Goal: Task Accomplishment & Management: Use online tool/utility

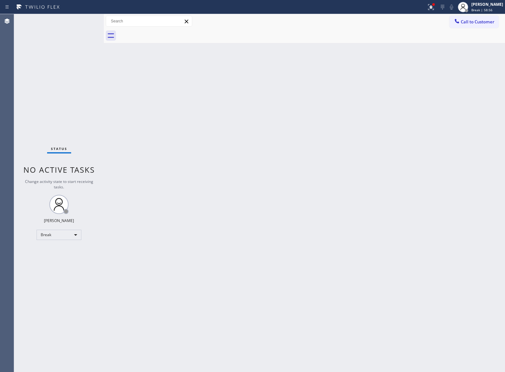
click at [51, 63] on div "Status No active tasks Change activity state to start receiving tasks. JOHN FEL…" at bounding box center [59, 193] width 90 height 358
click at [472, 10] on span "Break | 58:57" at bounding box center [482, 10] width 21 height 4
click at [469, 40] on button "Unavailable" at bounding box center [473, 42] width 64 height 8
click at [48, 53] on div "Status No active tasks Change activity state to start receiving tasks. [PERSON_…" at bounding box center [59, 193] width 90 height 358
click at [486, 17] on button "Call to Customer" at bounding box center [474, 22] width 49 height 12
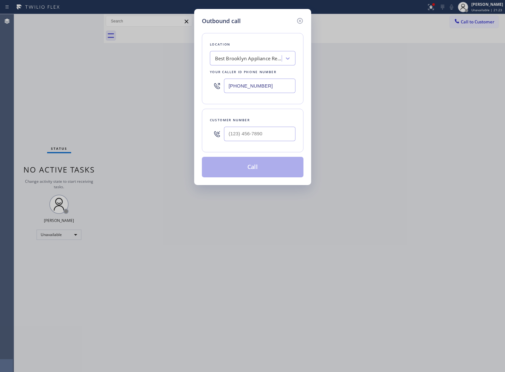
click at [244, 92] on input "[PHONE_NUMBER]" at bounding box center [260, 86] width 72 height 14
paste input "32) 456-0495"
type input "(332) 456-0495"
drag, startPoint x: 266, startPoint y: 124, endPoint x: 265, endPoint y: 129, distance: 4.9
click at [265, 124] on div at bounding box center [260, 133] width 72 height 21
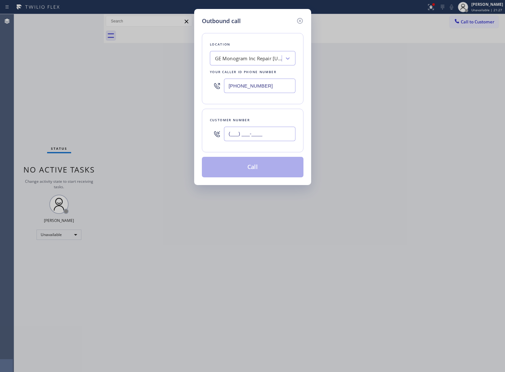
click at [261, 137] on input "(___) ___-____" at bounding box center [260, 134] width 72 height 14
paste input "347) 294-5276"
type input "(347) 294-5276"
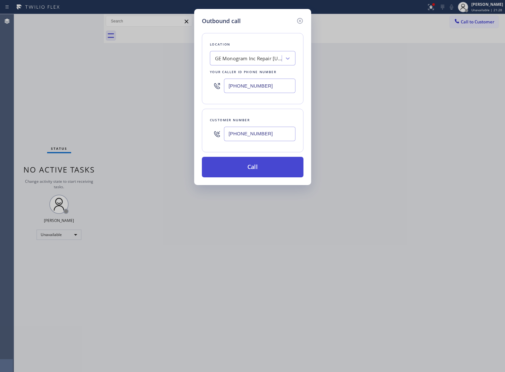
click at [275, 169] on button "Call" at bounding box center [253, 167] width 102 height 21
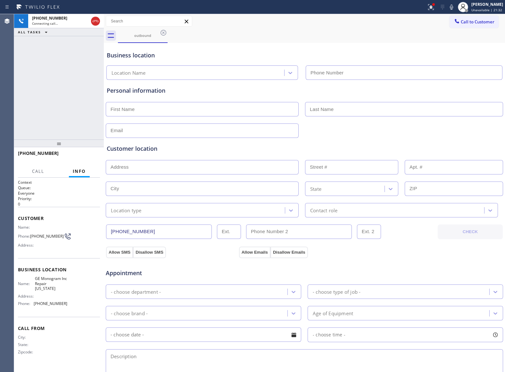
type input "(332) 456-0495"
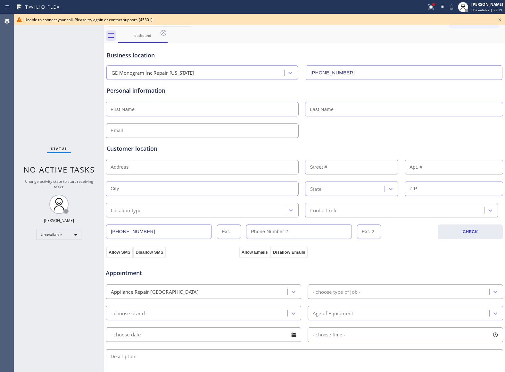
click at [502, 19] on icon at bounding box center [500, 20] width 8 height 8
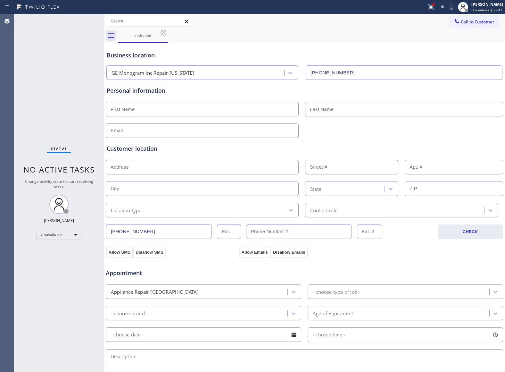
click at [470, 21] on span "Call to Customer" at bounding box center [478, 22] width 34 height 6
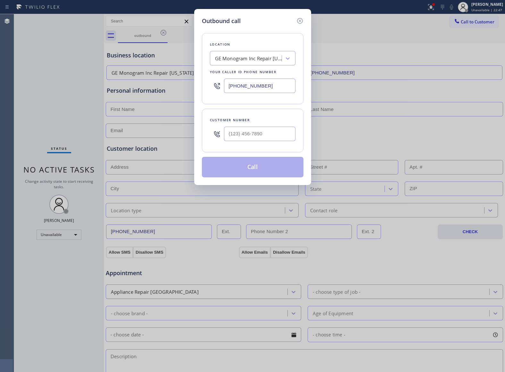
type input "(___) ___-____"
click at [254, 135] on input "(___) ___-____" at bounding box center [260, 134] width 72 height 14
click at [253, 134] on input "(___) ___-____" at bounding box center [260, 134] width 72 height 14
click at [249, 134] on input "(___) ___-____" at bounding box center [260, 134] width 72 height 14
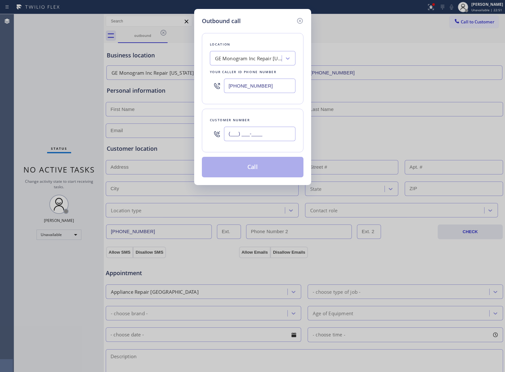
paste input "347) 294-5276"
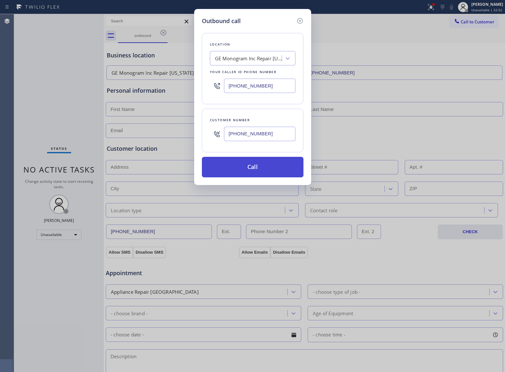
type input "(347) 294-5276"
click at [245, 169] on button "Call" at bounding box center [253, 167] width 102 height 21
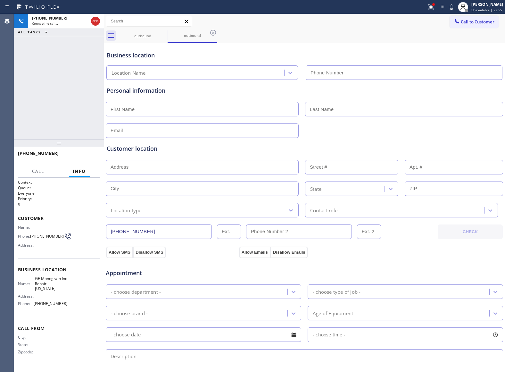
type input "(332) 456-0495"
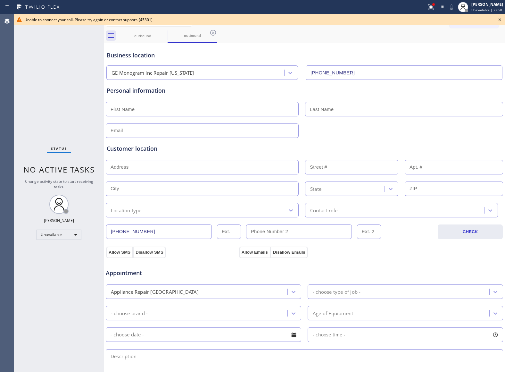
click at [498, 17] on icon at bounding box center [500, 20] width 8 height 8
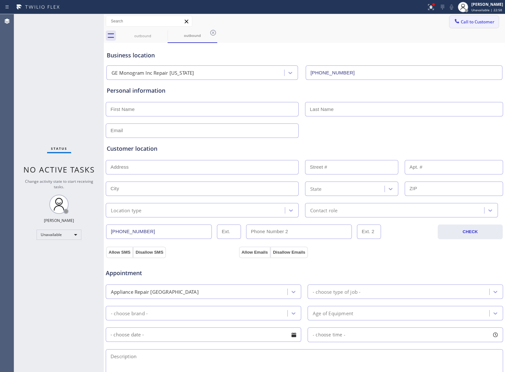
drag, startPoint x: 475, startPoint y: 21, endPoint x: 300, endPoint y: 95, distance: 190.4
click at [474, 21] on span "Call to Customer" at bounding box center [478, 22] width 34 height 6
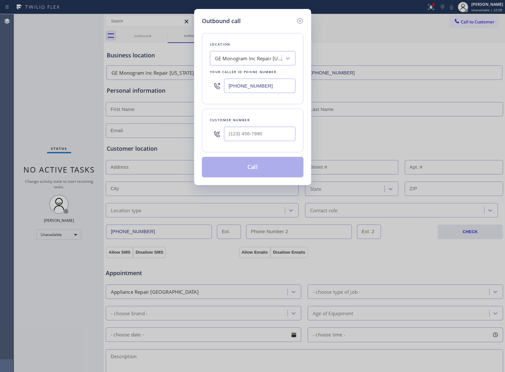
click at [272, 88] on input "(332) 456-0495" at bounding box center [260, 86] width 72 height 14
paste input "855) 731-4952"
type input "[PHONE_NUMBER]"
click at [252, 140] on input "text" at bounding box center [260, 134] width 72 height 14
paste input "602) 696-8273"
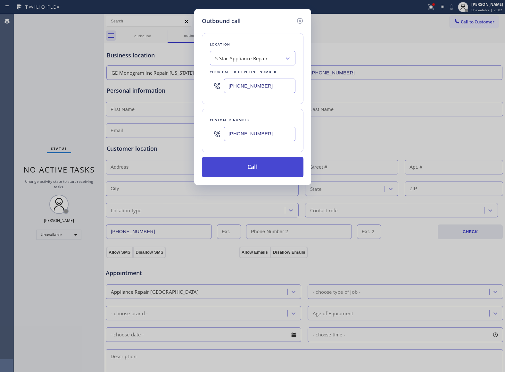
type input "(602) 696-8273"
click at [254, 168] on button "Call" at bounding box center [253, 167] width 102 height 21
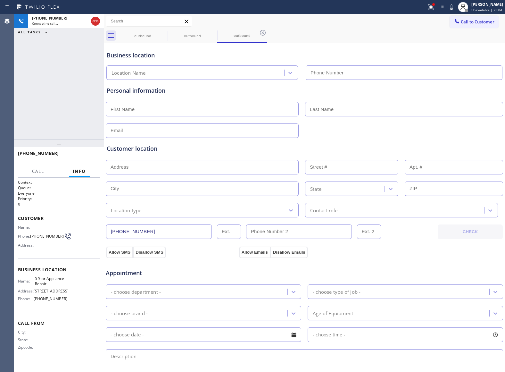
type input "[PHONE_NUMBER]"
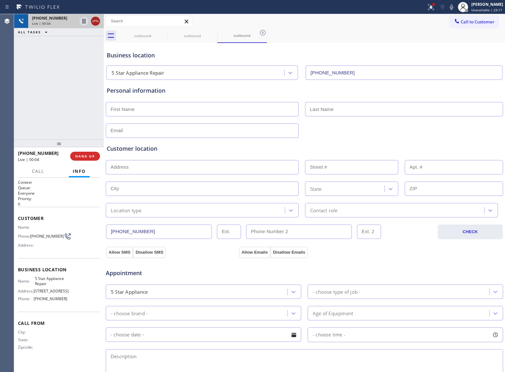
click at [95, 22] on icon at bounding box center [96, 21] width 8 height 8
click at [477, 21] on span "Call to Customer" at bounding box center [478, 22] width 34 height 6
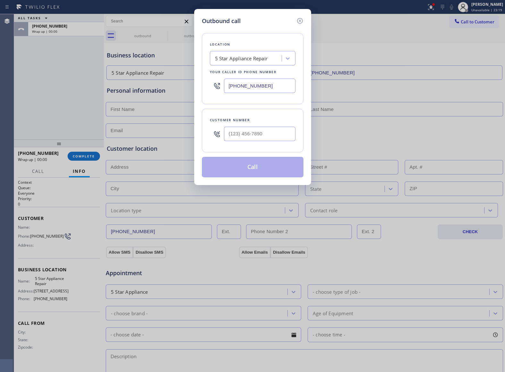
drag, startPoint x: 253, startPoint y: 84, endPoint x: 15, endPoint y: 147, distance: 246.7
click at [245, 86] on input "[PHONE_NUMBER]" at bounding box center [260, 86] width 72 height 14
paste input "text"
type input "[PHONE_NUMBER]"
click at [267, 131] on input "text" at bounding box center [260, 134] width 72 height 14
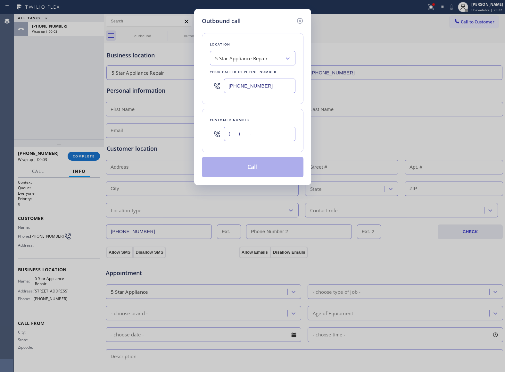
paste input "408) 499-3006"
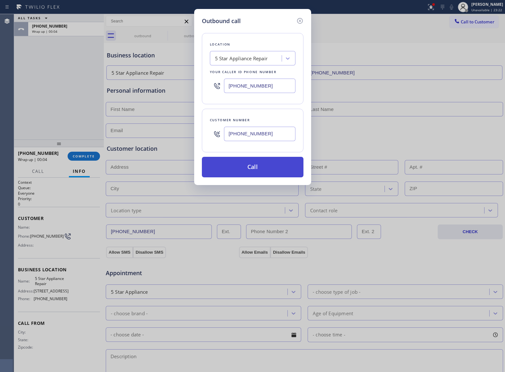
type input "(408) 499-3006"
click at [249, 172] on button "Call" at bounding box center [253, 167] width 102 height 21
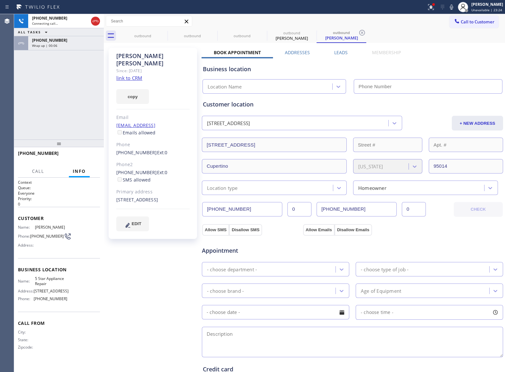
click at [129, 75] on link "link to CRM" at bounding box center [129, 78] width 26 height 6
type input "[PHONE_NUMBER]"
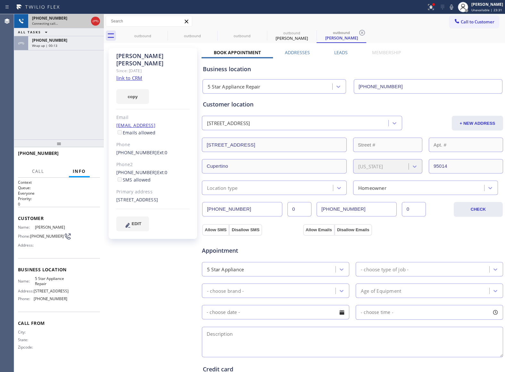
click at [94, 15] on div at bounding box center [96, 21] width 12 height 14
click at [96, 17] on icon at bounding box center [96, 21] width 8 height 8
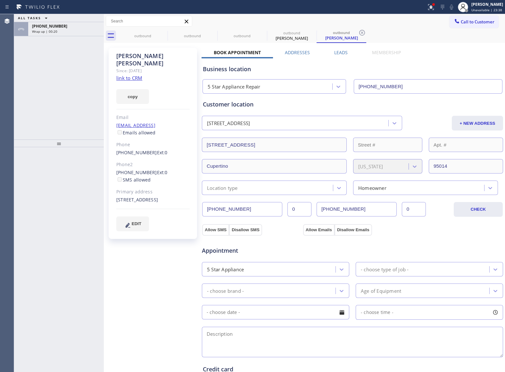
click at [467, 26] on button "Call to Customer" at bounding box center [474, 22] width 49 height 12
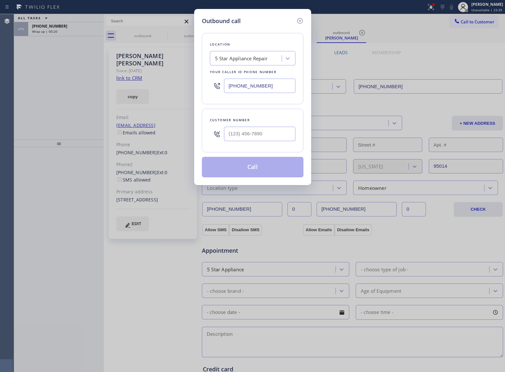
click at [248, 89] on input "[PHONE_NUMBER]" at bounding box center [260, 86] width 72 height 14
paste input "text"
type input "[PHONE_NUMBER]"
click at [258, 138] on input "(___) ___-____" at bounding box center [260, 134] width 72 height 14
paste input "602) 696-8273"
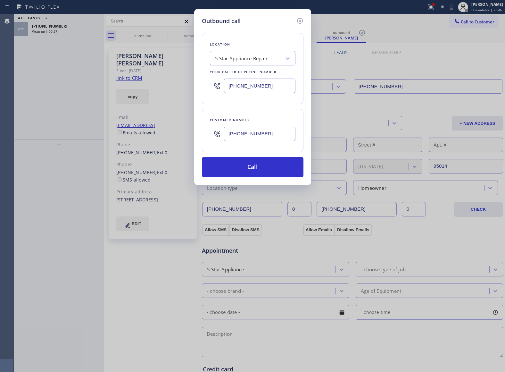
type input "(602) 696-8273"
click at [249, 167] on button "Call" at bounding box center [253, 167] width 102 height 21
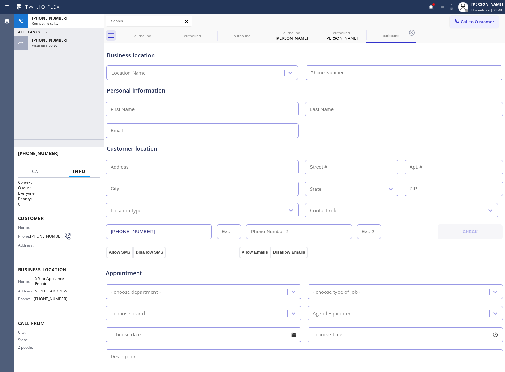
type input "[PHONE_NUMBER]"
click at [86, 153] on button "HANG UP" at bounding box center [85, 156] width 30 height 9
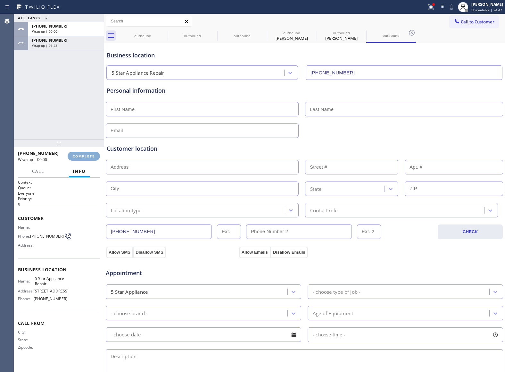
click at [86, 153] on button "COMPLETE" at bounding box center [84, 156] width 32 height 9
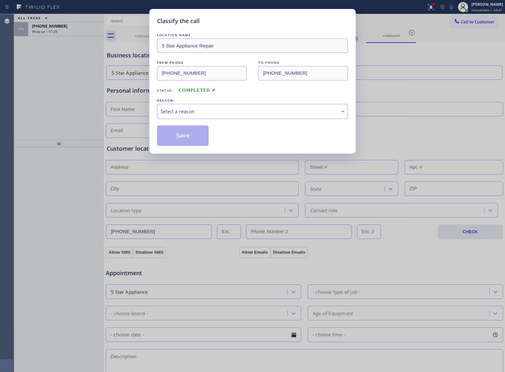
click at [86, 153] on div "Classify the call LOCATION NAME 5 Star Appliance Repair FROM PHONE (855) 731-49…" at bounding box center [252, 186] width 505 height 372
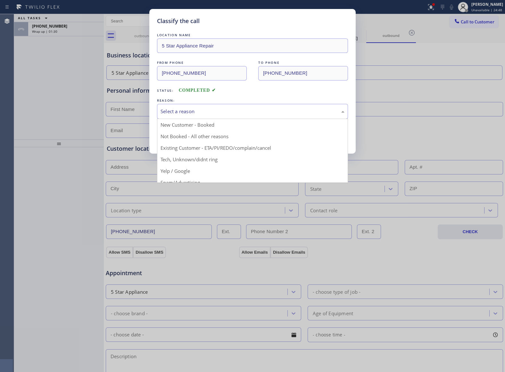
drag, startPoint x: 216, startPoint y: 108, endPoint x: 214, endPoint y: 113, distance: 5.1
click at [215, 109] on div "Select a reason" at bounding box center [253, 111] width 184 height 7
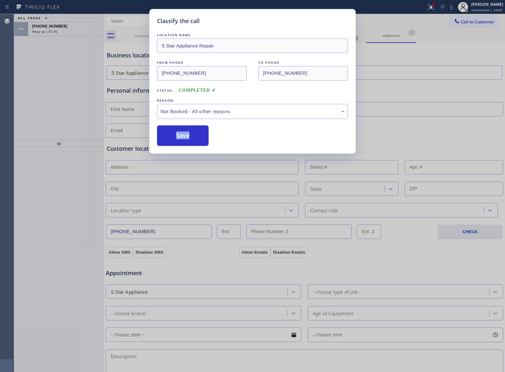
click at [199, 133] on button "Save" at bounding box center [183, 135] width 52 height 21
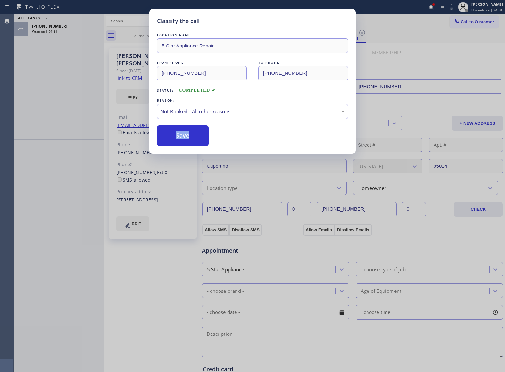
click at [49, 31] on span "Wrap up | 01:31" at bounding box center [44, 31] width 25 height 4
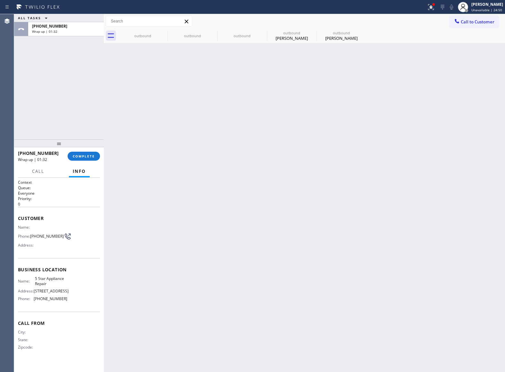
click at [49, 31] on span "Wrap up | 01:32" at bounding box center [44, 31] width 25 height 4
click at [89, 154] on button "COMPLETE" at bounding box center [84, 156] width 32 height 9
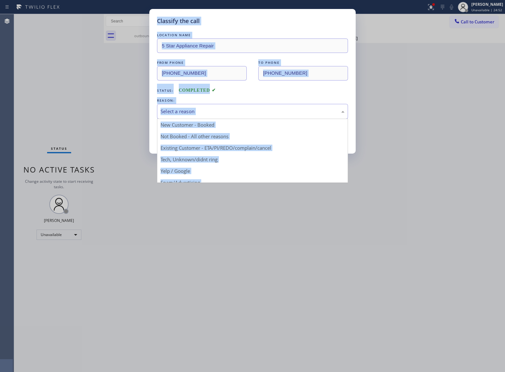
click at [174, 117] on div "Select a reason" at bounding box center [252, 111] width 191 height 15
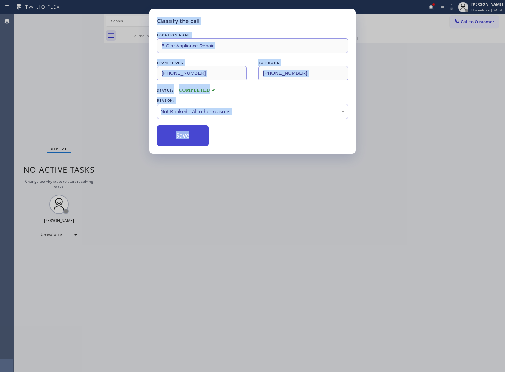
click at [180, 134] on button "Save" at bounding box center [183, 135] width 52 height 21
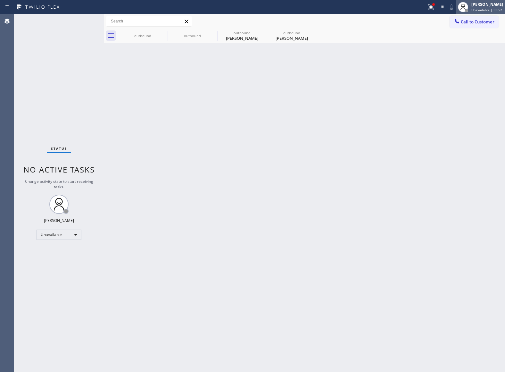
click at [485, 8] on span "Unavailable | 33:52" at bounding box center [487, 10] width 31 height 4
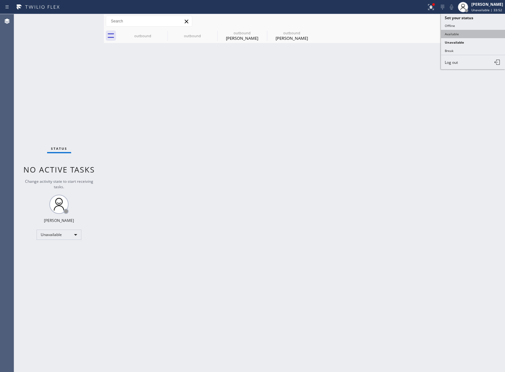
click at [460, 35] on button "Available" at bounding box center [473, 34] width 64 height 8
click at [287, 184] on div "Back to Dashboard Change Sender ID Customers Technicians Select a contact Outbo…" at bounding box center [304, 193] width 401 height 358
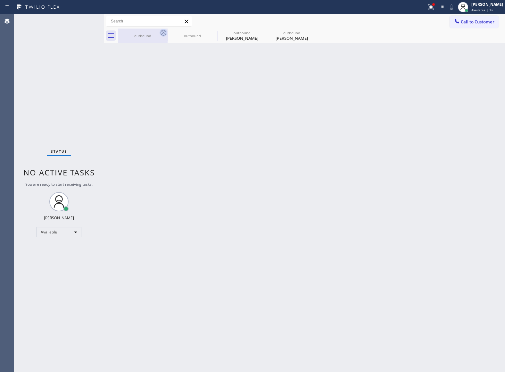
click at [165, 31] on icon at bounding box center [164, 33] width 8 height 8
click at [0, 0] on icon at bounding box center [0, 0] width 0 height 0
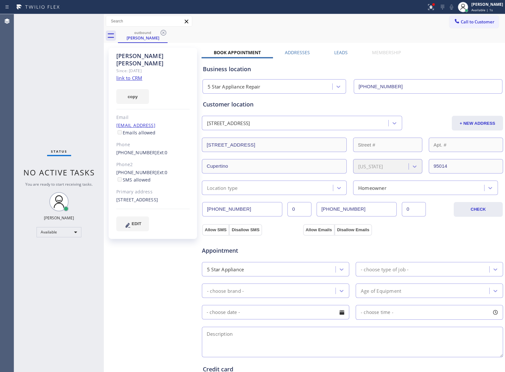
click at [165, 31] on icon at bounding box center [164, 33] width 8 height 8
click at [165, 31] on div "outbound Garry Latshaw" at bounding box center [311, 36] width 387 height 14
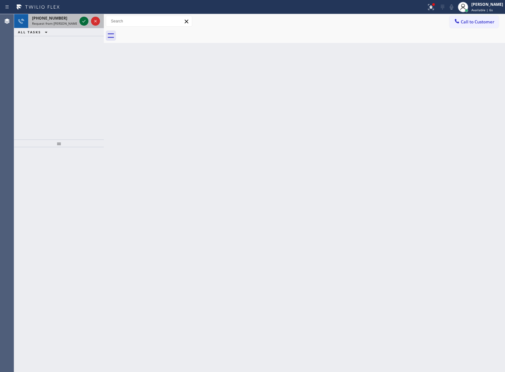
click at [84, 19] on icon at bounding box center [84, 21] width 8 height 8
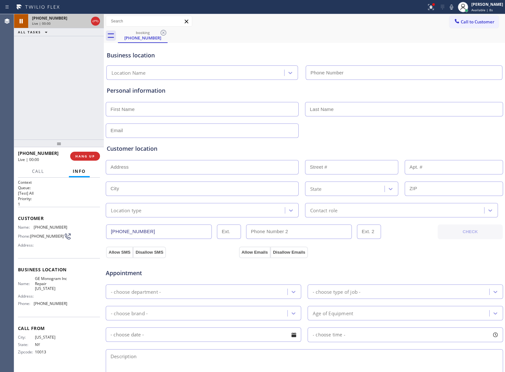
type input "(332) 456-0495"
drag, startPoint x: 24, startPoint y: 87, endPoint x: 61, endPoint y: 2, distance: 92.3
click at [26, 81] on div "+13472945276 Live | 00:36 ALL TASKS ALL TASKS ACTIVE TASKS TASKS IN WRAP UP" at bounding box center [59, 76] width 90 height 125
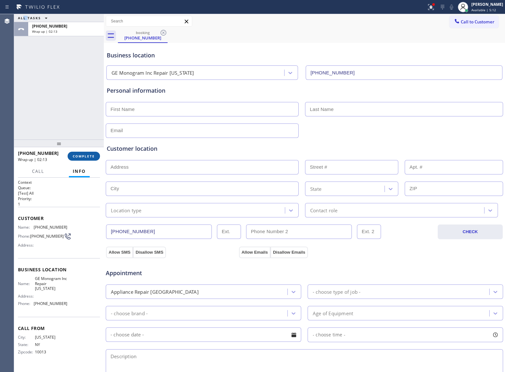
click at [88, 157] on span "COMPLETE" at bounding box center [84, 156] width 22 height 4
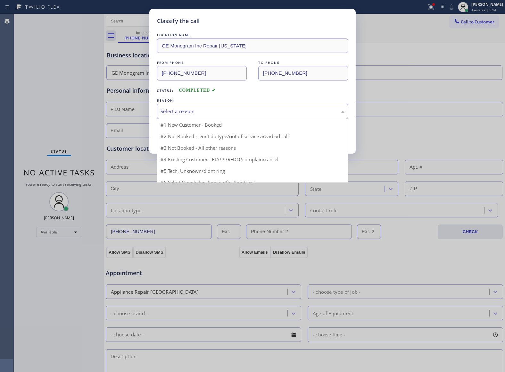
drag, startPoint x: 203, startPoint y: 113, endPoint x: 204, endPoint y: 118, distance: 4.9
click at [203, 114] on div "Select a reason" at bounding box center [253, 111] width 184 height 7
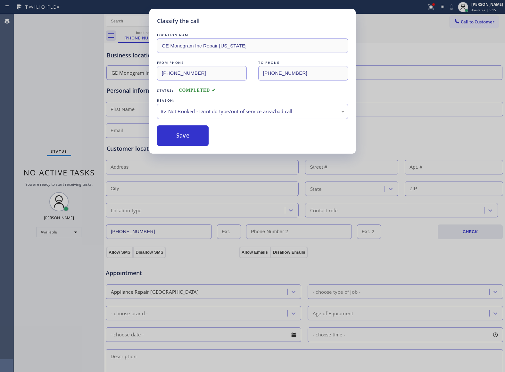
click at [198, 112] on div "#2 Not Booked - Dont do type/out of service area/bad call" at bounding box center [253, 111] width 184 height 7
click at [191, 137] on button "Save" at bounding box center [183, 135] width 52 height 21
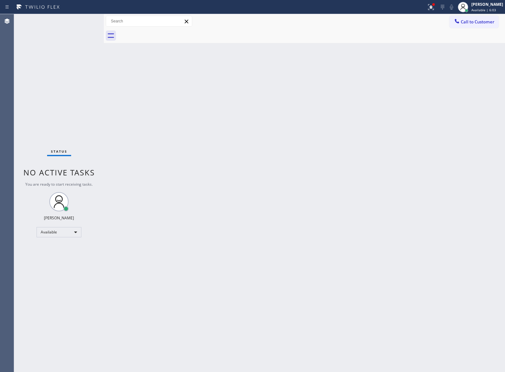
drag, startPoint x: 34, startPoint y: 48, endPoint x: 56, endPoint y: 39, distance: 24.2
click at [40, 45] on div "Status No active tasks You are ready to start receiving tasks. JOHN FELIX PEREZ…" at bounding box center [59, 193] width 90 height 358
click at [486, 23] on span "Call to Customer" at bounding box center [478, 22] width 34 height 6
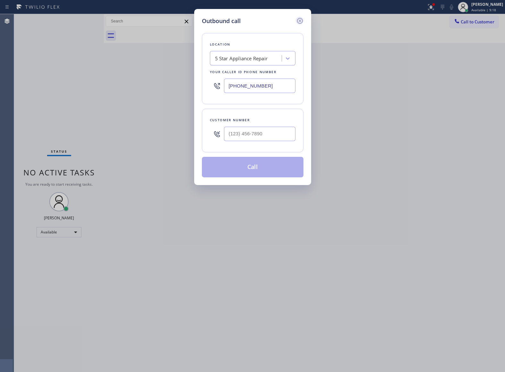
click at [303, 21] on icon at bounding box center [300, 21] width 8 height 8
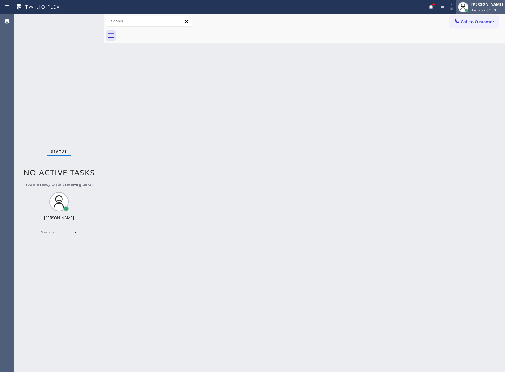
click at [493, 9] on div "Available | 9:19" at bounding box center [488, 10] width 32 height 4
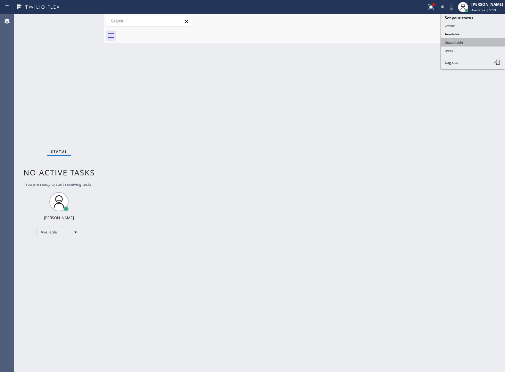
type input "[PHONE_NUMBER]"
click at [472, 39] on button "Unavailable" at bounding box center [473, 42] width 64 height 8
drag, startPoint x: 480, startPoint y: 26, endPoint x: 379, endPoint y: 125, distance: 141.7
click at [480, 25] on button "Call to Customer" at bounding box center [474, 22] width 49 height 12
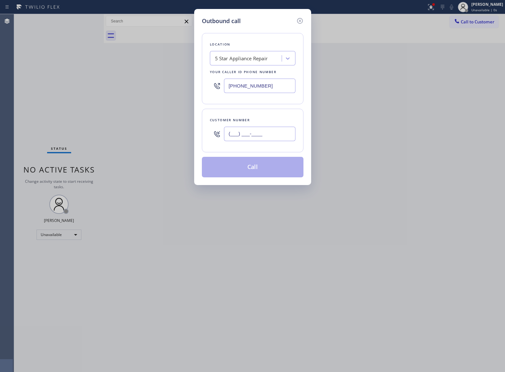
click at [265, 137] on input "(___) ___-____" at bounding box center [260, 134] width 72 height 14
paste input "510) 237-3396"
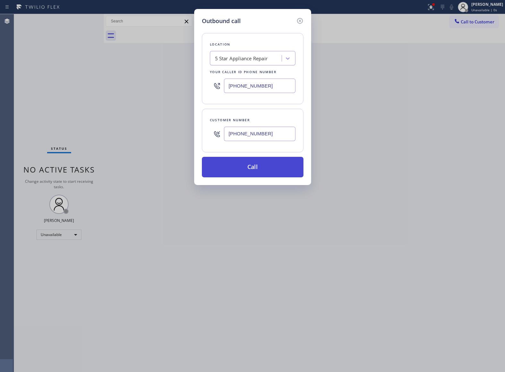
type input "(510) 237-3396"
click at [269, 175] on button "Call" at bounding box center [253, 167] width 102 height 21
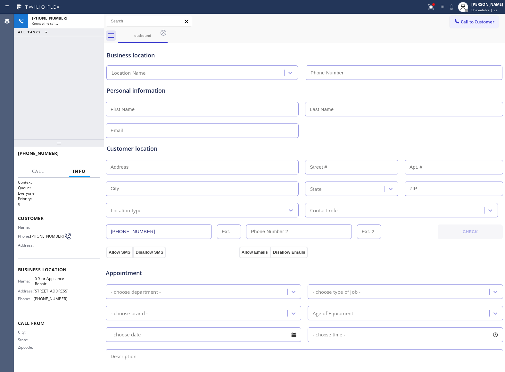
type input "[PHONE_NUMBER]"
drag, startPoint x: 33, startPoint y: 124, endPoint x: 76, endPoint y: 51, distance: 84.4
click at [36, 119] on div "+15102373396 Connecting call… ALL TASKS ALL TASKS ACTIVE TASKS TASKS IN WRAP UP" at bounding box center [59, 76] width 90 height 125
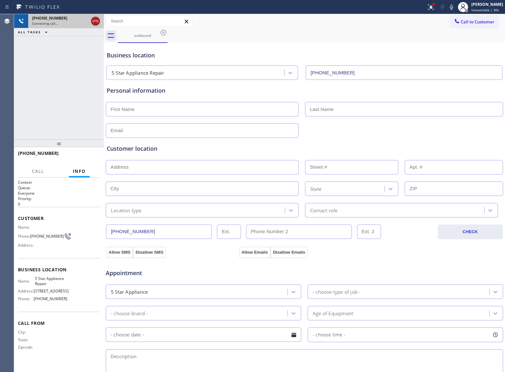
click at [94, 18] on icon at bounding box center [96, 21] width 8 height 8
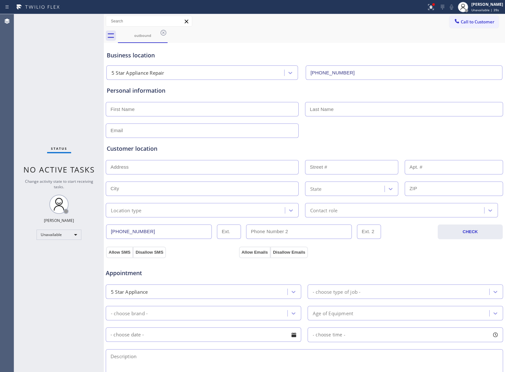
drag, startPoint x: 21, startPoint y: 101, endPoint x: 191, endPoint y: 2, distance: 197.4
click at [28, 99] on div "Status No active tasks Change activity state to start receiving tasks. [PERSON_…" at bounding box center [59, 193] width 90 height 358
drag, startPoint x: 8, startPoint y: 316, endPoint x: 35, endPoint y: 321, distance: 26.7
click at [10, 316] on div "Agent Desktop" at bounding box center [7, 193] width 14 height 358
click at [45, 98] on div "Status No active tasks Change activity state to start receiving tasks. [PERSON_…" at bounding box center [59, 193] width 90 height 358
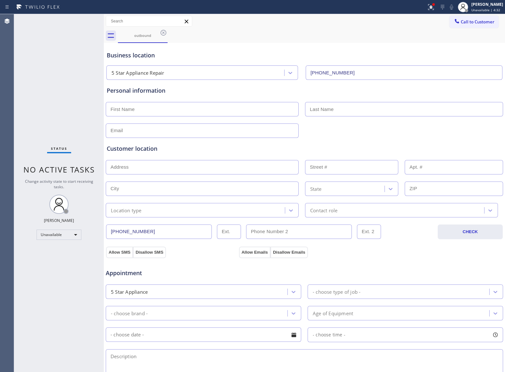
click at [461, 21] on span "Call to Customer" at bounding box center [478, 22] width 34 height 6
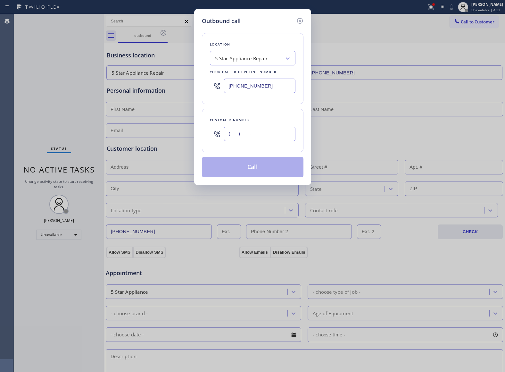
click at [274, 135] on input "(___) ___-____" at bounding box center [260, 134] width 72 height 14
paste input "510) 237-3396"
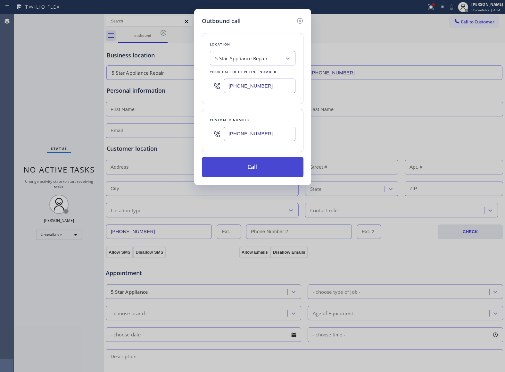
type input "(510) 237-3396"
click at [273, 168] on button "Call" at bounding box center [253, 167] width 102 height 21
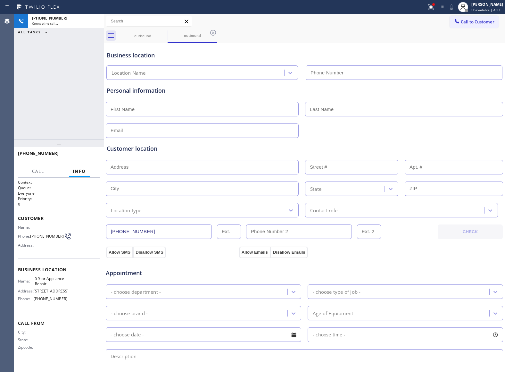
type input "[PHONE_NUMBER]"
click at [50, 123] on div "+15102373396 Connecting call… ALL TASKS ALL TASKS ACTIVE TASKS TASKS IN WRAP UP" at bounding box center [59, 76] width 90 height 125
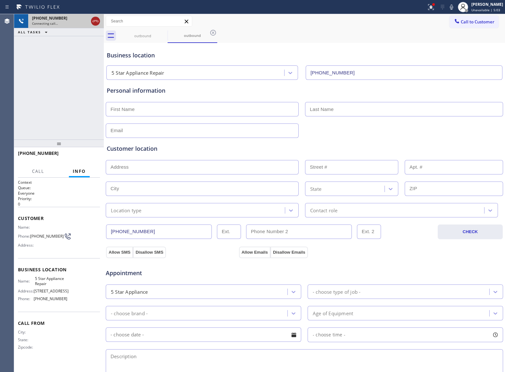
click at [99, 21] on icon at bounding box center [96, 21] width 8 height 8
click at [461, 19] on span "Call to Customer" at bounding box center [478, 22] width 34 height 6
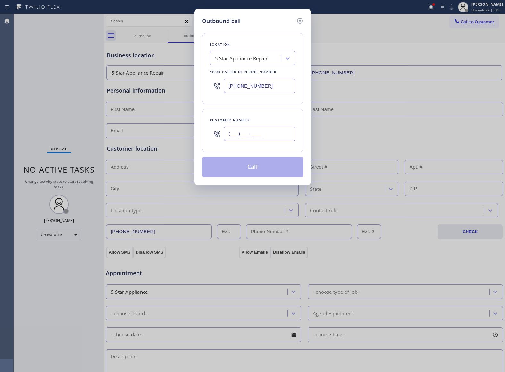
click at [269, 136] on input "(___) ___-____" at bounding box center [260, 134] width 72 height 14
paste input "510) 237-3396"
type input "(510) 237-3396"
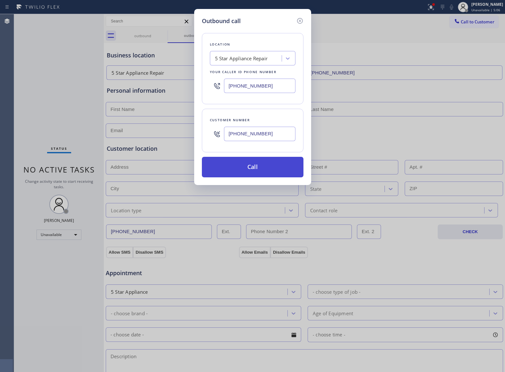
click at [275, 173] on button "Call" at bounding box center [253, 167] width 102 height 21
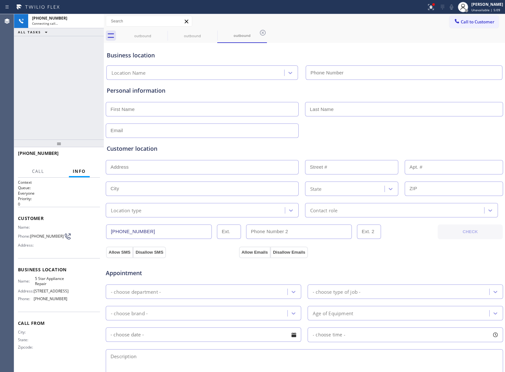
click at [49, 102] on div "+15102373396 Connecting call… ALL TASKS ALL TASKS ACTIVE TASKS TASKS IN WRAP UP" at bounding box center [59, 76] width 90 height 125
type input "[PHONE_NUMBER]"
click at [35, 56] on div "+15102373396 Connecting call… ALL TASKS ALL TASKS ACTIVE TASKS TASKS IN WRAP UP" at bounding box center [59, 76] width 90 height 125
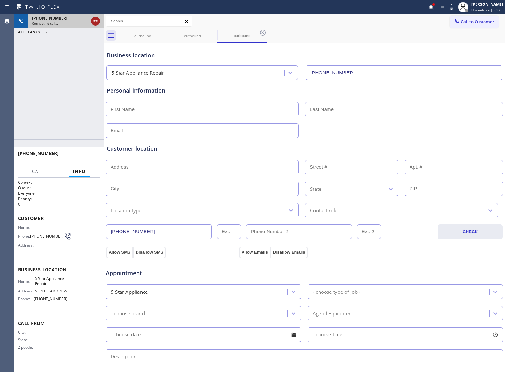
click at [94, 21] on icon at bounding box center [96, 21] width 8 height 8
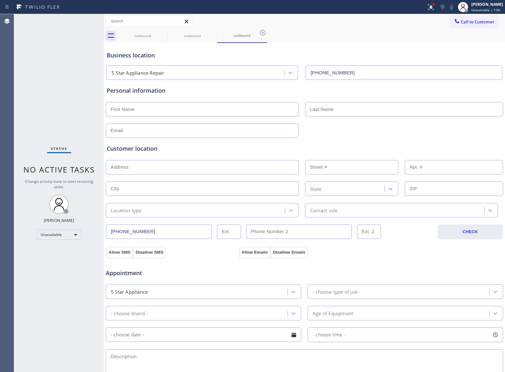
drag, startPoint x: 48, startPoint y: 182, endPoint x: 3, endPoint y: 217, distance: 56.8
click at [48, 182] on span "Change activity state to start receiving tasks." at bounding box center [59, 184] width 68 height 11
drag, startPoint x: 25, startPoint y: 71, endPoint x: 281, endPoint y: 28, distance: 259.9
click at [35, 70] on div "Status No active tasks Change activity state to start receiving tasks. [PERSON_…" at bounding box center [59, 193] width 90 height 358
click at [165, 31] on icon at bounding box center [164, 33] width 8 height 8
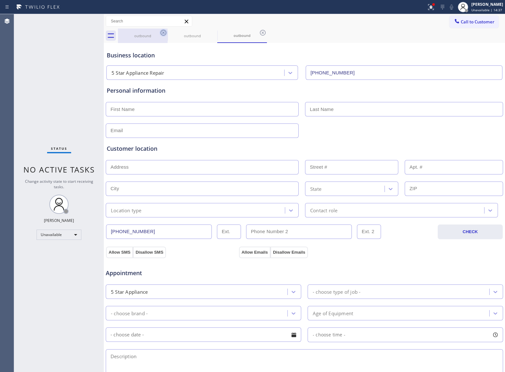
click at [0, 0] on icon at bounding box center [0, 0] width 0 height 0
click at [259, 31] on icon at bounding box center [263, 33] width 8 height 8
click at [165, 31] on div "outbound outbound outbound" at bounding box center [311, 36] width 387 height 14
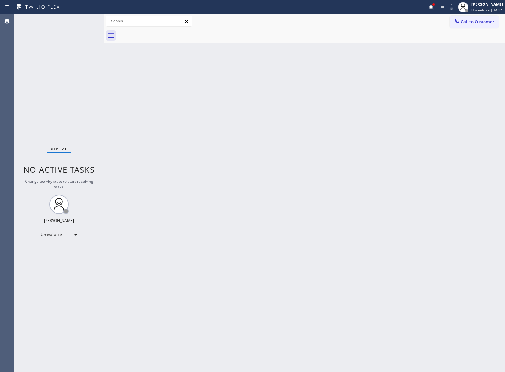
click at [165, 31] on div at bounding box center [311, 36] width 387 height 14
click at [453, 26] on button "Call to Customer" at bounding box center [474, 22] width 49 height 12
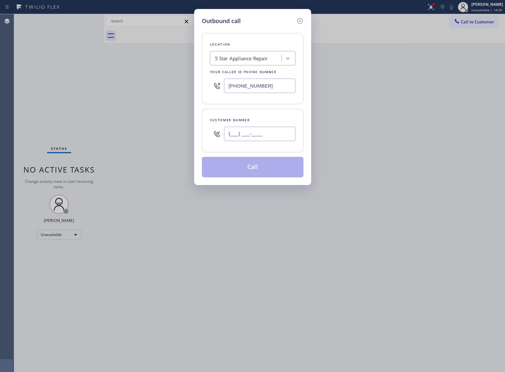
click at [253, 136] on input "(___) ___-____" at bounding box center [260, 134] width 72 height 14
paste input "363) 201-8087"
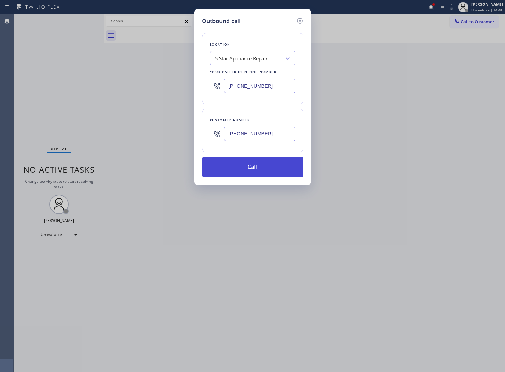
type input "[PHONE_NUMBER]"
click at [270, 174] on button "Call" at bounding box center [253, 167] width 102 height 21
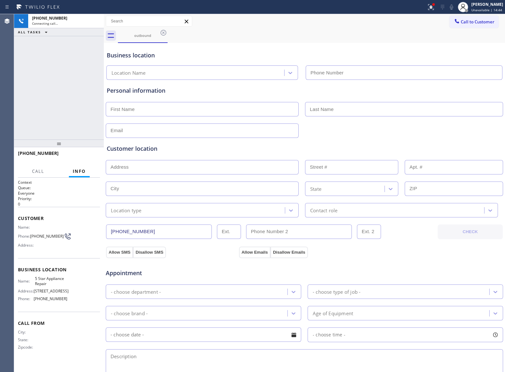
type input "[PHONE_NUMBER]"
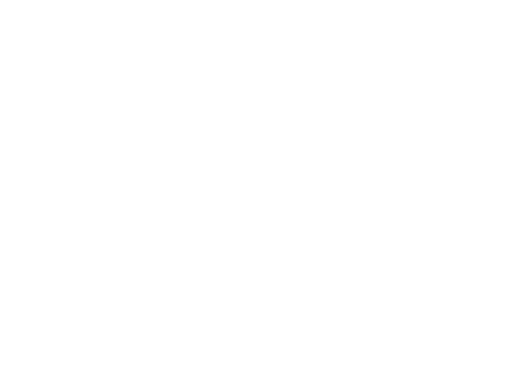
click at [263, 164] on div at bounding box center [252, 186] width 505 height 372
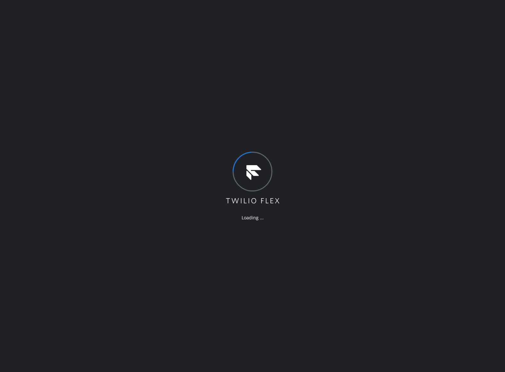
click at [35, 211] on div "Loading ..." at bounding box center [252, 186] width 505 height 372
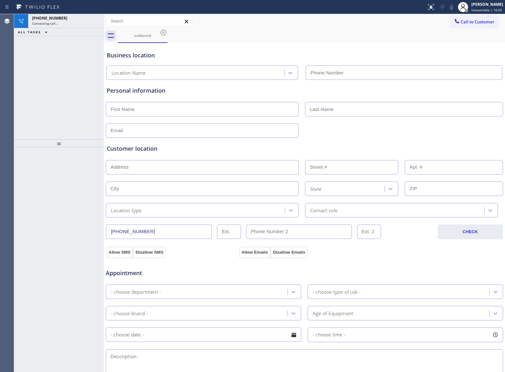
type input "[PHONE_NUMBER]"
click at [164, 35] on icon at bounding box center [164, 33] width 8 height 8
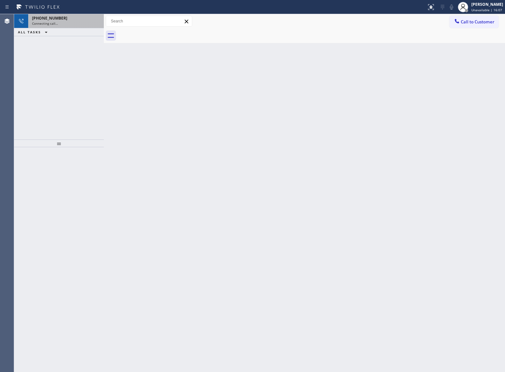
click at [70, 17] on div "[PHONE_NUMBER]" at bounding box center [66, 17] width 68 height 5
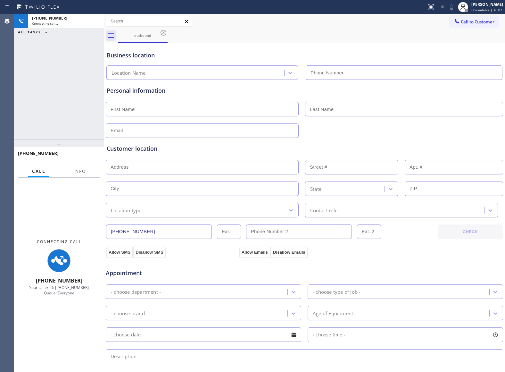
type input "[PHONE_NUMBER]"
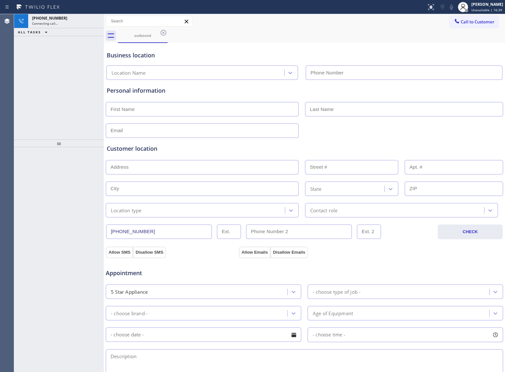
type input "[PHONE_NUMBER]"
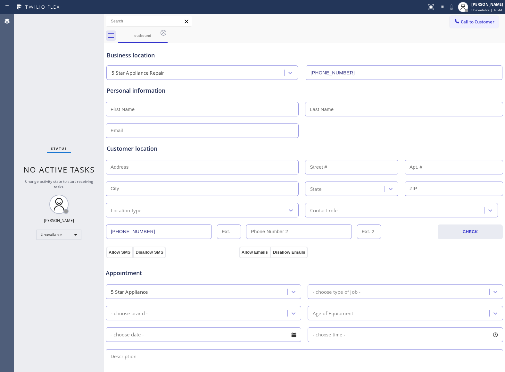
drag, startPoint x: 51, startPoint y: 98, endPoint x: 58, endPoint y: 97, distance: 7.2
click at [51, 98] on div "Status No active tasks Change activity state to start receiving tasks. [PERSON_…" at bounding box center [59, 193] width 90 height 358
click at [468, 26] on button "Call to Customer" at bounding box center [474, 22] width 49 height 12
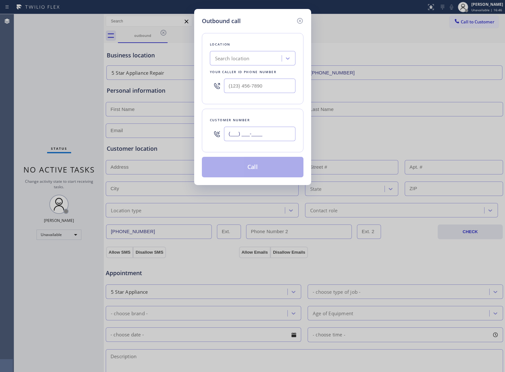
click at [258, 134] on input "(___) ___-____" at bounding box center [260, 134] width 72 height 14
paste input "469) 551-0306"
type input "[PHONE_NUMBER]"
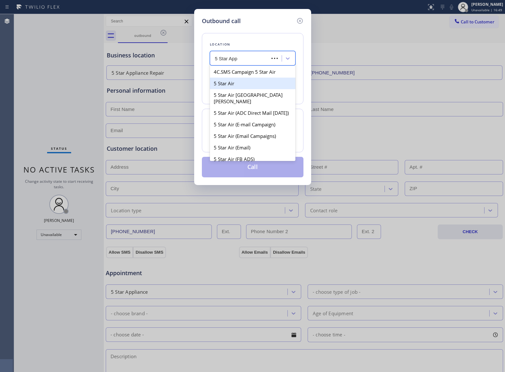
type input "5 Star Appl"
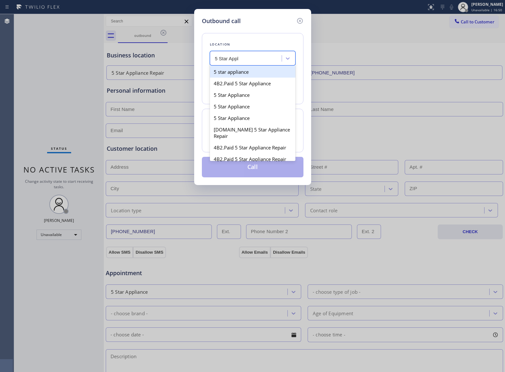
click at [247, 74] on div "5 star appliance" at bounding box center [253, 72] width 86 height 12
type input "[PHONE_NUMBER]"
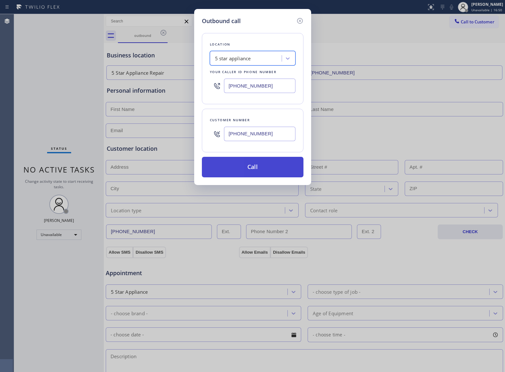
click at [257, 171] on button "Call" at bounding box center [253, 167] width 102 height 21
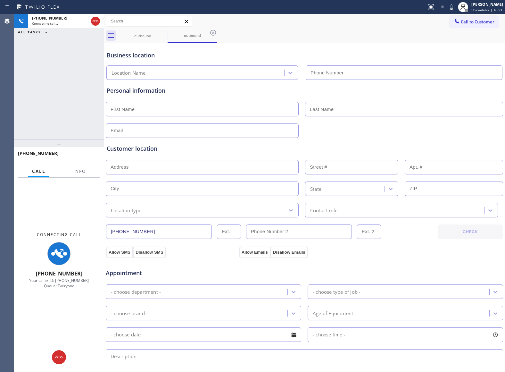
type input "[PHONE_NUMBER]"
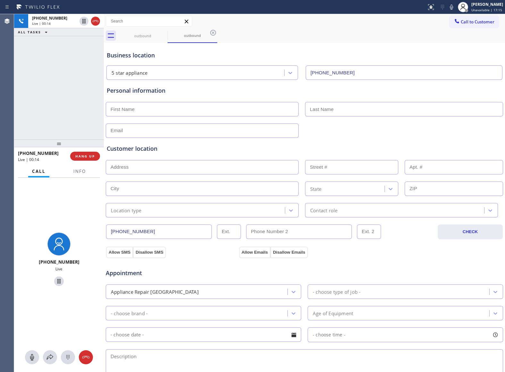
click at [92, 150] on div "[PHONE_NUMBER] Live | 00:14 HANG UP" at bounding box center [59, 156] width 82 height 17
click at [90, 152] on button "HANG UP" at bounding box center [85, 156] width 30 height 9
click at [486, 24] on span "Call to Customer" at bounding box center [478, 22] width 34 height 6
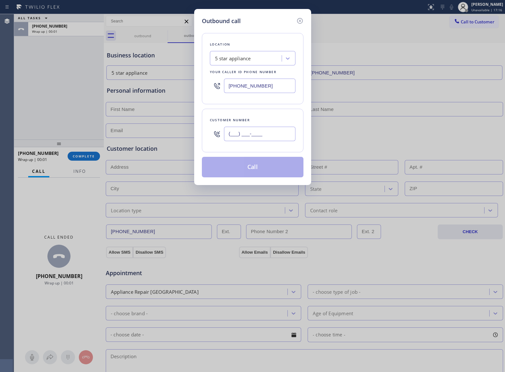
click at [263, 131] on input "(___) ___-____" at bounding box center [260, 134] width 72 height 14
paste input "469) 551-0306"
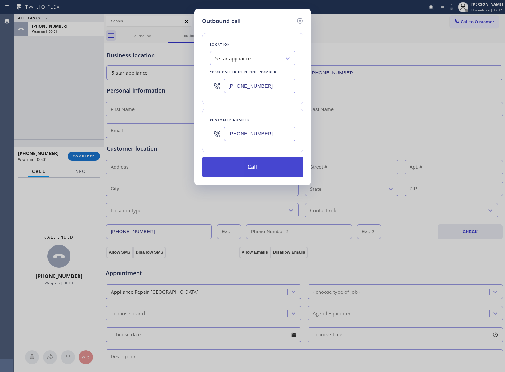
type input "[PHONE_NUMBER]"
click at [267, 168] on button "Call" at bounding box center [253, 167] width 102 height 21
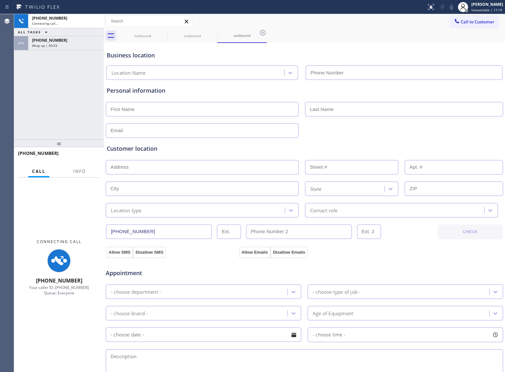
type input "[PHONE_NUMBER]"
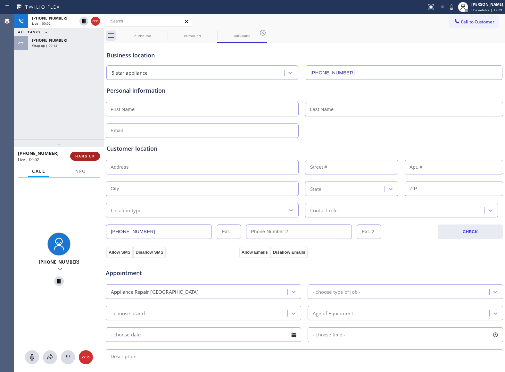
click at [97, 156] on button "HANG UP" at bounding box center [85, 156] width 30 height 9
click at [484, 16] on button "Call to Customer" at bounding box center [474, 22] width 49 height 12
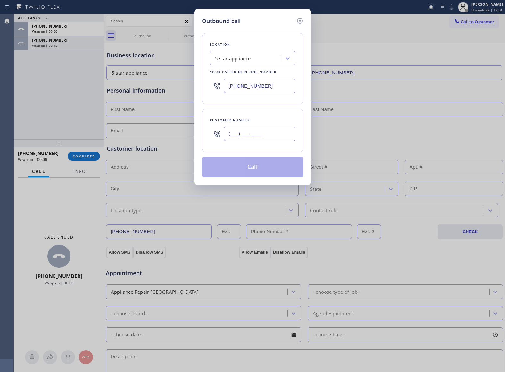
click at [289, 132] on input "(___) ___-____" at bounding box center [260, 134] width 72 height 14
paste input "469) 551-0306"
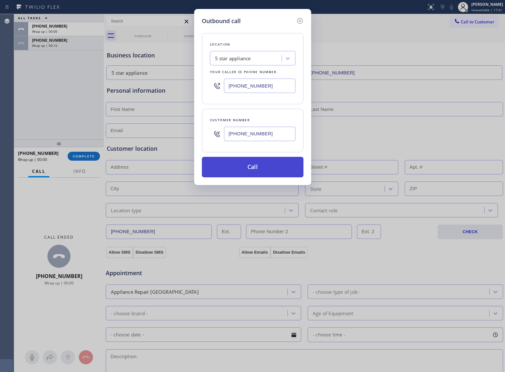
type input "[PHONE_NUMBER]"
click at [273, 175] on button "Call" at bounding box center [253, 167] width 102 height 21
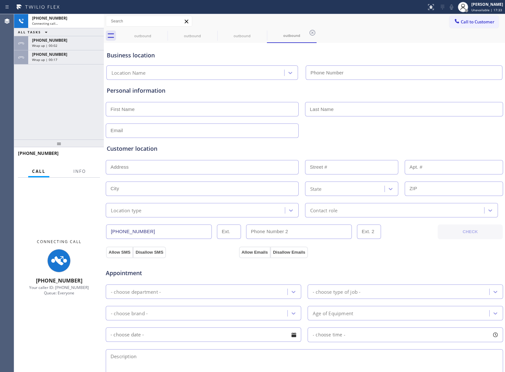
type input "[PHONE_NUMBER]"
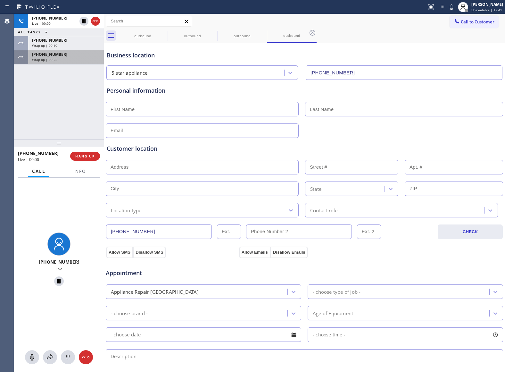
click at [72, 63] on div "[PHONE_NUMBER] Wrap up | 00:25" at bounding box center [64, 57] width 73 height 14
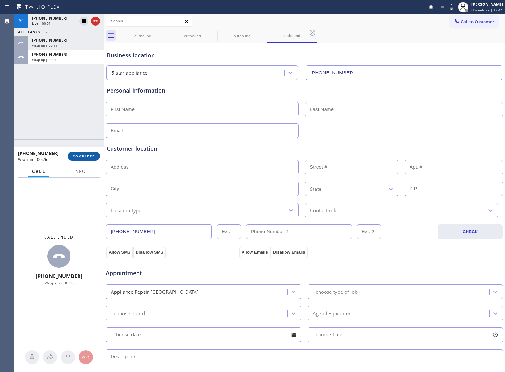
click at [94, 158] on span "COMPLETE" at bounding box center [84, 156] width 22 height 4
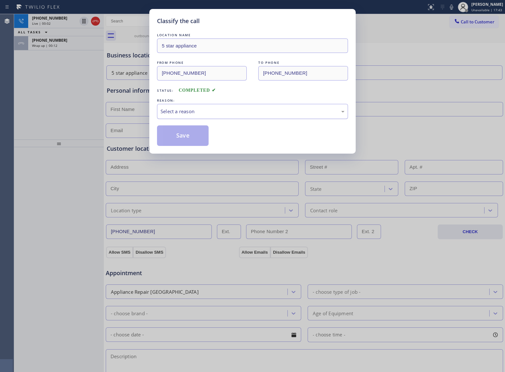
click at [190, 112] on div "Select a reason" at bounding box center [253, 111] width 184 height 7
click at [189, 135] on button "Save" at bounding box center [183, 135] width 52 height 21
click at [97, 20] on div "Classify the call LOCATION NAME 5 star appliance FROM PHONE [PHONE_NUMBER] TO P…" at bounding box center [252, 186] width 505 height 372
click at [97, 20] on div "Classify the call LOCATION NAME 5 star appliance FROM PHONE [PHONE_NUMBER] TO P…" at bounding box center [259, 193] width 491 height 358
click at [97, 20] on icon at bounding box center [96, 21] width 8 height 8
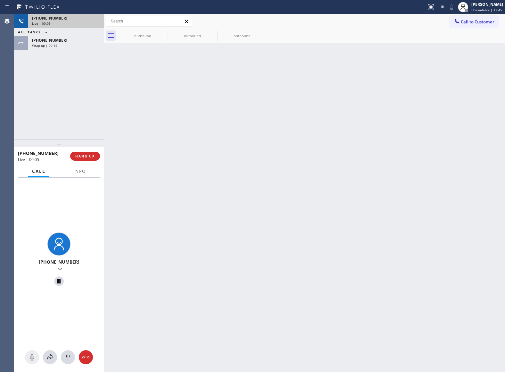
click at [97, 20] on div "[PHONE_NUMBER]" at bounding box center [66, 17] width 68 height 5
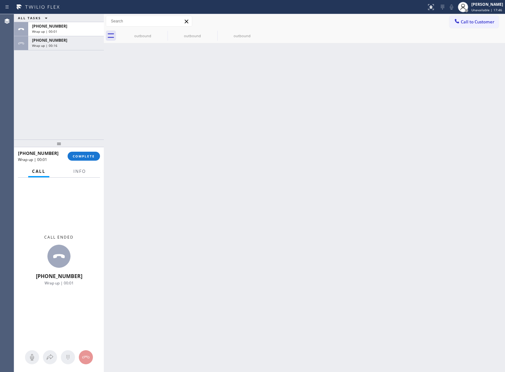
drag, startPoint x: 40, startPoint y: 46, endPoint x: 47, endPoint y: 52, distance: 9.1
click at [40, 46] on span "Wrap up | 00:16" at bounding box center [44, 45] width 25 height 4
click at [97, 157] on button "COMPLETE" at bounding box center [84, 156] width 32 height 9
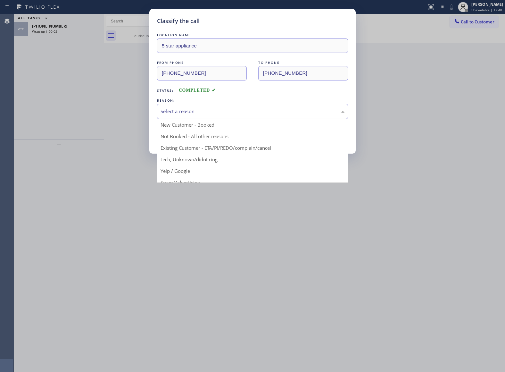
click at [216, 112] on div "Select a reason" at bounding box center [253, 111] width 184 height 7
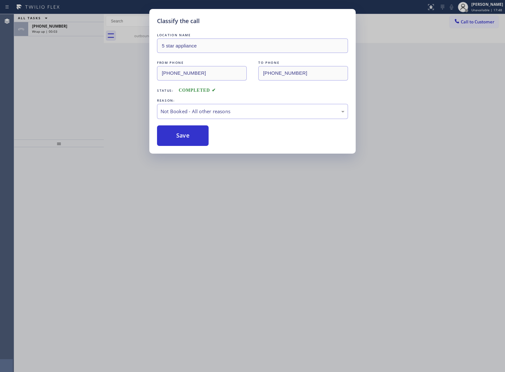
click at [184, 139] on button "Save" at bounding box center [183, 135] width 52 height 21
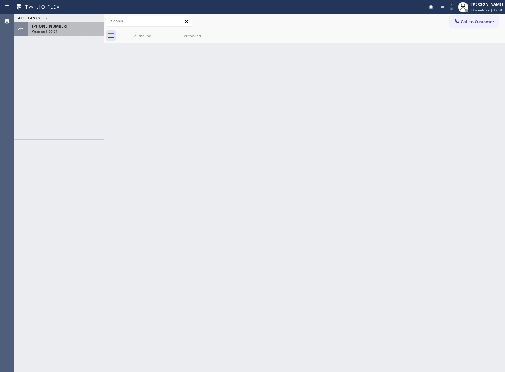
click at [60, 34] on div "[PHONE_NUMBER] Wrap up | 00:04" at bounding box center [64, 29] width 73 height 14
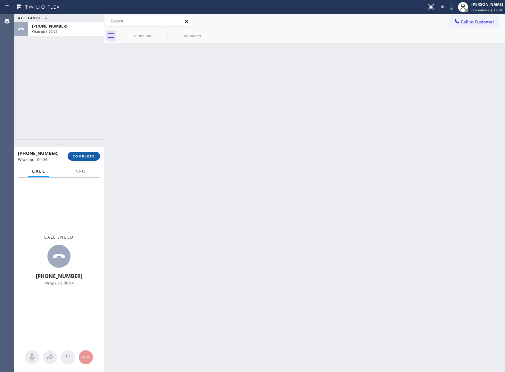
click at [83, 155] on span "COMPLETE" at bounding box center [84, 156] width 22 height 4
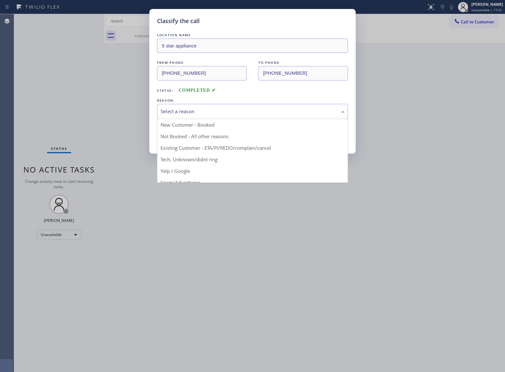
click at [183, 112] on div "Select a reason" at bounding box center [253, 111] width 184 height 7
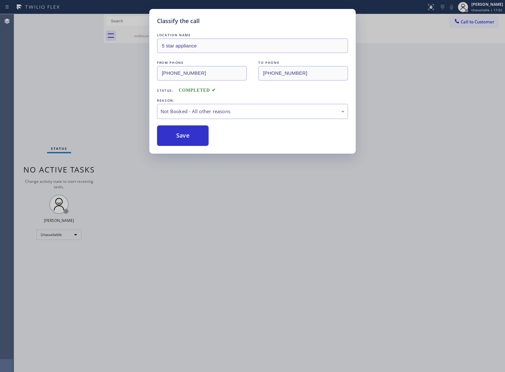
click at [180, 137] on button "Save" at bounding box center [183, 135] width 52 height 21
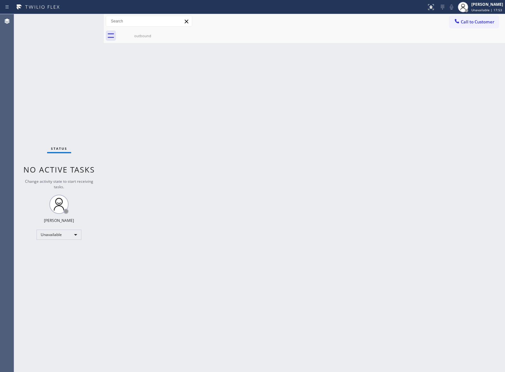
click at [464, 23] on span "Call to Customer" at bounding box center [478, 22] width 34 height 6
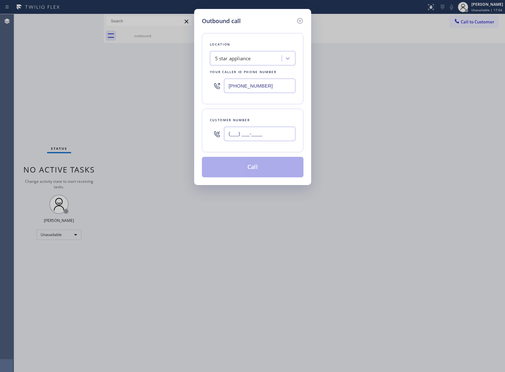
click at [236, 135] on input "(___) ___-____" at bounding box center [260, 134] width 72 height 14
paste input "469) 551-0306"
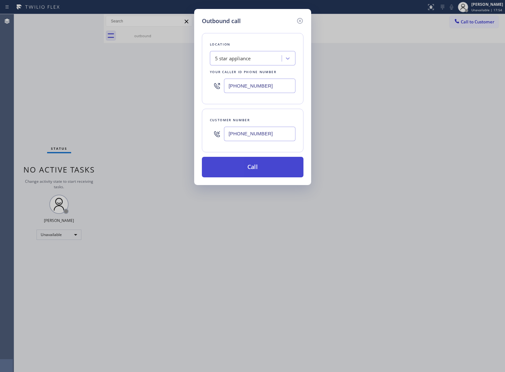
type input "[PHONE_NUMBER]"
click at [267, 167] on button "Call" at bounding box center [253, 167] width 102 height 21
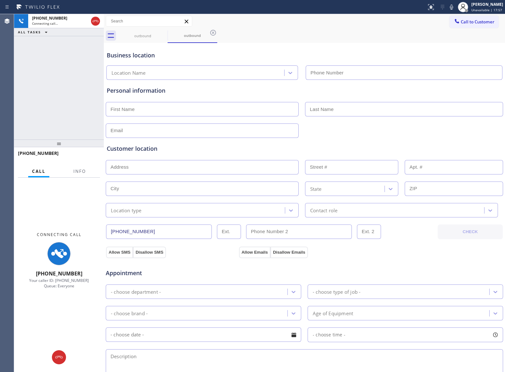
type input "[PHONE_NUMBER]"
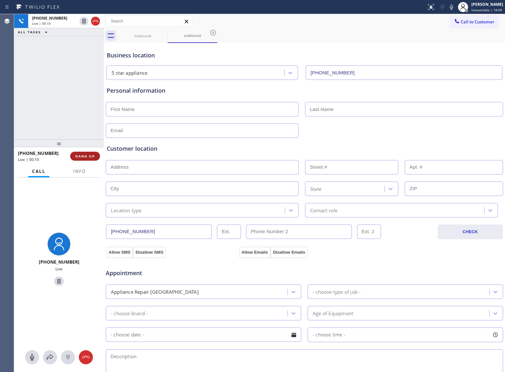
click at [85, 152] on button "HANG UP" at bounding box center [85, 156] width 30 height 9
drag, startPoint x: 486, startPoint y: 21, endPoint x: 326, endPoint y: 85, distance: 172.0
click at [485, 21] on span "Call to Customer" at bounding box center [478, 22] width 34 height 6
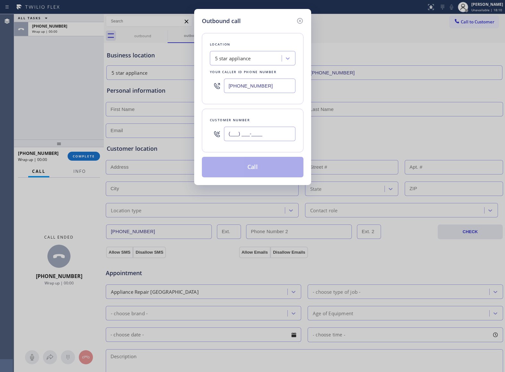
click at [268, 130] on input "(___) ___-____" at bounding box center [260, 134] width 72 height 14
paste input "469) 551-0306"
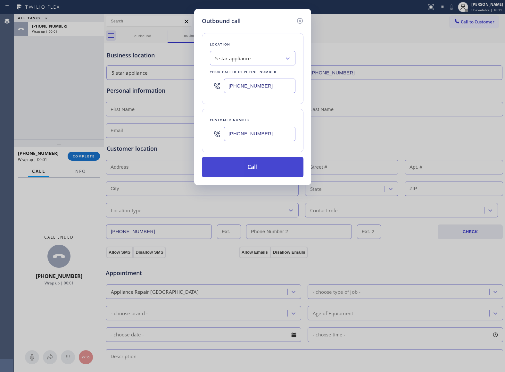
type input "[PHONE_NUMBER]"
click at [277, 170] on button "Call" at bounding box center [253, 167] width 102 height 21
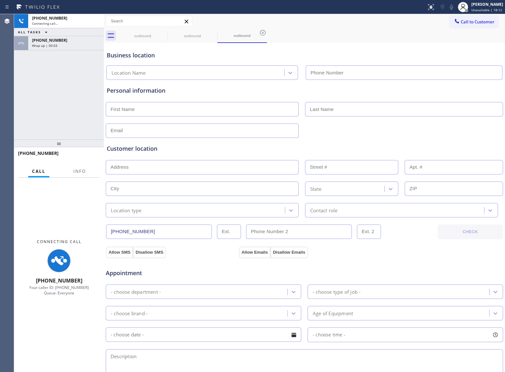
type input "[PHONE_NUMBER]"
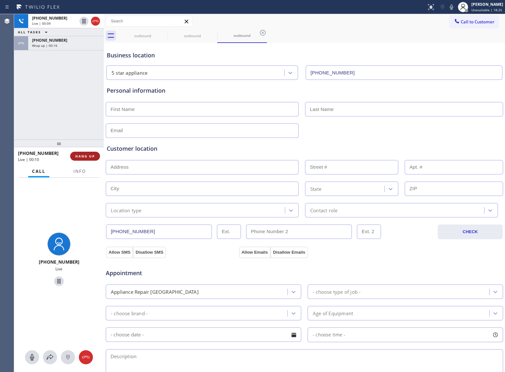
click at [92, 153] on button "HANG UP" at bounding box center [85, 156] width 30 height 9
drag, startPoint x: 459, startPoint y: 27, endPoint x: 447, endPoint y: 35, distance: 14.7
click at [460, 27] on button "Call to Customer" at bounding box center [474, 22] width 49 height 12
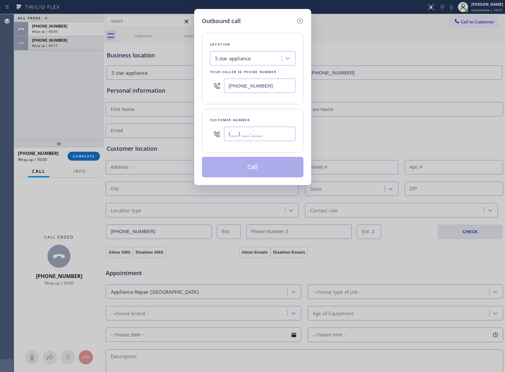
click at [278, 135] on input "(___) ___-____" at bounding box center [260, 134] width 72 height 14
paste input "469) 551-0306"
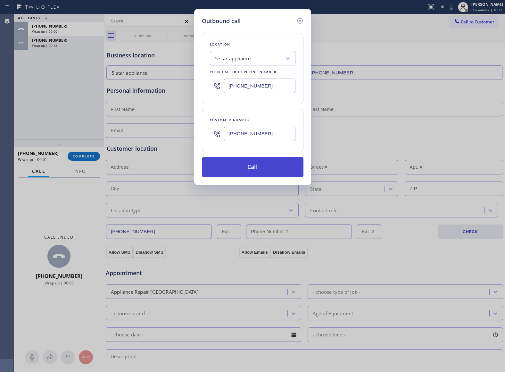
type input "[PHONE_NUMBER]"
click at [279, 170] on button "Call" at bounding box center [253, 167] width 102 height 21
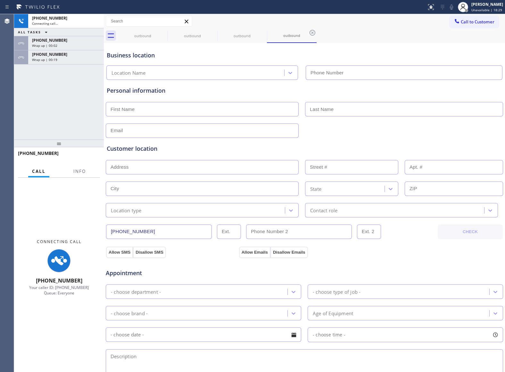
type input "[PHONE_NUMBER]"
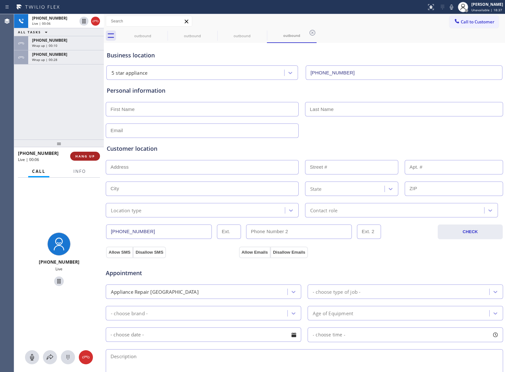
click at [82, 158] on button "HANG UP" at bounding box center [85, 156] width 30 height 9
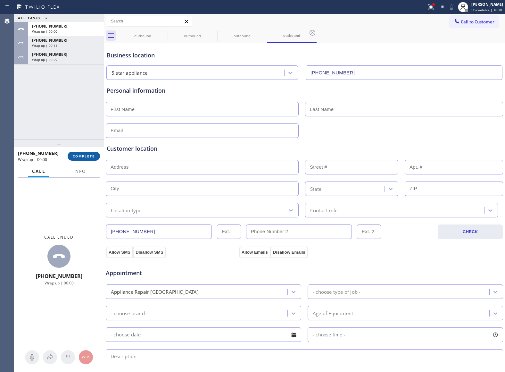
click at [82, 158] on button "COMPLETE" at bounding box center [84, 156] width 32 height 9
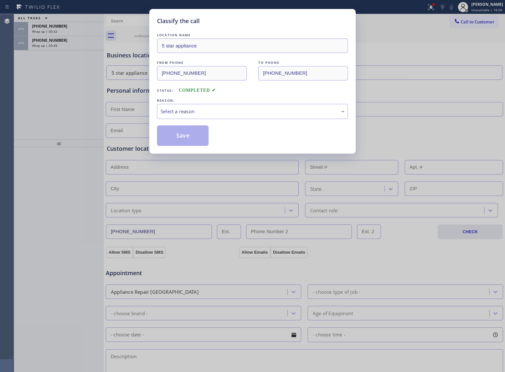
click at [196, 99] on div "REASON:" at bounding box center [252, 100] width 191 height 7
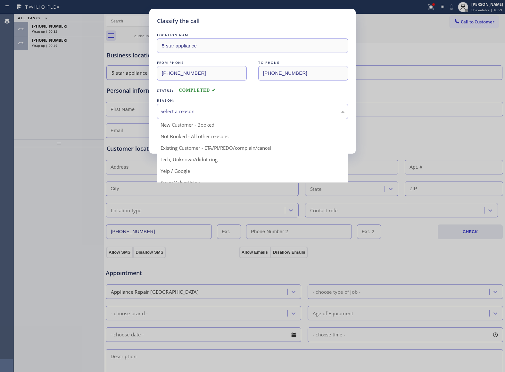
click at [194, 108] on div "Select a reason" at bounding box center [253, 111] width 184 height 7
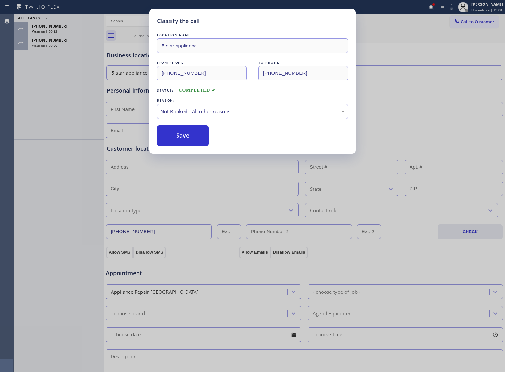
click at [179, 135] on button "Save" at bounding box center [183, 135] width 52 height 21
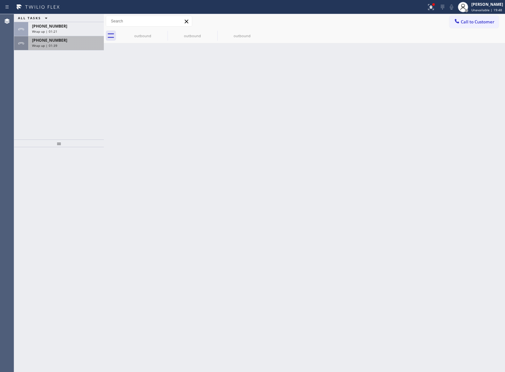
click at [51, 41] on span "[PHONE_NUMBER]" at bounding box center [49, 40] width 35 height 5
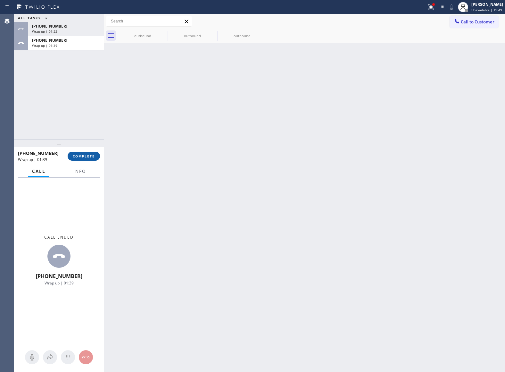
click at [97, 158] on button "COMPLETE" at bounding box center [84, 156] width 32 height 9
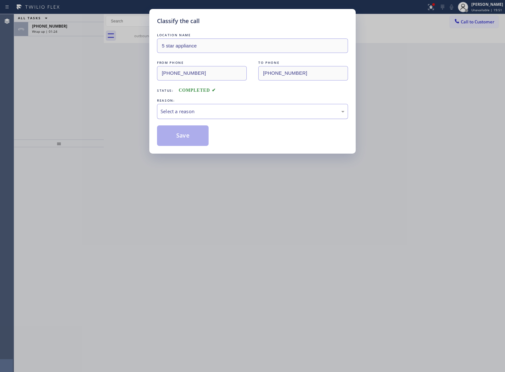
click at [202, 112] on div "Select a reason" at bounding box center [253, 111] width 184 height 7
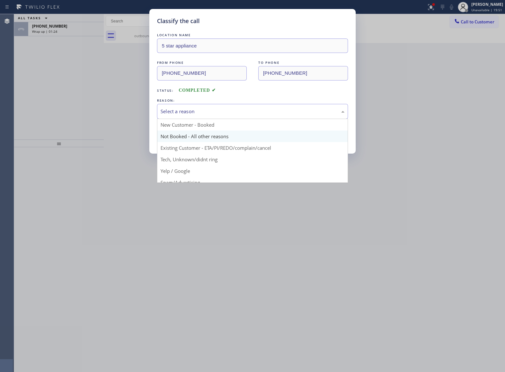
click at [194, 134] on button "Save" at bounding box center [183, 135] width 52 height 21
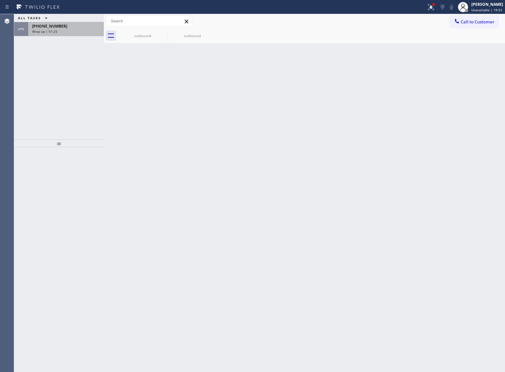
click at [45, 30] on span "Wrap up | 01:25" at bounding box center [44, 31] width 25 height 4
click at [46, 30] on span "Wrap up | 01:25" at bounding box center [44, 31] width 25 height 4
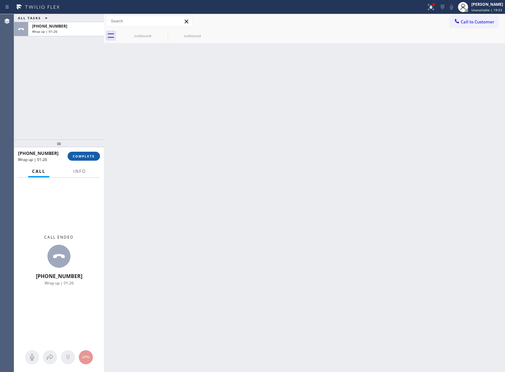
click at [74, 156] on span "COMPLETE" at bounding box center [84, 156] width 22 height 4
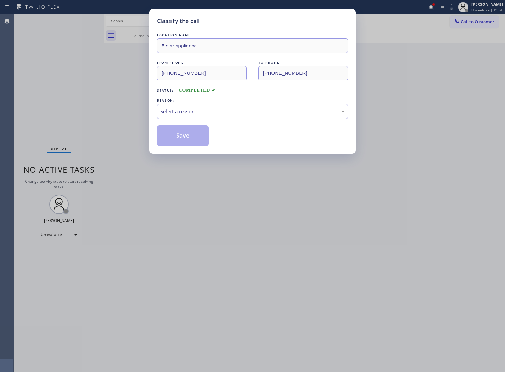
click at [197, 110] on div "Select a reason" at bounding box center [253, 111] width 184 height 7
click at [190, 136] on button "Save" at bounding box center [183, 135] width 52 height 21
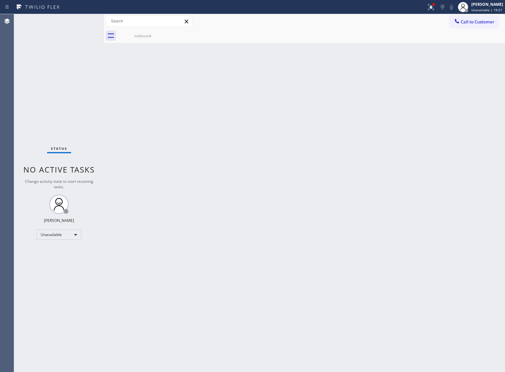
drag, startPoint x: 463, startPoint y: 26, endPoint x: 353, endPoint y: 76, distance: 120.7
click at [462, 27] on button "Call to Customer" at bounding box center [474, 22] width 49 height 12
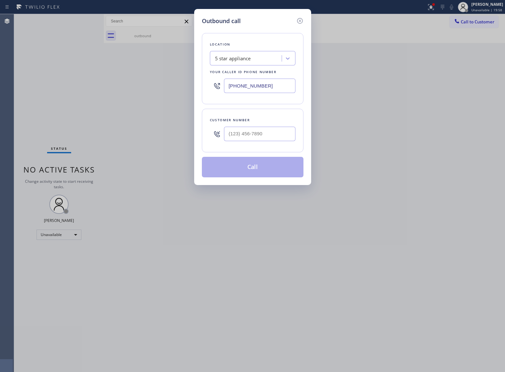
click at [269, 127] on div at bounding box center [260, 133] width 72 height 21
click at [269, 135] on input "(___) ___-____" at bounding box center [260, 134] width 72 height 14
paste input "469) 551-0306"
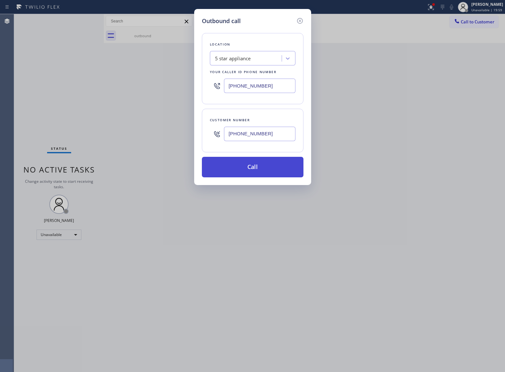
type input "[PHONE_NUMBER]"
click at [280, 167] on button "Call" at bounding box center [253, 167] width 102 height 21
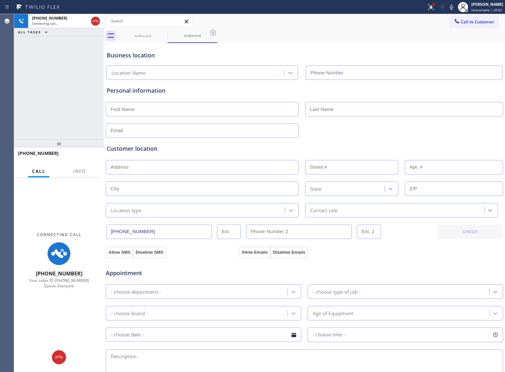
type input "[PHONE_NUMBER]"
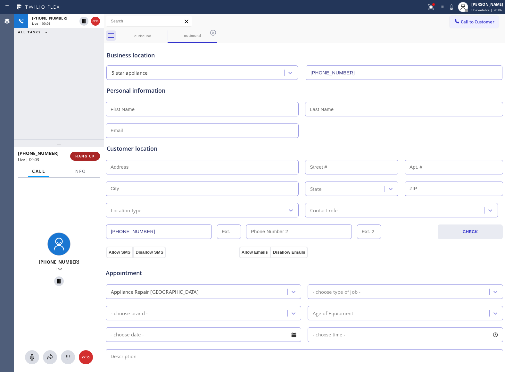
click at [91, 155] on span "HANG UP" at bounding box center [85, 156] width 20 height 4
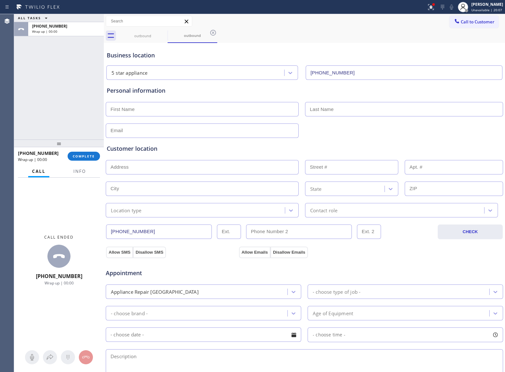
click at [470, 26] on button "Call to Customer" at bounding box center [474, 22] width 49 height 12
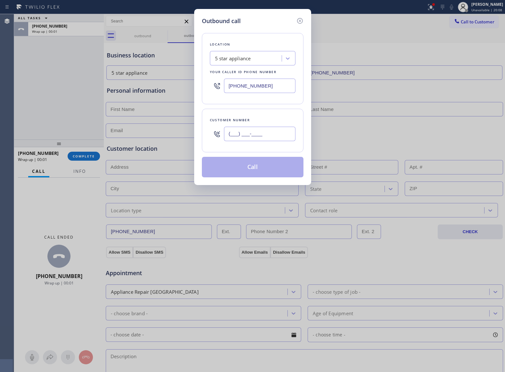
click at [272, 135] on input "(___) ___-____" at bounding box center [260, 134] width 72 height 14
paste input "469) 551-0306"
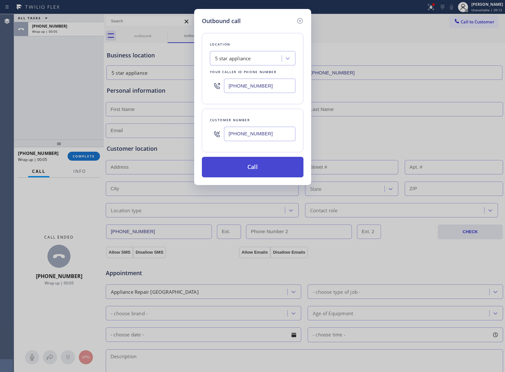
type input "[PHONE_NUMBER]"
click at [272, 173] on button "Call" at bounding box center [253, 167] width 102 height 21
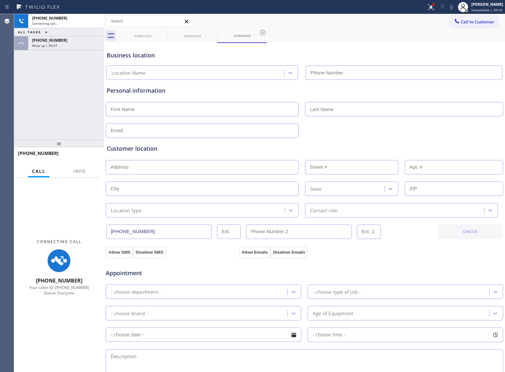
type input "[PHONE_NUMBER]"
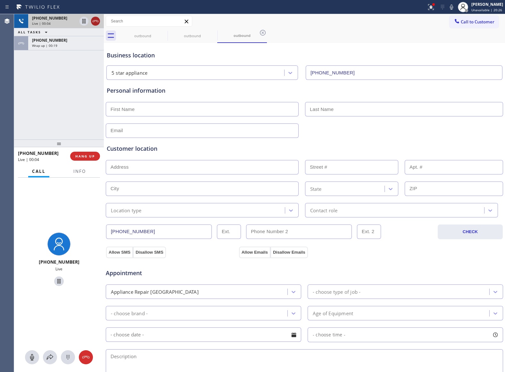
click at [99, 23] on icon at bounding box center [96, 21] width 8 height 8
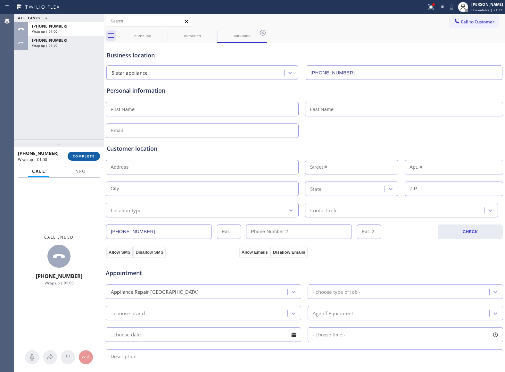
click at [86, 157] on span "COMPLETE" at bounding box center [84, 156] width 22 height 4
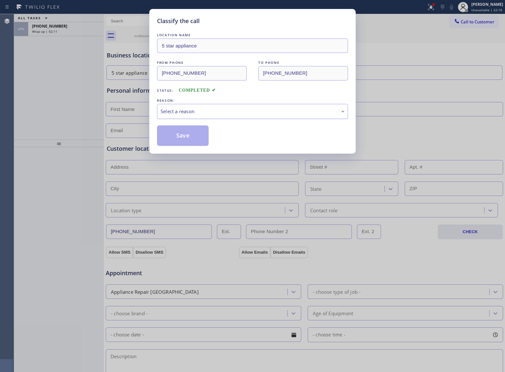
click at [198, 109] on div "Select a reason" at bounding box center [253, 111] width 184 height 7
drag, startPoint x: 198, startPoint y: 114, endPoint x: 346, endPoint y: 269, distance: 215.0
click at [214, 145] on div "Save" at bounding box center [252, 135] width 191 height 21
click at [49, 96] on div "Classify the call LOCATION NAME 5 star appliance FROM PHONE [PHONE_NUMBER] TO P…" at bounding box center [252, 186] width 505 height 372
click at [192, 114] on div "Not Booked - All other reasons" at bounding box center [253, 111] width 184 height 7
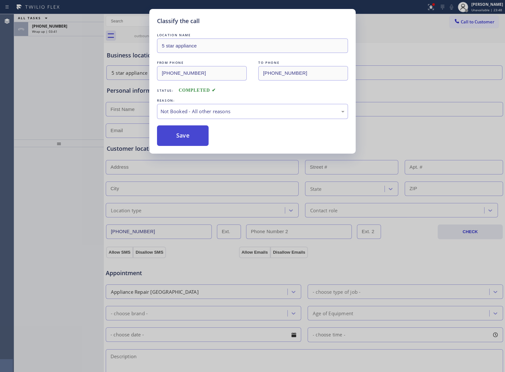
click at [186, 137] on button "Save" at bounding box center [183, 135] width 52 height 21
click at [71, 29] on div "[PHONE_NUMBER]" at bounding box center [66, 25] width 68 height 5
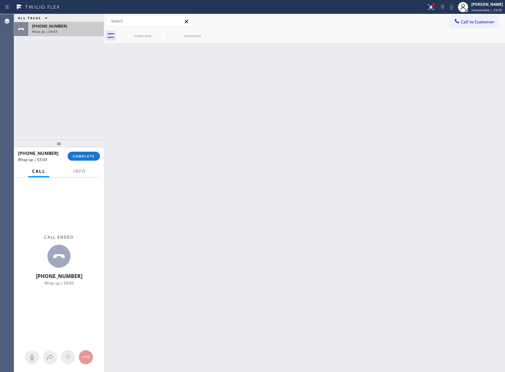
click at [71, 29] on div "[PHONE_NUMBER]" at bounding box center [66, 25] width 68 height 5
click at [81, 155] on span "COMPLETE" at bounding box center [84, 156] width 22 height 4
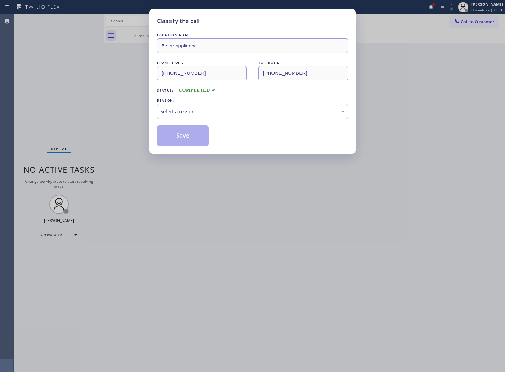
click at [194, 112] on div "Select a reason" at bounding box center [253, 111] width 184 height 7
click at [182, 135] on button "Save" at bounding box center [183, 135] width 52 height 21
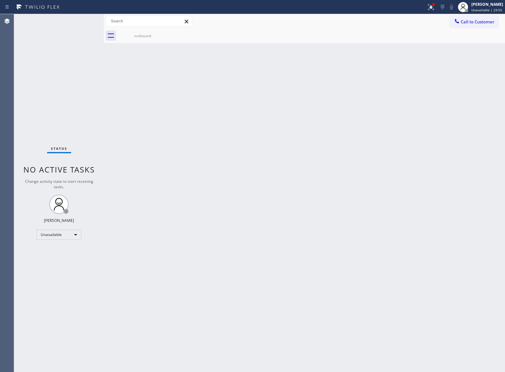
drag, startPoint x: 475, startPoint y: 20, endPoint x: 308, endPoint y: 100, distance: 185.2
click at [474, 20] on span "Call to Customer" at bounding box center [478, 22] width 34 height 6
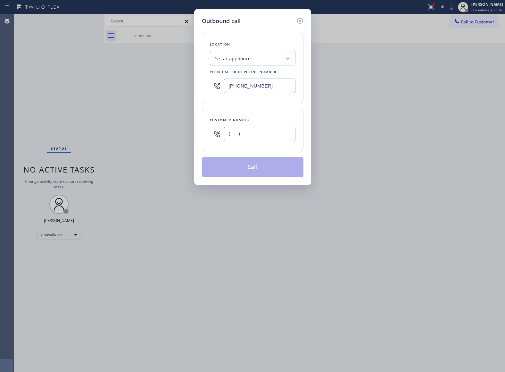
click at [239, 130] on input "(___) ___-____" at bounding box center [260, 134] width 72 height 14
paste input "943) 206-5482"
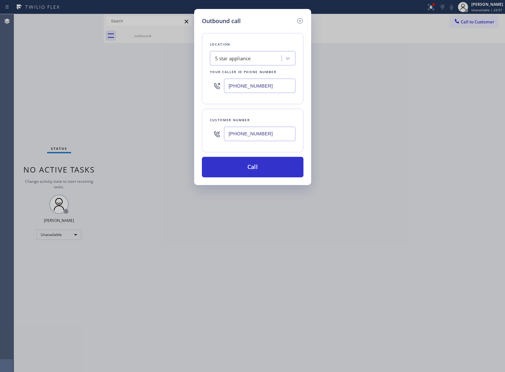
type input "[PHONE_NUMBER]"
click at [236, 93] on input "[PHONE_NUMBER]" at bounding box center [260, 86] width 72 height 14
paste input "347) 410-8261"
type input "[PHONE_NUMBER]"
click at [257, 164] on button "Call" at bounding box center [253, 167] width 102 height 21
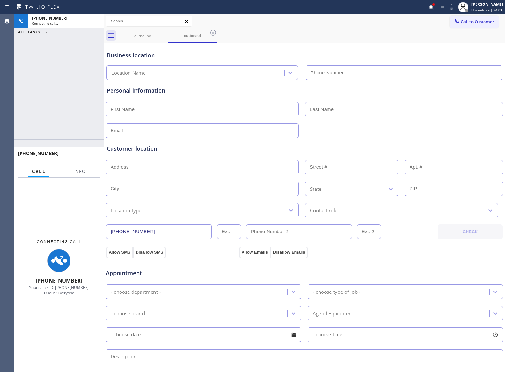
type input "[PHONE_NUMBER]"
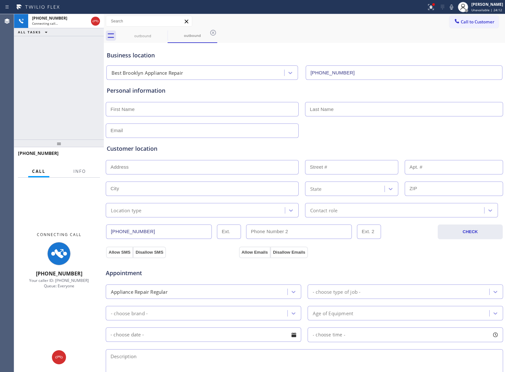
click at [26, 106] on div "[PHONE_NUMBER] Connecting call… ALL TASKS ALL TASKS ACTIVE TASKS TASKS IN WRAP …" at bounding box center [59, 76] width 90 height 125
click at [28, 94] on div "[PHONE_NUMBER] Connecting call… ALL TASKS ALL TASKS ACTIVE TASKS TASKS IN WRAP …" at bounding box center [59, 76] width 90 height 125
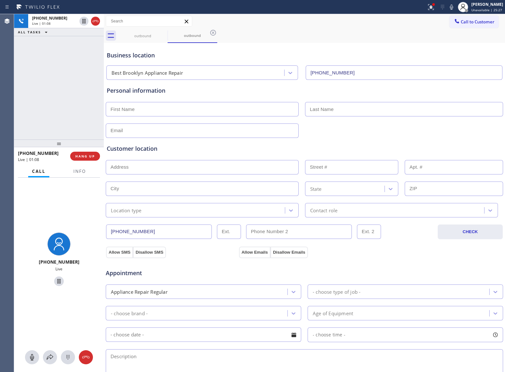
drag, startPoint x: 37, startPoint y: 115, endPoint x: 50, endPoint y: 101, distance: 19.7
click at [37, 115] on div "[PHONE_NUMBER] Live | 01:08 ALL TASKS ALL TASKS ACTIVE TASKS TASKS IN WRAP UP" at bounding box center [59, 76] width 90 height 125
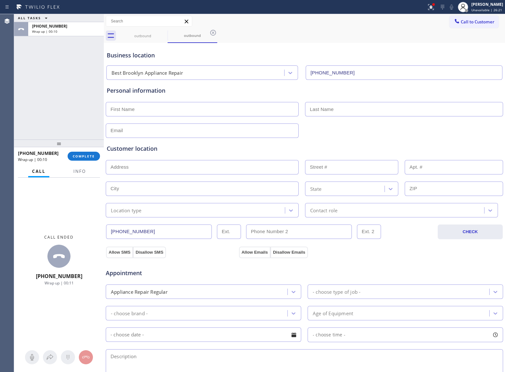
drag, startPoint x: 35, startPoint y: 75, endPoint x: 61, endPoint y: 175, distance: 103.1
click at [44, 96] on div "ALL TASKS ALL TASKS ACTIVE TASKS TASKS IN WRAP UP [PHONE_NUMBER] Wrap up | 00:10" at bounding box center [59, 76] width 90 height 125
click at [73, 169] on span "Info" at bounding box center [79, 171] width 13 height 6
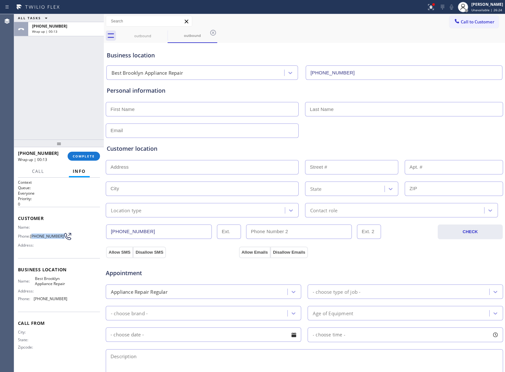
drag, startPoint x: 33, startPoint y: 235, endPoint x: 59, endPoint y: 237, distance: 25.8
click at [59, 237] on span "[PHONE_NUMBER]" at bounding box center [47, 236] width 34 height 5
copy div "943) 206-5482"
click at [477, 11] on span "Unavailable | 32:42" at bounding box center [487, 10] width 31 height 4
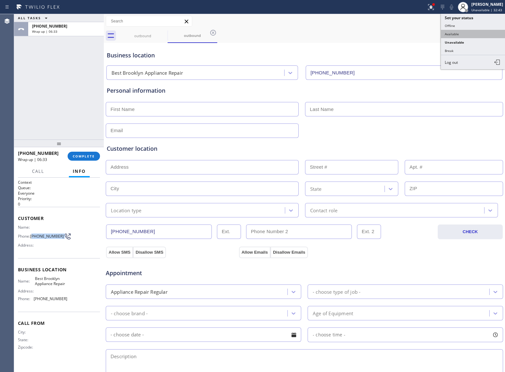
click at [467, 36] on button "Available" at bounding box center [473, 34] width 64 height 8
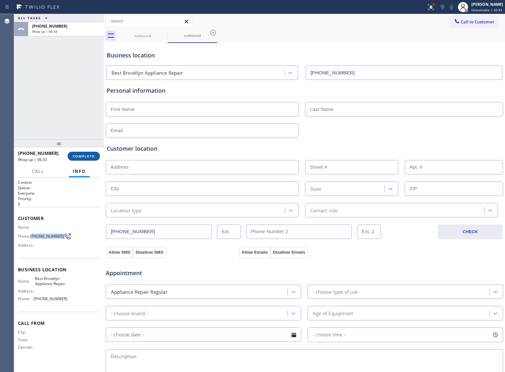
click at [83, 152] on button "COMPLETE" at bounding box center [84, 156] width 32 height 9
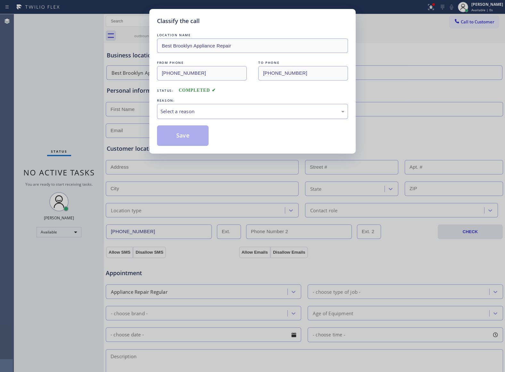
click at [176, 117] on div "Select a reason" at bounding box center [252, 111] width 191 height 15
click at [176, 141] on button "Save" at bounding box center [183, 135] width 52 height 21
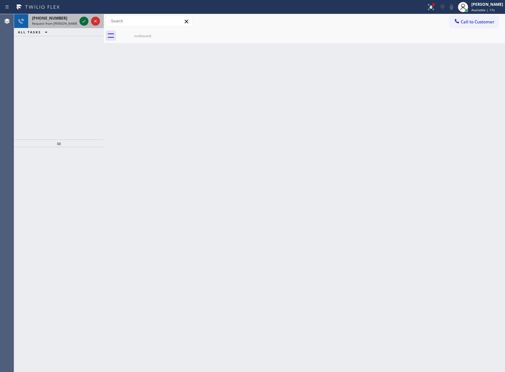
click at [86, 21] on icon at bounding box center [84, 21] width 8 height 8
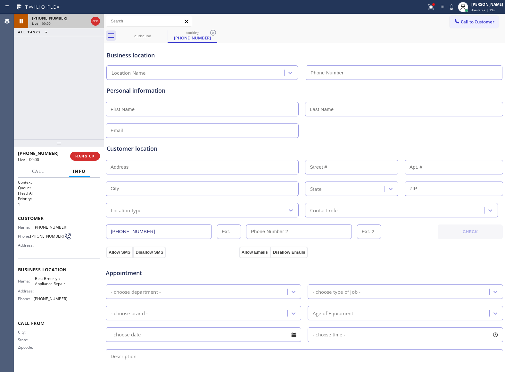
type input "[PHONE_NUMBER]"
click at [27, 81] on div "[PHONE_NUMBER] Live | 00:15 ALL TASKS ALL TASKS ACTIVE TASKS TASKS IN WRAP UP" at bounding box center [59, 76] width 90 height 125
drag, startPoint x: 22, startPoint y: 85, endPoint x: 66, endPoint y: 216, distance: 138.0
click at [23, 87] on div "[PHONE_NUMBER] Live | 02:04 ALL TASKS ALL TASKS ACTIVE TASKS TASKS IN WRAP UP" at bounding box center [59, 76] width 90 height 125
drag, startPoint x: 63, startPoint y: 229, endPoint x: 36, endPoint y: 227, distance: 27.3
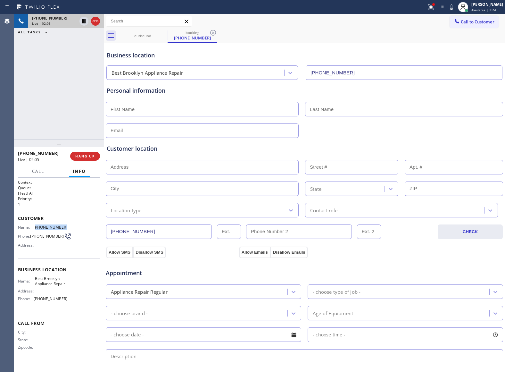
click at [36, 227] on span "[PHONE_NUMBER]" at bounding box center [51, 227] width 34 height 5
copy span "943) 206-5482"
drag, startPoint x: 35, startPoint y: 82, endPoint x: 44, endPoint y: 80, distance: 9.6
click at [35, 82] on div "[PHONE_NUMBER] Live | 03:27 ALL TASKS ALL TASKS ACTIVE TASKS TASKS IN WRAP UP" at bounding box center [59, 76] width 90 height 125
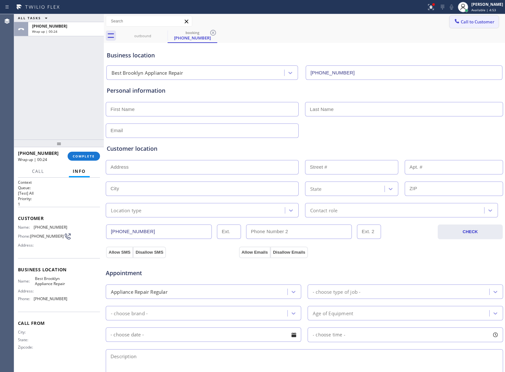
click at [463, 24] on span "Call to Customer" at bounding box center [478, 22] width 34 height 6
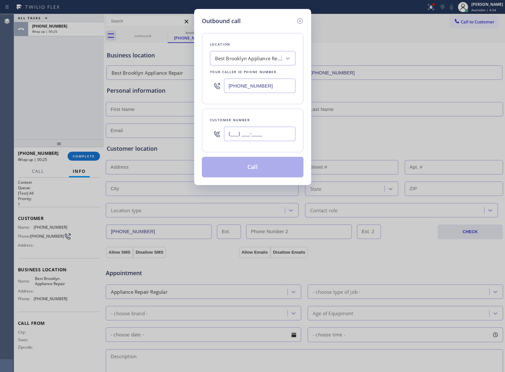
click at [271, 141] on input "(___) ___-____" at bounding box center [260, 134] width 72 height 14
paste input "646) 372-0088"
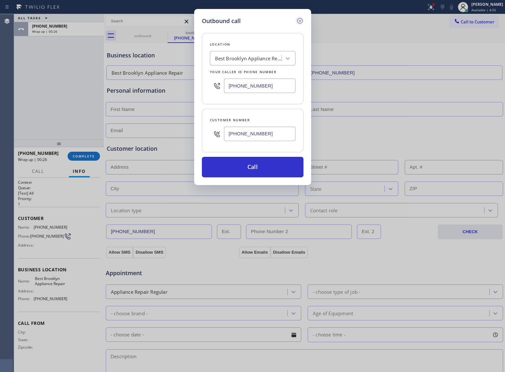
click at [302, 19] on icon at bounding box center [300, 21] width 6 height 6
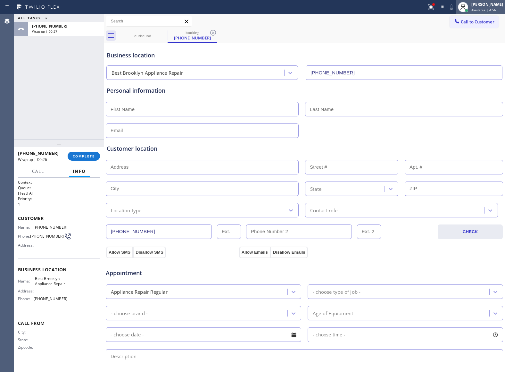
click at [463, 11] on div at bounding box center [463, 7] width 14 height 14
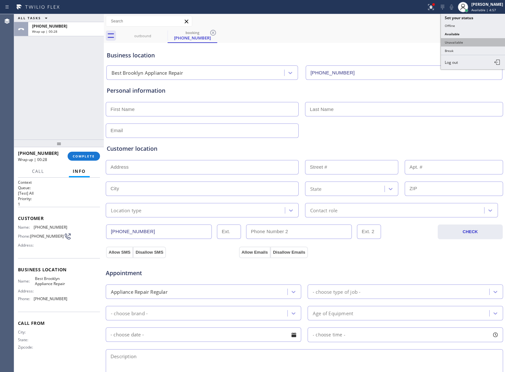
click at [457, 42] on button "Unavailable" at bounding box center [473, 42] width 64 height 8
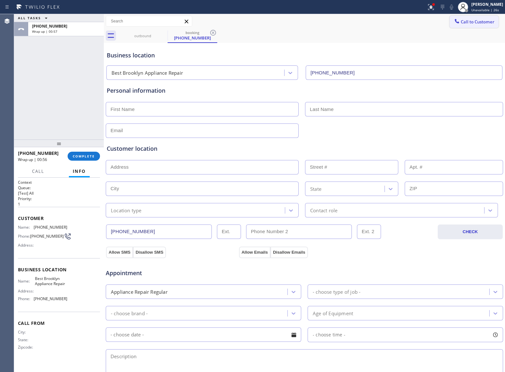
click at [460, 28] on button "Call to Customer" at bounding box center [474, 22] width 49 height 12
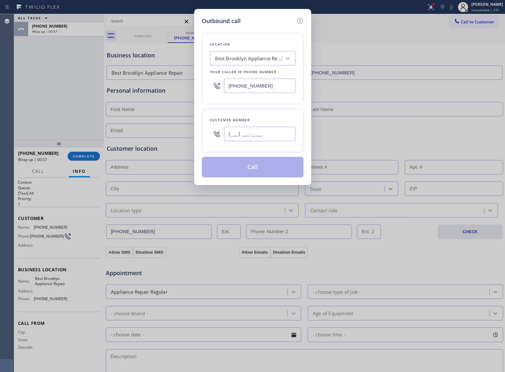
click at [267, 136] on input "(___) ___-____" at bounding box center [260, 134] width 72 height 14
paste input "646) 372-0088"
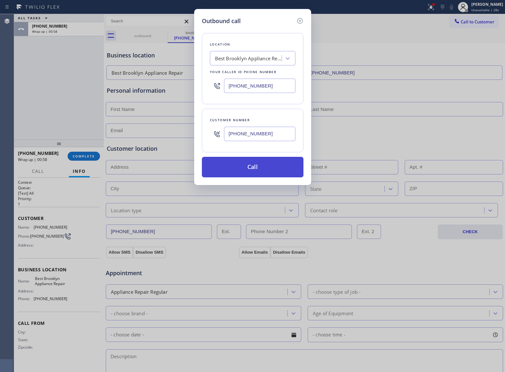
type input "[PHONE_NUMBER]"
click at [292, 166] on button "Call" at bounding box center [253, 167] width 102 height 21
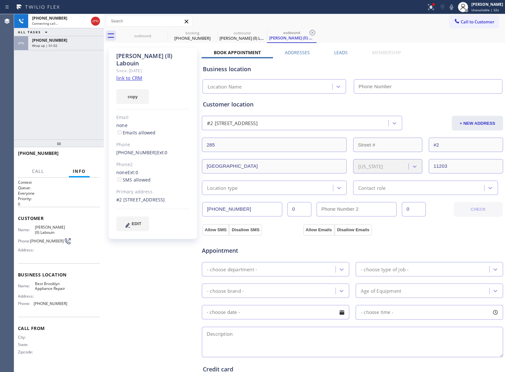
type input "[PHONE_NUMBER]"
click at [448, 8] on icon at bounding box center [452, 7] width 8 height 8
click at [450, 4] on icon at bounding box center [452, 7] width 8 height 8
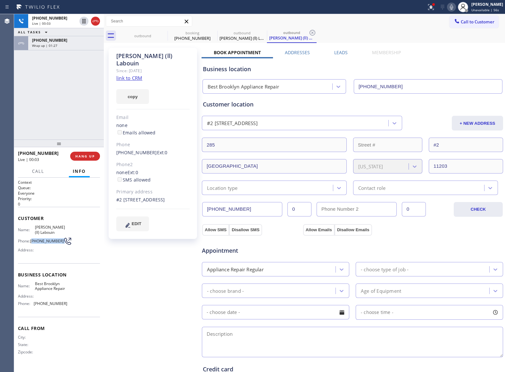
drag, startPoint x: 41, startPoint y: 237, endPoint x: 60, endPoint y: 238, distance: 19.3
click at [60, 238] on div "Phone: [PHONE_NUMBER]" at bounding box center [42, 241] width 49 height 8
copy div "646) 372-0088"
click at [88, 159] on button "HANG UP" at bounding box center [85, 156] width 30 height 9
drag, startPoint x: 474, startPoint y: 18, endPoint x: 433, endPoint y: 49, distance: 51.8
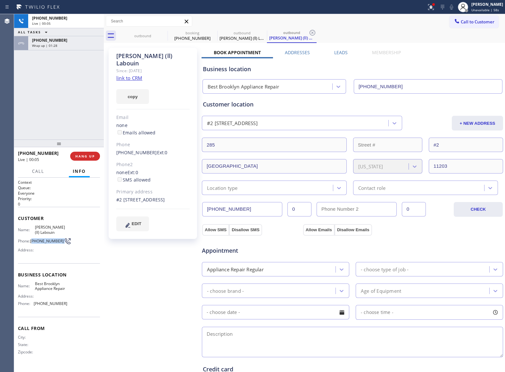
click at [472, 21] on button "Call to Customer" at bounding box center [474, 22] width 49 height 12
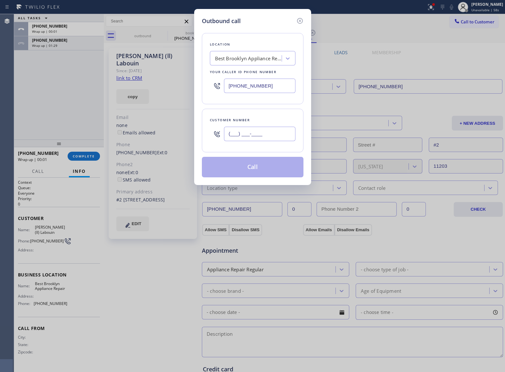
click at [268, 131] on input "(___) ___-____" at bounding box center [260, 134] width 72 height 14
paste input "646) 372-0088"
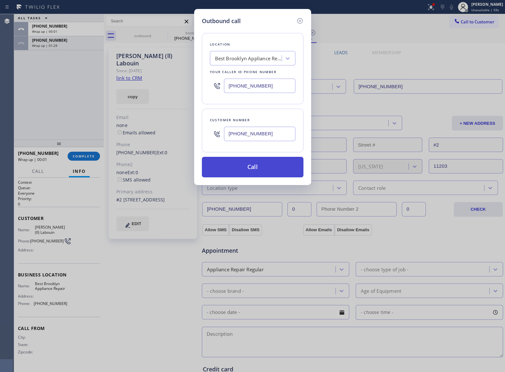
type input "[PHONE_NUMBER]"
click at [265, 168] on button "Call" at bounding box center [253, 167] width 102 height 21
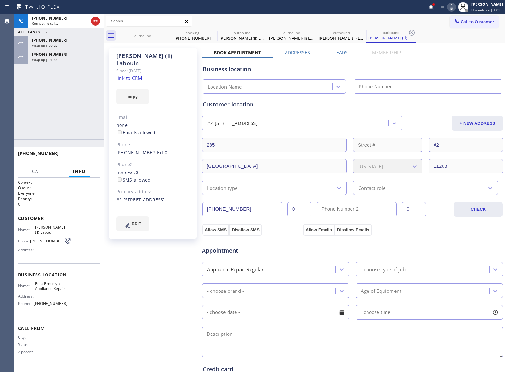
type input "[PHONE_NUMBER]"
click at [35, 117] on div "[PHONE_NUMBER] Connecting call… ALL TASKS ALL TASKS ACTIVE TASKS TASKS IN WRAP …" at bounding box center [59, 76] width 90 height 125
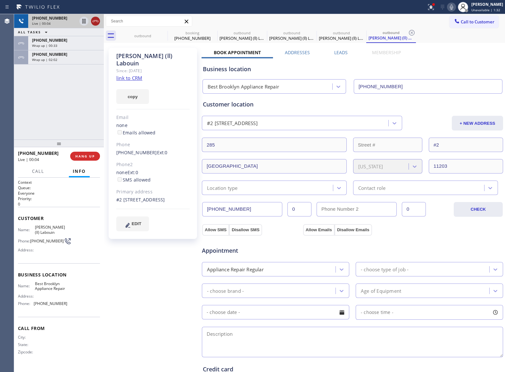
click at [97, 19] on icon at bounding box center [96, 21] width 8 height 8
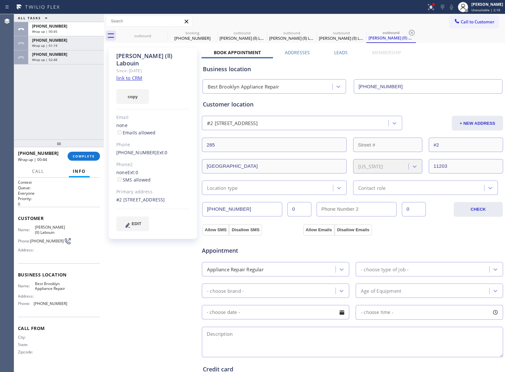
click at [76, 150] on div "[PHONE_NUMBER] Wrap up | 00:44 COMPLETE" at bounding box center [59, 156] width 82 height 17
click at [79, 154] on span "COMPLETE" at bounding box center [84, 156] width 22 height 4
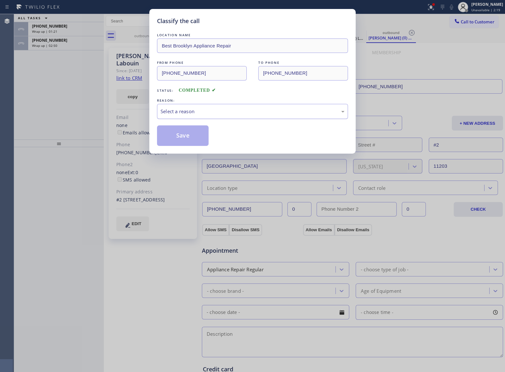
click at [215, 111] on div "Select a reason" at bounding box center [253, 111] width 184 height 7
click at [175, 135] on button "Save" at bounding box center [183, 135] width 52 height 21
click at [58, 46] on div "Classify the call LOCATION NAME Best Brooklyn Appliance Repair FROM PHONE [PHON…" at bounding box center [252, 186] width 505 height 372
click at [58, 46] on div "Wrap up | 02:52" at bounding box center [66, 45] width 68 height 4
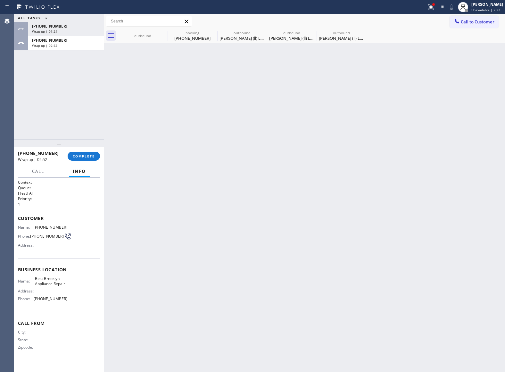
click at [58, 46] on div "Wrap up | 02:52" at bounding box center [66, 45] width 68 height 4
click at [85, 159] on button "COMPLETE" at bounding box center [84, 156] width 32 height 9
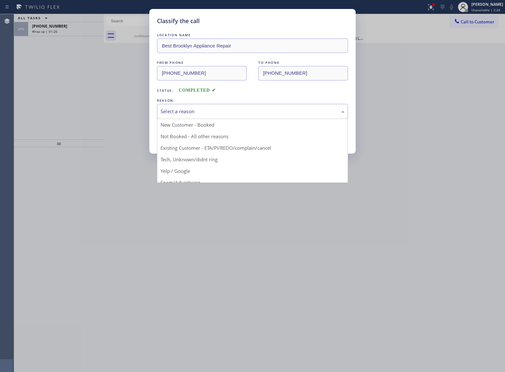
click at [198, 108] on div "Select a reason" at bounding box center [253, 111] width 184 height 7
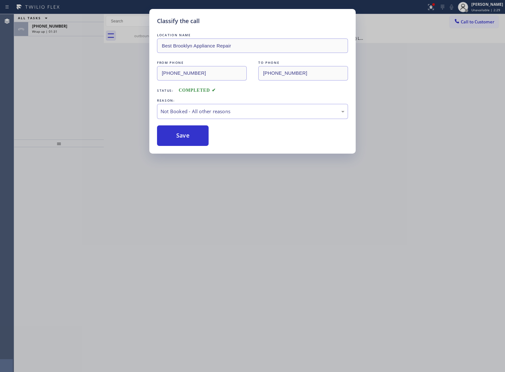
click at [187, 103] on div "REASON:" at bounding box center [252, 100] width 191 height 7
click at [187, 116] on div "Not Booked - All other reasons" at bounding box center [252, 111] width 191 height 15
click at [183, 128] on button "Save" at bounding box center [183, 135] width 52 height 21
click at [182, 133] on button "Save" at bounding box center [183, 135] width 52 height 21
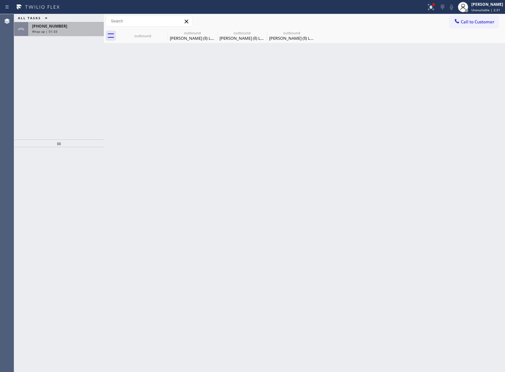
click at [55, 34] on div "[PHONE_NUMBER] Wrap up | 01:33" at bounding box center [64, 29] width 73 height 14
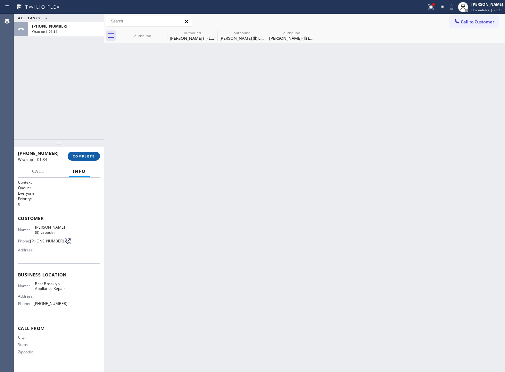
click at [85, 153] on button "COMPLETE" at bounding box center [84, 156] width 32 height 9
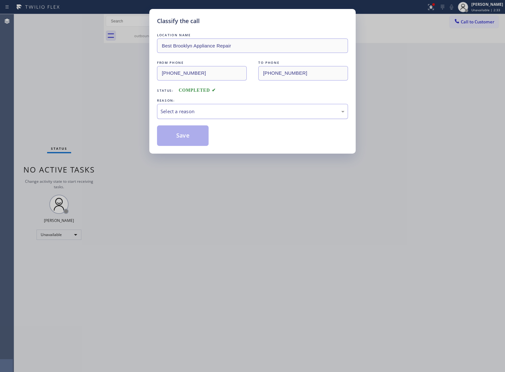
drag, startPoint x: 207, startPoint y: 112, endPoint x: 207, endPoint y: 117, distance: 4.5
click at [207, 114] on div "Select a reason" at bounding box center [253, 111] width 184 height 7
click at [181, 140] on button "Save" at bounding box center [183, 135] width 52 height 21
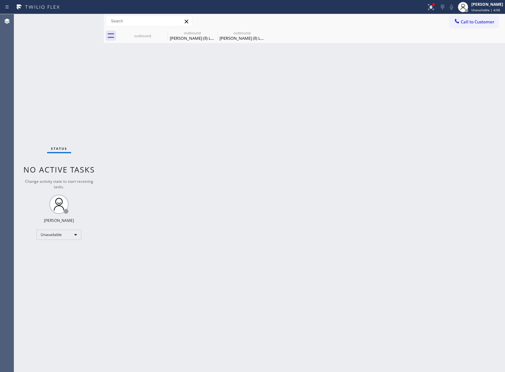
click at [37, 50] on div "Status No active tasks Change activity state to start receiving tasks. [PERSON_…" at bounding box center [59, 193] width 90 height 358
click at [479, 7] on div "[PERSON_NAME]" at bounding box center [488, 4] width 32 height 5
click at [466, 35] on button "Available" at bounding box center [473, 34] width 64 height 8
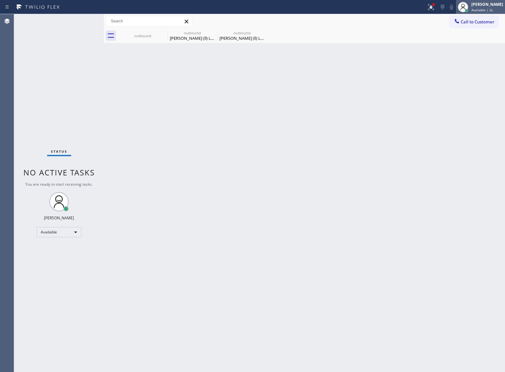
click at [481, 6] on div "[PERSON_NAME]" at bounding box center [488, 4] width 32 height 5
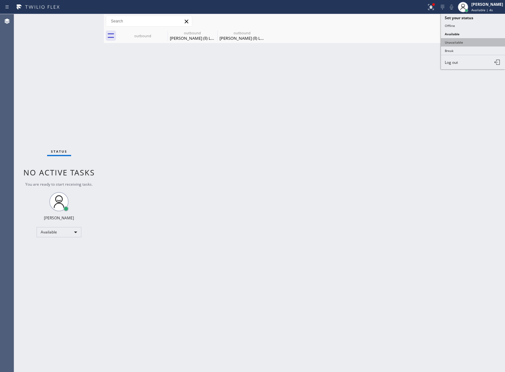
click at [477, 42] on button "Unavailable" at bounding box center [473, 42] width 64 height 8
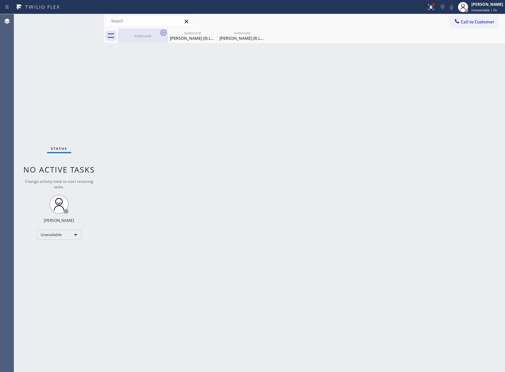
click at [166, 32] on icon at bounding box center [164, 33] width 6 height 6
click at [0, 0] on icon at bounding box center [0, 0] width 0 height 0
click at [166, 32] on div "outbound outbound [PERSON_NAME] (ll) Labouin outbound [PERSON_NAME] (ll) Labouin" at bounding box center [311, 36] width 387 height 14
click at [45, 66] on div "Status No active tasks Change activity state to start receiving tasks. [PERSON_…" at bounding box center [59, 193] width 90 height 358
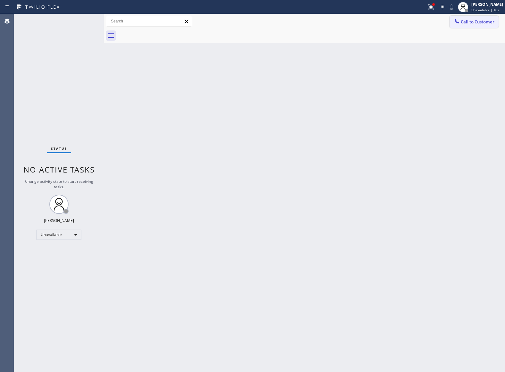
click at [477, 26] on button "Call to Customer" at bounding box center [474, 22] width 49 height 12
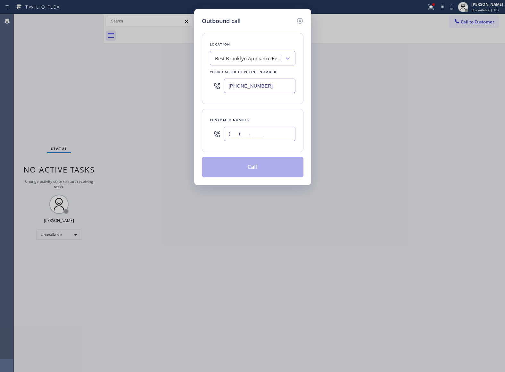
click at [276, 140] on input "(___) ___-____" at bounding box center [260, 134] width 72 height 14
paste input "646) 372-0088"
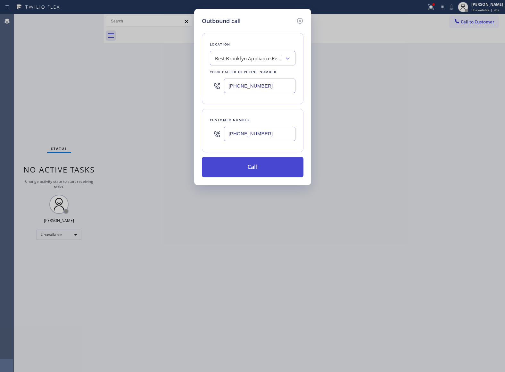
type input "[PHONE_NUMBER]"
click at [262, 166] on button "Call" at bounding box center [253, 167] width 102 height 21
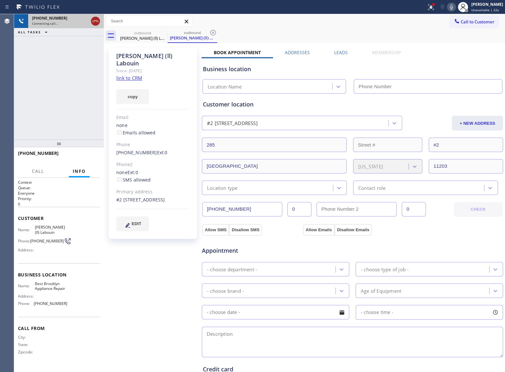
click at [95, 21] on icon at bounding box center [96, 21] width 8 height 8
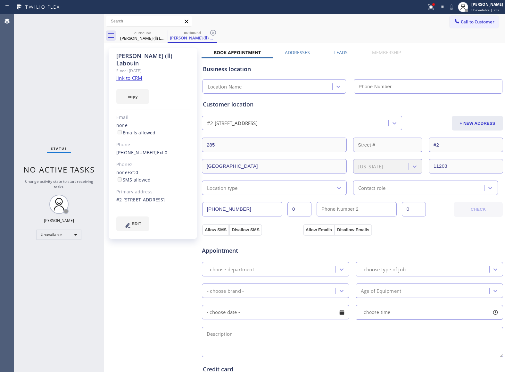
type input "[PHONE_NUMBER]"
drag, startPoint x: 29, startPoint y: 112, endPoint x: 408, endPoint y: 76, distance: 381.1
click at [42, 112] on div "Status No active tasks Change activity state to start receiving tasks. [PERSON_…" at bounding box center [59, 193] width 90 height 358
click at [473, 8] on span "Unavailable | 29s" at bounding box center [486, 10] width 28 height 4
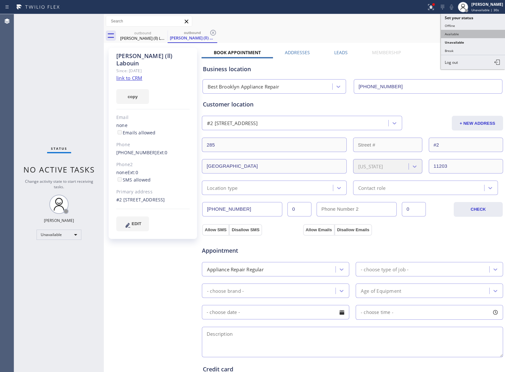
click at [477, 31] on button "Available" at bounding box center [473, 34] width 64 height 8
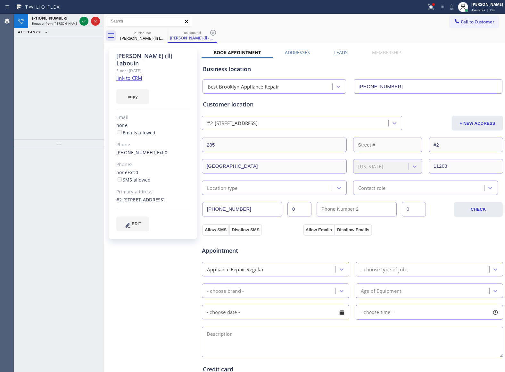
click at [34, 67] on div "[PHONE_NUMBER] Request from [PERSON_NAME] (direct) ALL TASKS ALL TASKS ACTIVE T…" at bounding box center [59, 76] width 90 height 125
click at [82, 22] on icon at bounding box center [84, 21] width 8 height 8
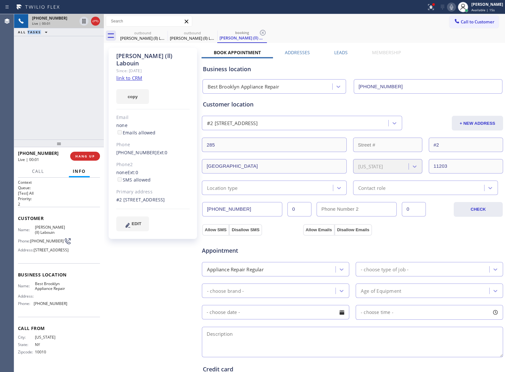
type input "[PHONE_NUMBER]"
click at [47, 83] on div "[PHONE_NUMBER] Live | 01:00 ALL TASKS ALL TASKS ACTIVE TASKS TASKS IN WRAP UP" at bounding box center [59, 76] width 90 height 125
click at [119, 55] on div "[PERSON_NAME] (ll) Labouin" at bounding box center [152, 59] width 73 height 15
copy div "[PERSON_NAME]"
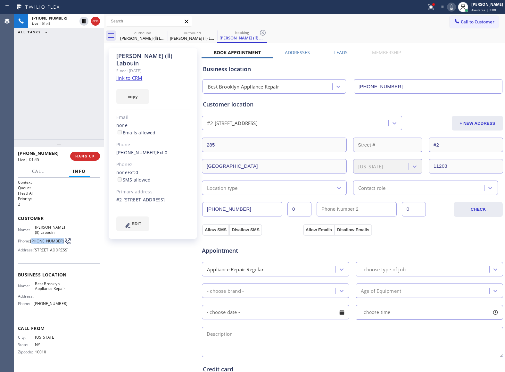
drag, startPoint x: 42, startPoint y: 240, endPoint x: 33, endPoint y: 235, distance: 10.8
click at [33, 239] on span "[PHONE_NUMBER]" at bounding box center [47, 241] width 34 height 5
copy span "646) 372-0088"
click at [41, 85] on div "[PHONE_NUMBER] Live | 05:25 ALL TASKS ALL TASKS ACTIVE TASKS TASKS IN WRAP UP" at bounding box center [59, 76] width 90 height 125
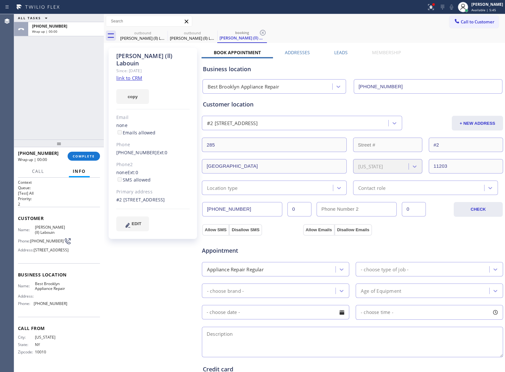
drag, startPoint x: 83, startPoint y: 155, endPoint x: 80, endPoint y: 68, distance: 87.0
click at [62, 83] on div "ALL TASKS ALL TASKS ACTIVE TASKS TASKS IN WRAP UP [PHONE_NUMBER] Wrap up | 00:0…" at bounding box center [59, 193] width 90 height 358
click at [471, 22] on span "Call to Customer" at bounding box center [478, 22] width 34 height 6
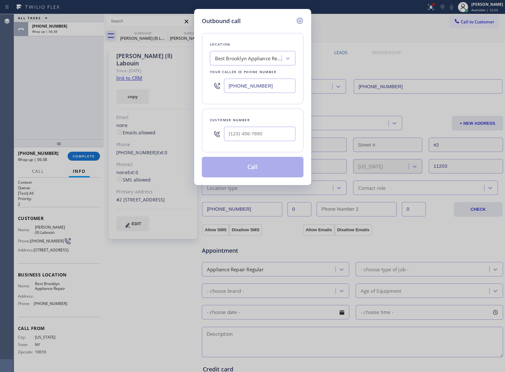
click at [297, 22] on icon at bounding box center [300, 21] width 8 height 8
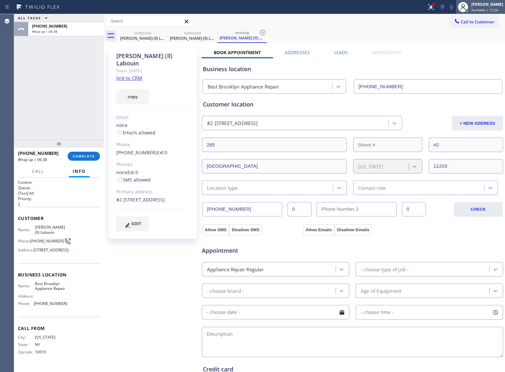
click at [497, 2] on div "[PERSON_NAME]" at bounding box center [488, 4] width 32 height 5
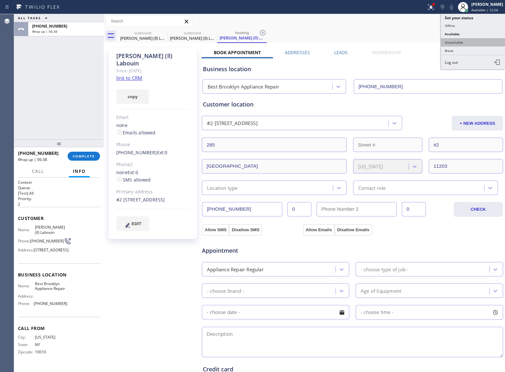
type input "[PHONE_NUMBER]"
click at [457, 43] on button "Unavailable" at bounding box center [473, 42] width 64 height 8
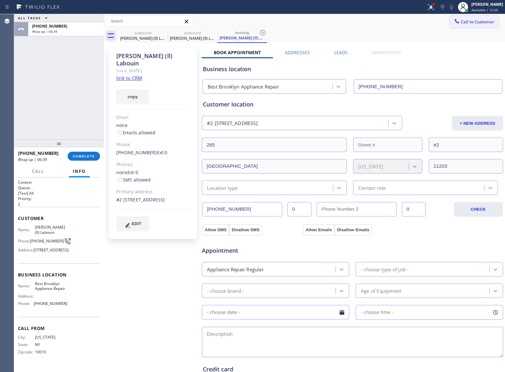
click at [471, 24] on button "Call to Customer" at bounding box center [474, 22] width 49 height 12
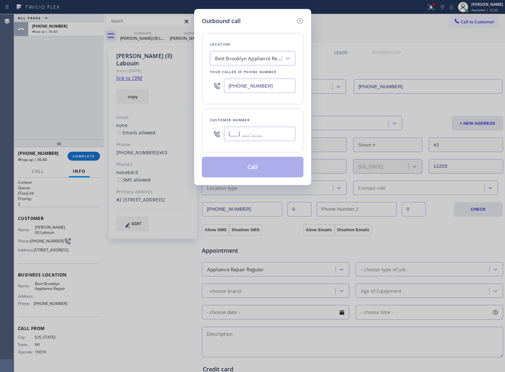
drag, startPoint x: 278, startPoint y: 134, endPoint x: 425, endPoint y: 3, distance: 196.7
click at [283, 130] on input "(___) ___-____" at bounding box center [260, 134] width 72 height 14
paste input "818) 268-2849"
type input "[PHONE_NUMBER]"
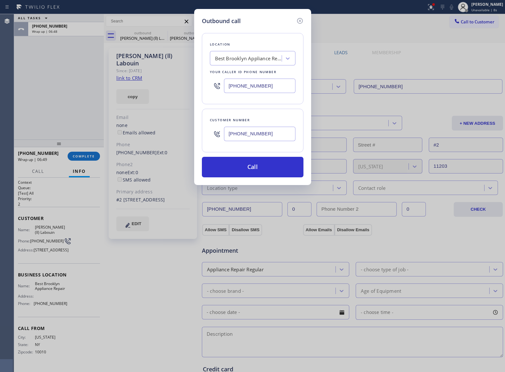
click at [259, 86] on input "[PHONE_NUMBER]" at bounding box center [260, 86] width 72 height 14
paste input "833) 558-124"
type input "[PHONE_NUMBER]"
click at [273, 171] on button "Call" at bounding box center [253, 167] width 102 height 21
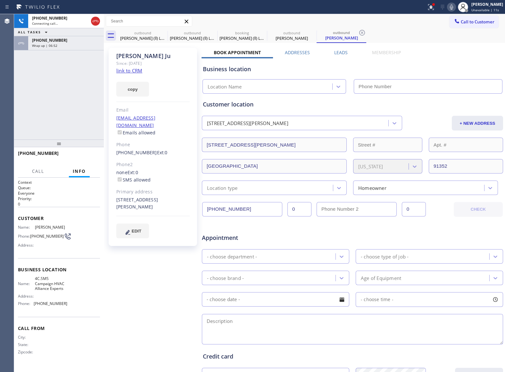
click at [130, 73] on link "link to CRM" at bounding box center [129, 70] width 26 height 6
type input "[PHONE_NUMBER]"
drag, startPoint x: 22, startPoint y: 92, endPoint x: 38, endPoint y: 86, distance: 17.0
click at [22, 92] on div "[PHONE_NUMBER] Live | 03:31 ALL TASKS ALL TASKS ACTIVE TASKS TASKS IN WRAP UP […" at bounding box center [59, 76] width 90 height 125
click at [46, 111] on div "[PHONE_NUMBER] Live | 07:30 ALL TASKS ALL TASKS ACTIVE TASKS TASKS IN WRAP UP […" at bounding box center [59, 76] width 90 height 125
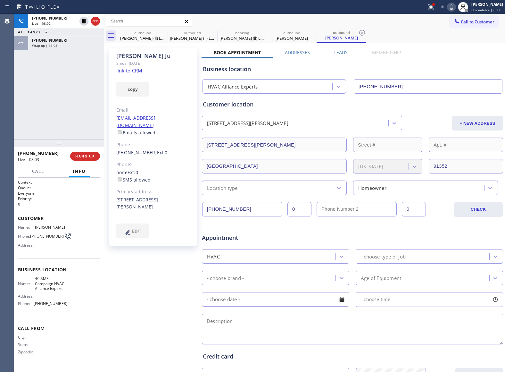
click at [35, 119] on div "[PHONE_NUMBER] Live | 08:02 ALL TASKS ALL TASKS ACTIVE TASKS TASKS IN WRAP UP […" at bounding box center [59, 76] width 90 height 125
click at [37, 147] on div at bounding box center [59, 143] width 90 height 8
click at [7, 95] on div "Agent Desktop" at bounding box center [7, 193] width 14 height 358
click at [30, 98] on div "[PHONE_NUMBER] Live | 09:10 ALL TASKS ALL TASKS ACTIVE TASKS TASKS IN WRAP UP […" at bounding box center [59, 76] width 90 height 125
drag, startPoint x: 33, startPoint y: 92, endPoint x: 100, endPoint y: 13, distance: 103.5
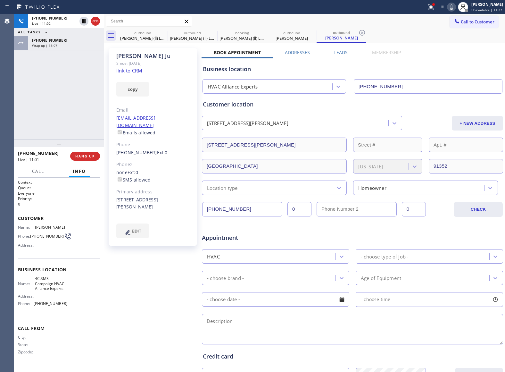
click at [39, 88] on div "[PHONE_NUMBER] Live | 11:02 ALL TASKS ALL TASKS ACTIVE TASKS TASKS IN WRAP UP […" at bounding box center [59, 76] width 90 height 125
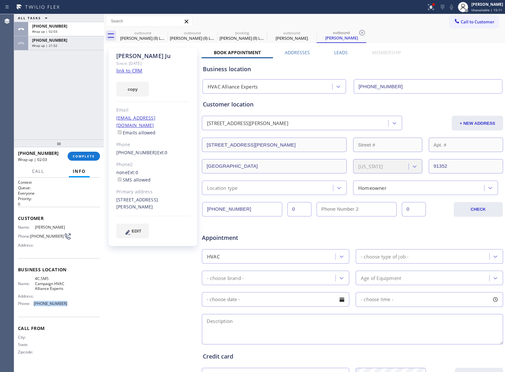
drag, startPoint x: 67, startPoint y: 304, endPoint x: 35, endPoint y: 304, distance: 32.4
click at [35, 304] on div "Name: 4C.SMS Campaign HVAC Alliance Experts Address: Phone: [PHONE_NUMBER]" at bounding box center [59, 292] width 82 height 32
copy span "[PHONE_NUMBER]"
drag, startPoint x: 66, startPoint y: 290, endPoint x: 35, endPoint y: 280, distance: 32.6
click at [35, 280] on span "4C.SMS Campaign HVAC Alliance Experts" at bounding box center [51, 283] width 32 height 15
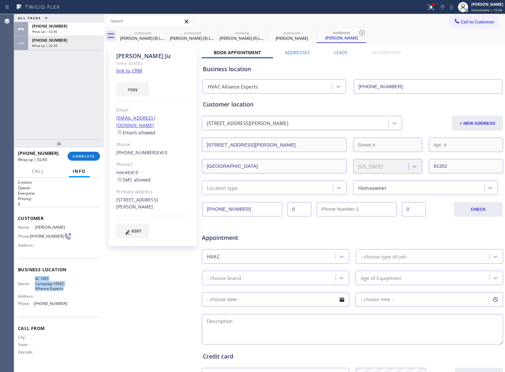
copy span "4C.SMS Campaign HVAC Alliance Experts"
click at [91, 153] on button "COMPLETE" at bounding box center [84, 156] width 32 height 9
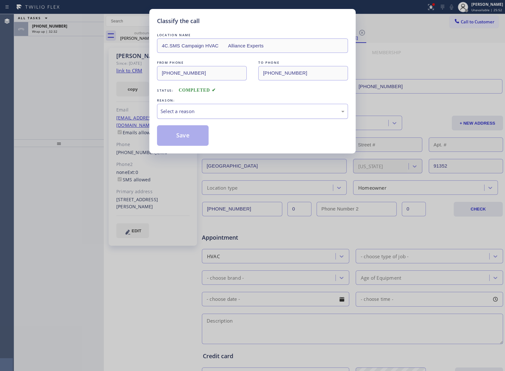
click at [217, 113] on div "Select a reason" at bounding box center [253, 111] width 184 height 7
click at [194, 141] on button "Save" at bounding box center [183, 135] width 52 height 21
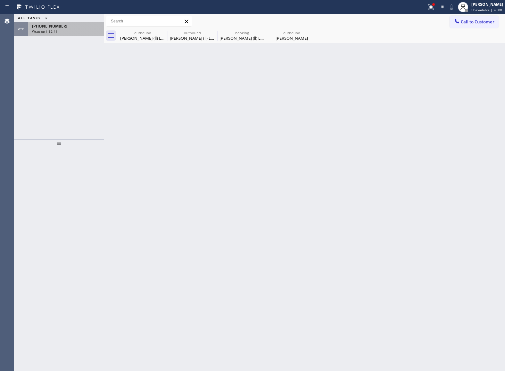
click at [56, 30] on div "Wrap up | 32:41" at bounding box center [66, 31] width 68 height 4
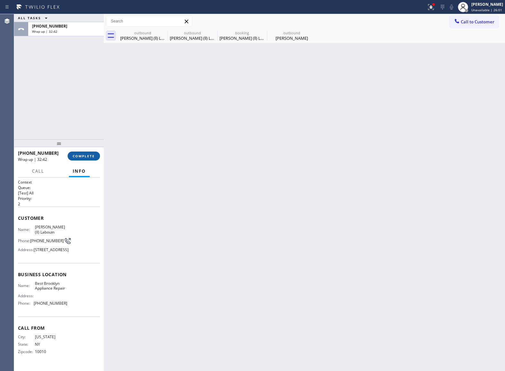
drag, startPoint x: 80, startPoint y: 148, endPoint x: 81, endPoint y: 153, distance: 5.1
click at [80, 147] on div at bounding box center [59, 143] width 90 height 8
click at [81, 153] on button "COMPLETE" at bounding box center [84, 157] width 32 height 9
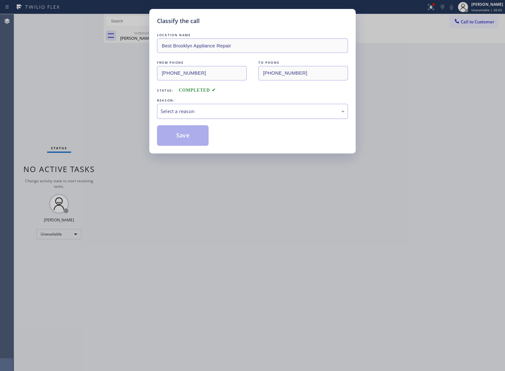
click at [241, 115] on div "Select a reason" at bounding box center [253, 111] width 184 height 7
click at [175, 142] on button "Save" at bounding box center [183, 135] width 52 height 21
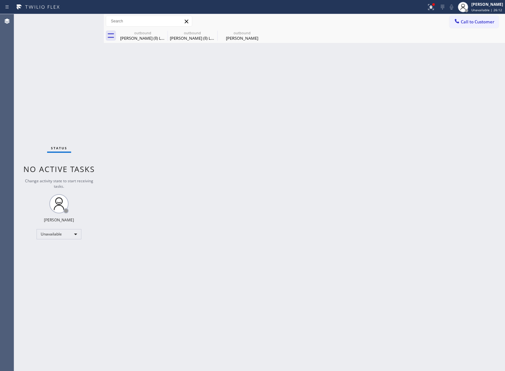
click at [54, 74] on div "Status No active tasks Change activity state to start receiving tasks. [PERSON_…" at bounding box center [59, 192] width 90 height 357
click at [469, 21] on span "Call to Customer" at bounding box center [478, 22] width 34 height 6
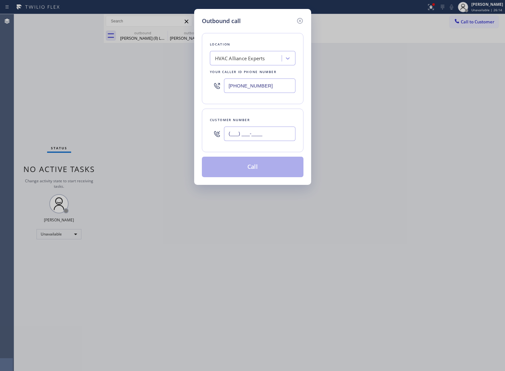
click at [257, 135] on input "(___) ___-____" at bounding box center [260, 134] width 72 height 14
paste input "469) 551-0306"
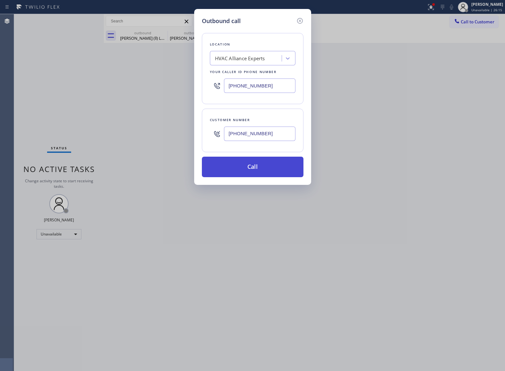
type input "[PHONE_NUMBER]"
click at [275, 167] on button "Call" at bounding box center [253, 167] width 102 height 21
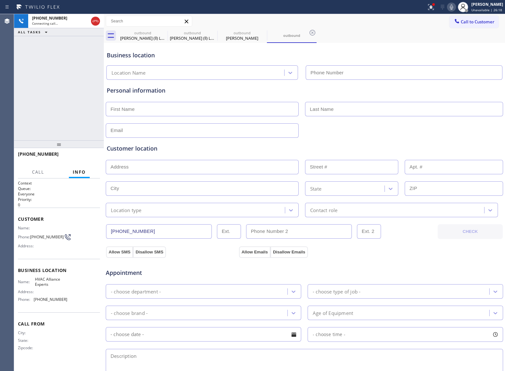
type input "[PHONE_NUMBER]"
click at [37, 99] on div "[PHONE_NUMBER] Connecting call… ALL TASKS ALL TASKS ACTIVE TASKS TASKS IN WRAP …" at bounding box center [59, 77] width 90 height 126
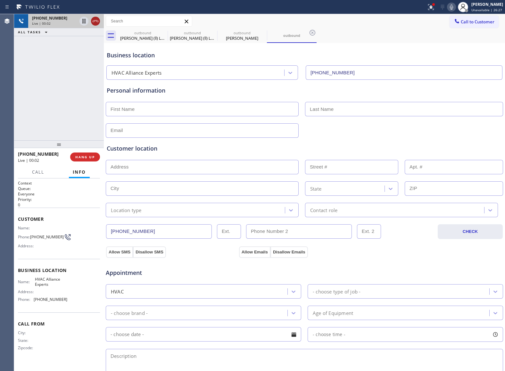
click at [97, 22] on icon at bounding box center [96, 21] width 8 height 8
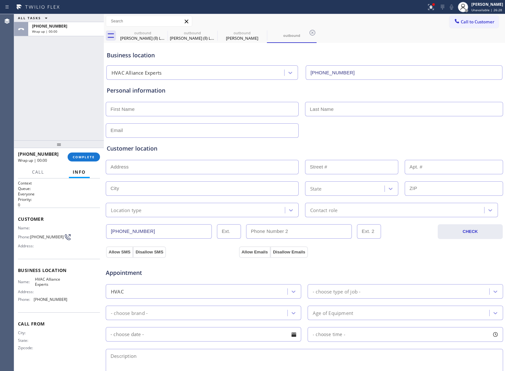
click at [471, 29] on div "outbound [PERSON_NAME] (ll) Labouin outbound [PERSON_NAME] (ll) Labouin outboun…" at bounding box center [311, 36] width 387 height 14
click at [470, 26] on button "Call to Customer" at bounding box center [474, 22] width 49 height 12
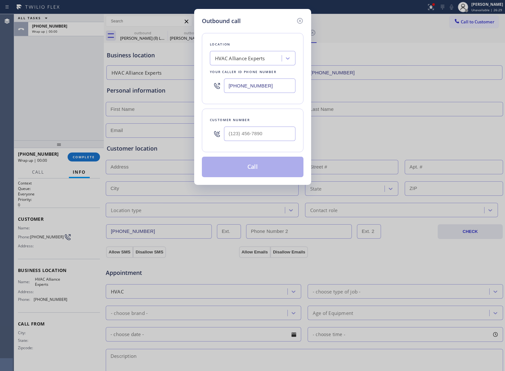
click at [292, 126] on div at bounding box center [260, 133] width 72 height 21
click at [280, 137] on input "(___) ___-____" at bounding box center [260, 134] width 72 height 14
paste input "469) 551-0306"
type input "[PHONE_NUMBER]"
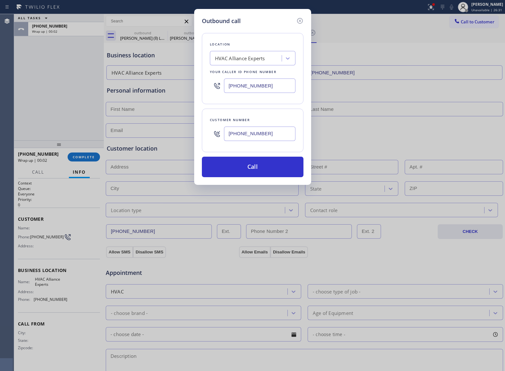
click at [248, 152] on div "Customer number [PHONE_NUMBER]" at bounding box center [253, 131] width 102 height 44
click at [245, 166] on button "Call" at bounding box center [253, 167] width 102 height 21
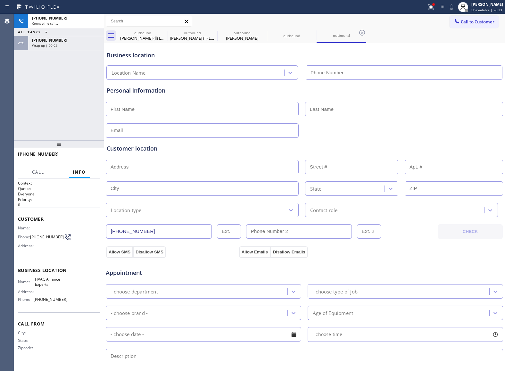
type input "[PHONE_NUMBER]"
click at [40, 99] on div "[PHONE_NUMBER] Connecting call… ALL TASKS ALL TASKS ACTIVE TASKS TASKS IN WRAP …" at bounding box center [59, 77] width 90 height 126
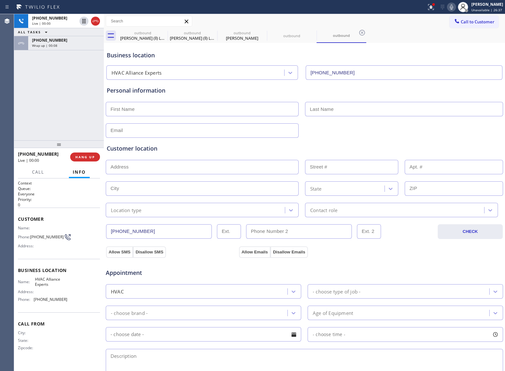
click at [452, 3] on icon at bounding box center [452, 7] width 8 height 8
click at [97, 18] on icon at bounding box center [96, 21] width 8 height 8
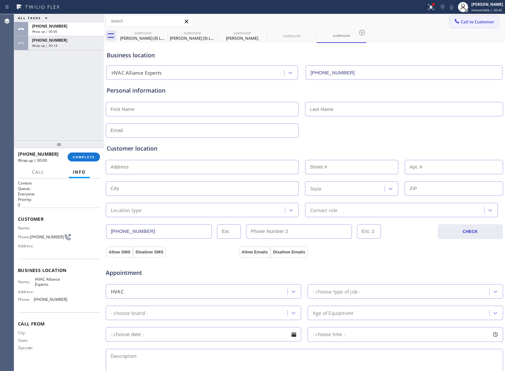
click at [489, 21] on span "Call to Customer" at bounding box center [478, 22] width 34 height 6
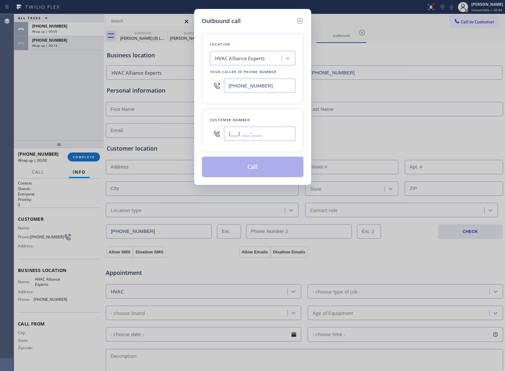
click at [254, 135] on input "(___) ___-____" at bounding box center [260, 134] width 72 height 14
paste input "469) 551-0306"
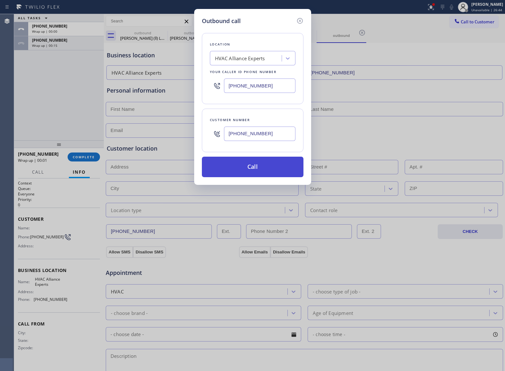
type input "[PHONE_NUMBER]"
click at [264, 176] on button "Call" at bounding box center [253, 167] width 102 height 21
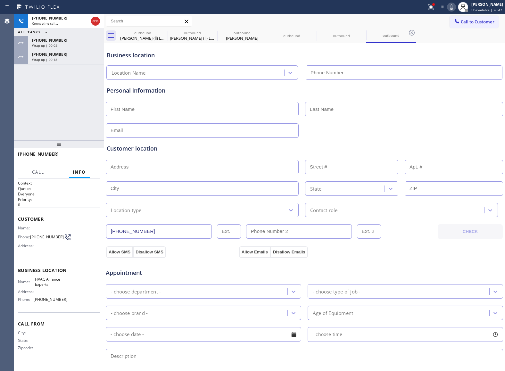
type input "[PHONE_NUMBER]"
drag, startPoint x: 41, startPoint y: 123, endPoint x: 55, endPoint y: 111, distance: 18.8
click at [41, 123] on div "[PHONE_NUMBER] Connecting call… ALL TASKS ALL TASKS ACTIVE TASKS TASKS IN WRAP …" at bounding box center [59, 77] width 90 height 126
click at [35, 101] on div "[PHONE_NUMBER] Live | 00:03 ALL TASKS ALL TASKS ACTIVE TASKS TASKS IN WRAP UP […" at bounding box center [59, 77] width 90 height 126
click at [87, 158] on span "HANG UP" at bounding box center [85, 157] width 20 height 4
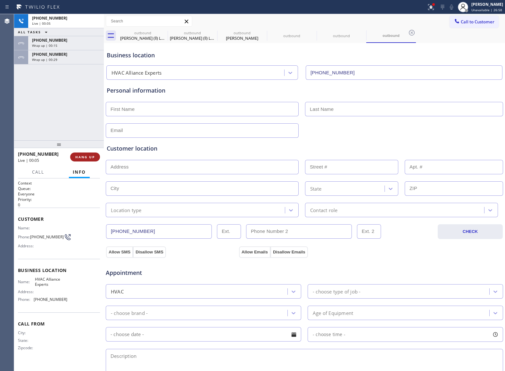
click at [84, 157] on span "HANG UP" at bounding box center [85, 157] width 20 height 4
click at [83, 154] on button "COMPLETE" at bounding box center [84, 157] width 32 height 9
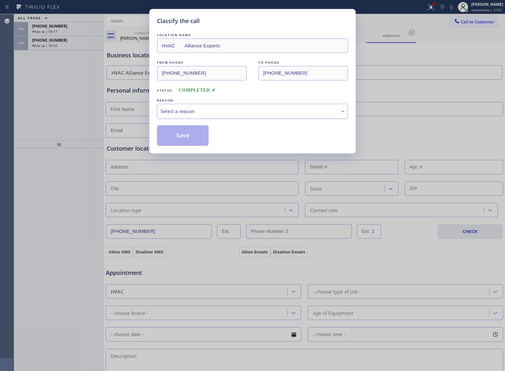
drag, startPoint x: 198, startPoint y: 109, endPoint x: 198, endPoint y: 114, distance: 5.1
click at [198, 111] on div "Select a reason" at bounding box center [253, 111] width 184 height 7
click at [187, 139] on button "Save" at bounding box center [183, 135] width 52 height 21
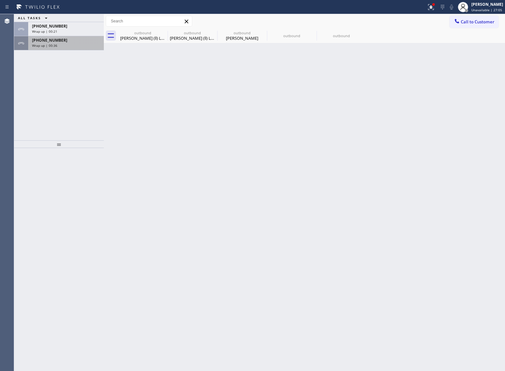
click at [67, 43] on div "Wrap up | 00:36" at bounding box center [66, 45] width 68 height 4
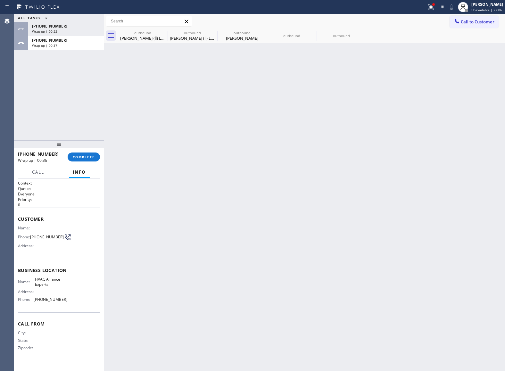
click at [77, 151] on div "[PHONE_NUMBER] Wrap up | 00:36 COMPLETE" at bounding box center [59, 157] width 82 height 17
click at [81, 161] on button "COMPLETE" at bounding box center [84, 157] width 32 height 9
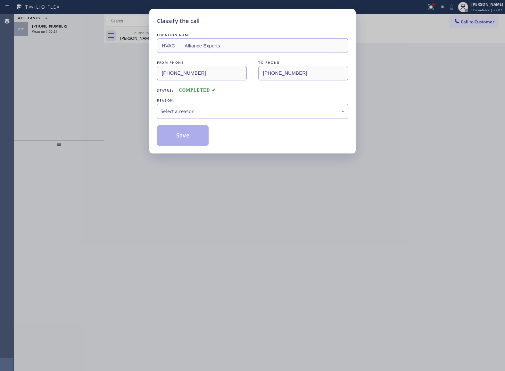
drag, startPoint x: 191, startPoint y: 112, endPoint x: 194, endPoint y: 114, distance: 3.9
click at [192, 112] on div "Select a reason" at bounding box center [253, 111] width 184 height 7
click at [185, 135] on button "Save" at bounding box center [183, 135] width 52 height 21
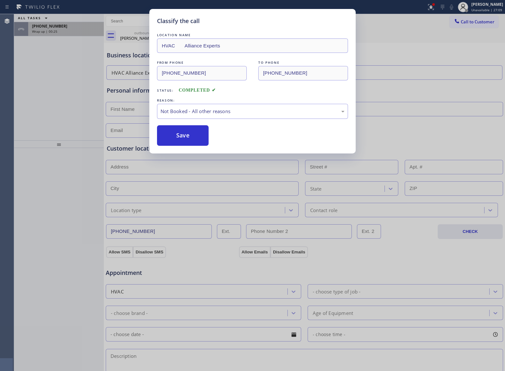
click at [69, 30] on div "Classify the call LOCATION NAME 5 star appliance FROM PHONE [PHONE_NUMBER] TO P…" at bounding box center [259, 192] width 491 height 357
click at [69, 30] on div "Wrap up | 00:25" at bounding box center [66, 31] width 68 height 4
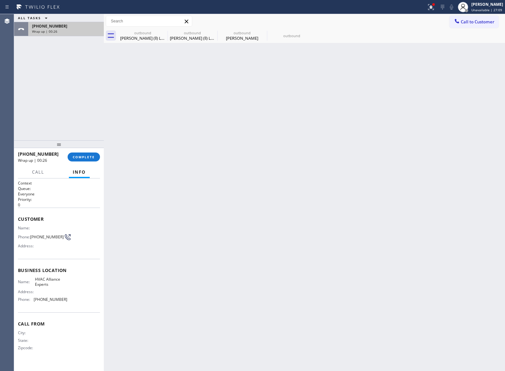
click at [69, 30] on div "Wrap up | 00:26" at bounding box center [66, 31] width 68 height 4
click at [90, 156] on span "COMPLETE" at bounding box center [84, 157] width 22 height 4
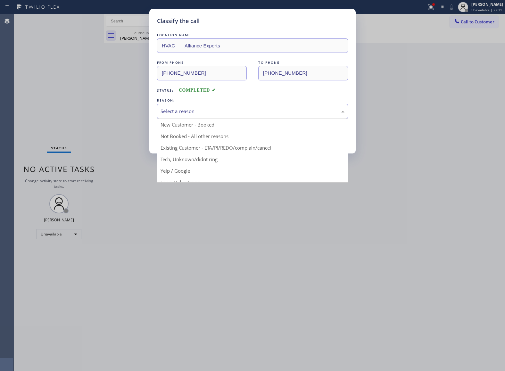
click at [228, 108] on div "Select a reason" at bounding box center [252, 111] width 191 height 15
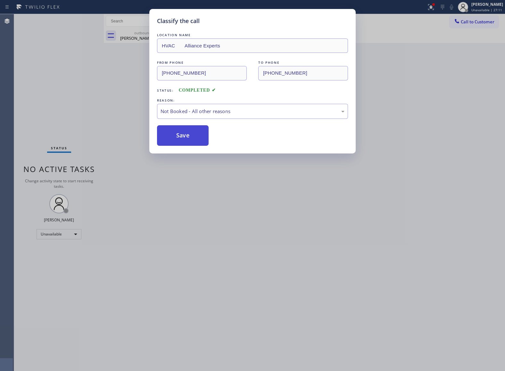
click at [187, 138] on button "Save" at bounding box center [183, 135] width 52 height 21
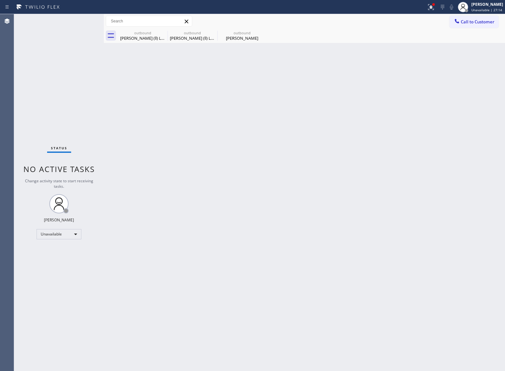
drag, startPoint x: 38, startPoint y: 116, endPoint x: 232, endPoint y: 94, distance: 195.2
click at [38, 116] on div "Status No active tasks Change activity state to start receiving tasks. [PERSON_…" at bounding box center [59, 192] width 90 height 357
drag, startPoint x: 469, startPoint y: 21, endPoint x: 289, endPoint y: 112, distance: 202.1
click at [462, 26] on button "Call to Customer" at bounding box center [474, 22] width 49 height 12
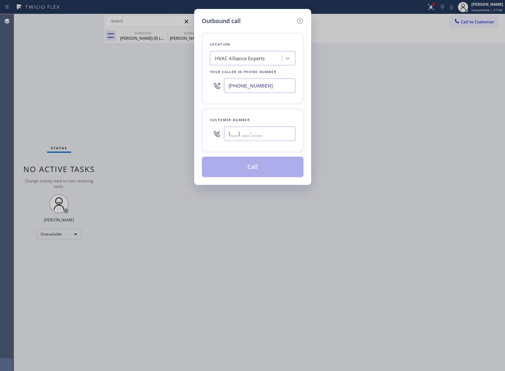
click at [260, 135] on input "(___) ___-____" at bounding box center [260, 134] width 72 height 14
paste input "818) 268-2849"
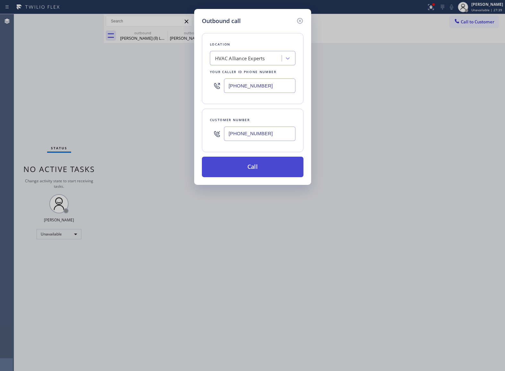
type input "[PHONE_NUMBER]"
click at [285, 163] on button "Call" at bounding box center [253, 167] width 102 height 21
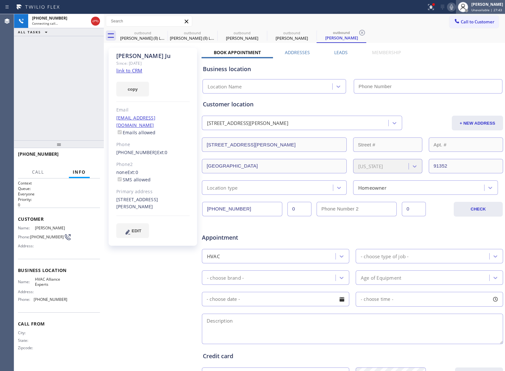
type input "[PHONE_NUMBER]"
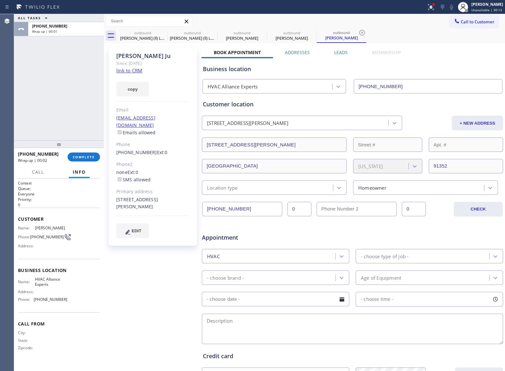
click at [33, 88] on div "ALL TASKS ALL TASKS ACTIVE TASKS TASKS IN WRAP UP [PHONE_NUMBER] Wrap up | 00:01" at bounding box center [59, 77] width 90 height 126
click at [87, 158] on span "COMPLETE" at bounding box center [84, 157] width 22 height 4
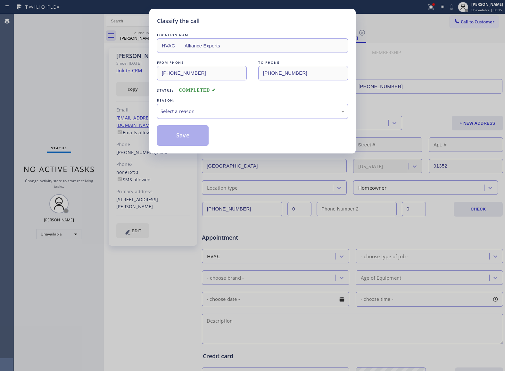
click at [182, 109] on div "Select a reason" at bounding box center [253, 111] width 184 height 7
click at [175, 142] on button "Save" at bounding box center [183, 135] width 52 height 21
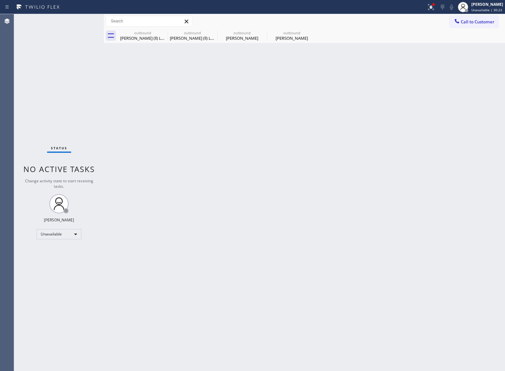
drag, startPoint x: 280, startPoint y: 122, endPoint x: 272, endPoint y: 103, distance: 20.3
click at [280, 119] on div "Back to Dashboard Change Sender ID Customers Technicians Select a contact Outbo…" at bounding box center [304, 192] width 401 height 357
click at [162, 32] on icon at bounding box center [164, 33] width 8 height 8
click at [0, 0] on icon at bounding box center [0, 0] width 0 height 0
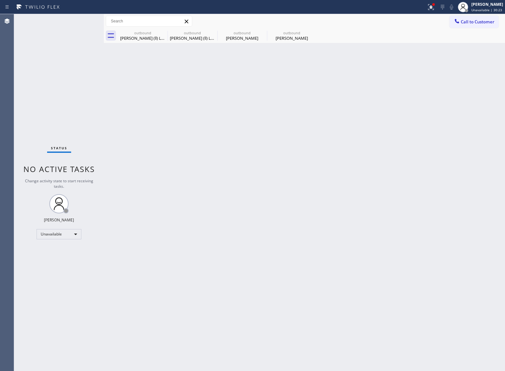
click at [0, 0] on icon at bounding box center [0, 0] width 0 height 0
click at [162, 32] on div "outbound [PERSON_NAME] (ll) Labouin outbound [PERSON_NAME] (ll) Labouin outboun…" at bounding box center [311, 36] width 387 height 14
click at [470, 21] on span "Call to Customer" at bounding box center [478, 22] width 34 height 6
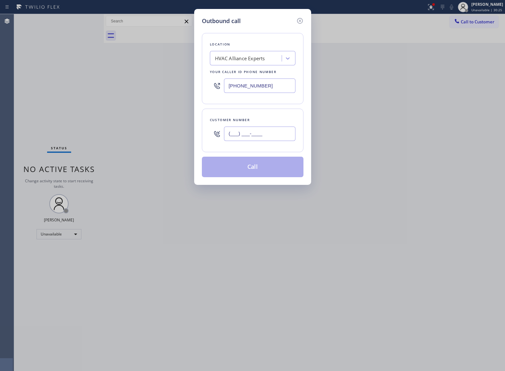
click at [253, 140] on input "(___) ___-____" at bounding box center [260, 134] width 72 height 14
paste input "469) 551-0306"
type input "[PHONE_NUMBER]"
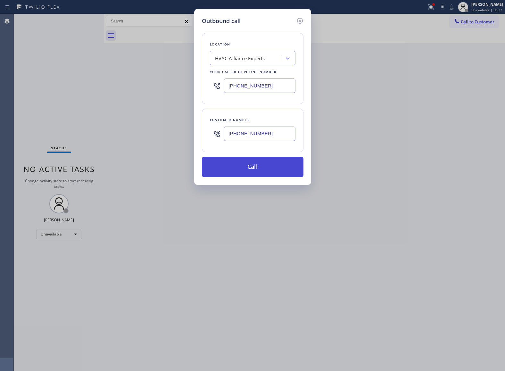
click at [262, 168] on button "Call" at bounding box center [253, 167] width 102 height 21
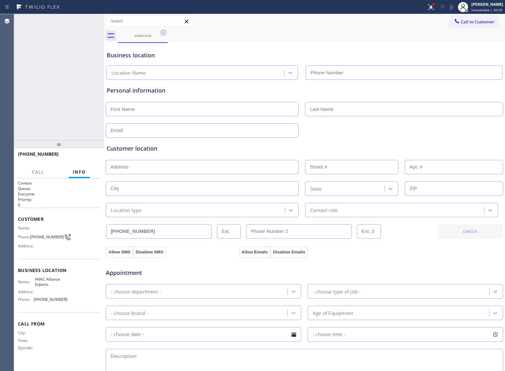
type input "[PHONE_NUMBER]"
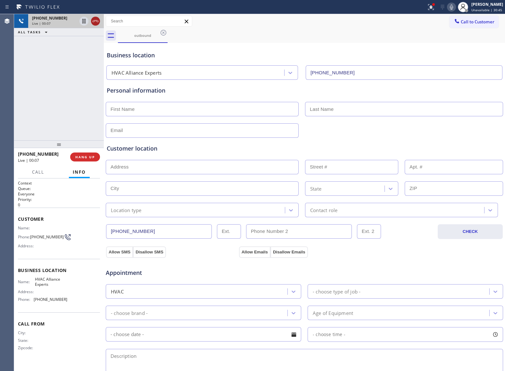
click at [94, 23] on icon at bounding box center [96, 21] width 8 height 8
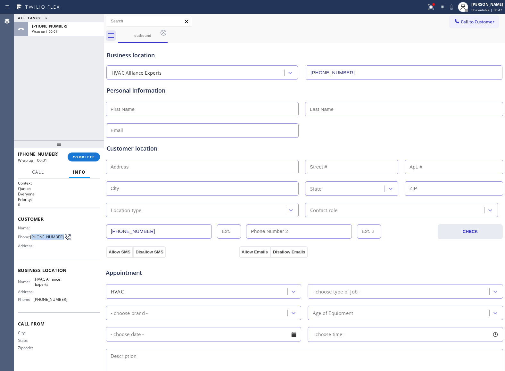
drag, startPoint x: 34, startPoint y: 237, endPoint x: 58, endPoint y: 239, distance: 24.1
click at [58, 239] on span "[PHONE_NUMBER]" at bounding box center [47, 237] width 34 height 5
copy span "469) 551-0306"
click at [461, 22] on span "Call to Customer" at bounding box center [478, 22] width 34 height 6
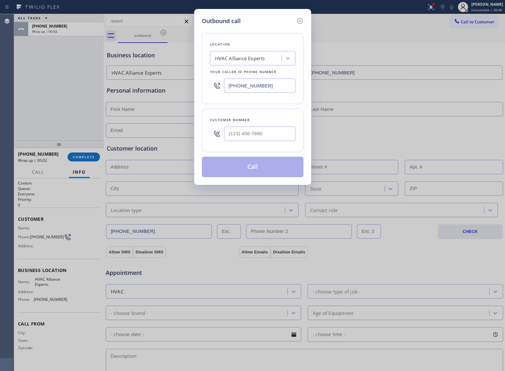
click at [269, 125] on div "Customer number" at bounding box center [253, 131] width 102 height 44
click at [267, 132] on input "(___) ___-____" at bounding box center [260, 134] width 72 height 14
paste input "469) 551-0306"
type input "[PHONE_NUMBER]"
click at [248, 185] on div "Outbound call Location HVAC Alliance Experts Your caller id phone number [PHONE…" at bounding box center [252, 97] width 117 height 176
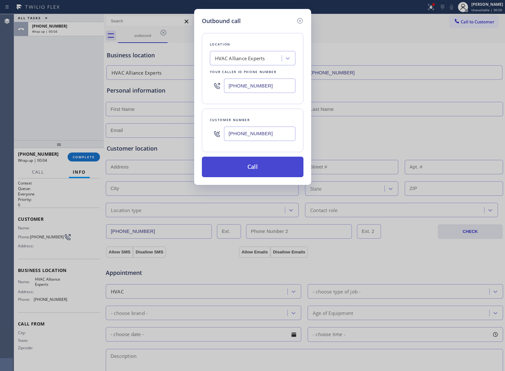
click at [253, 172] on button "Call" at bounding box center [253, 167] width 102 height 21
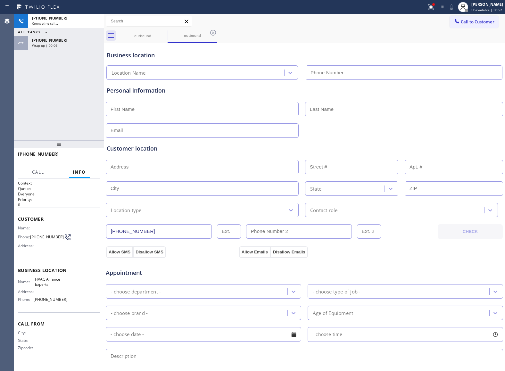
type input "[PHONE_NUMBER]"
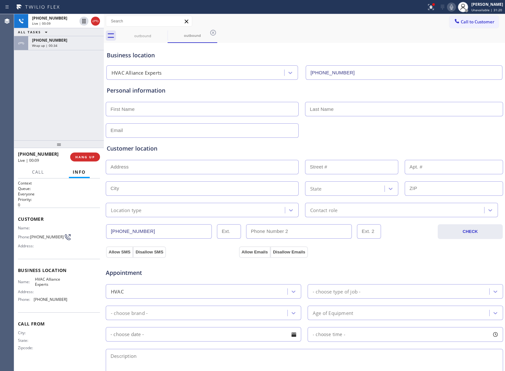
click at [97, 20] on icon at bounding box center [96, 21] width 8 height 8
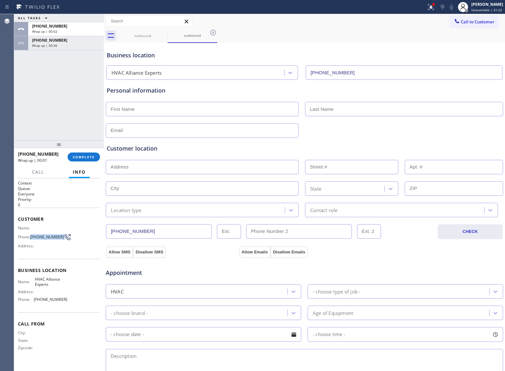
drag, startPoint x: 32, startPoint y: 239, endPoint x: 165, endPoint y: 186, distance: 142.2
click at [60, 241] on div "Phone: [PHONE_NUMBER]" at bounding box center [42, 237] width 49 height 8
copy div "[PHONE_NUMBER]"
click at [465, 17] on button "Call to Customer" at bounding box center [474, 22] width 49 height 12
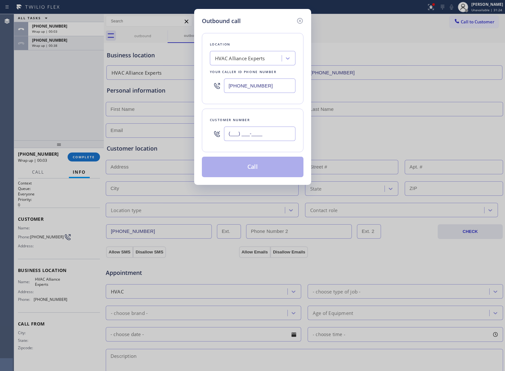
click at [274, 129] on input "(___) ___-____" at bounding box center [260, 134] width 72 height 14
paste input "469) 551-0306"
type input "[PHONE_NUMBER]"
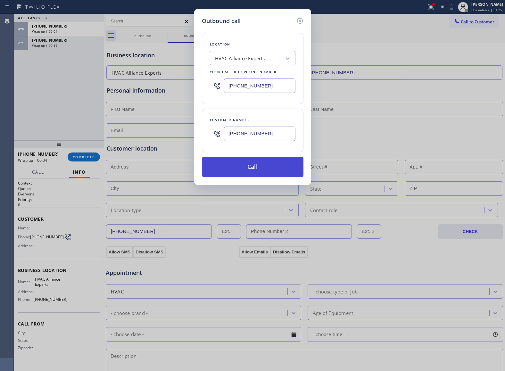
click at [263, 167] on button "Call" at bounding box center [253, 167] width 102 height 21
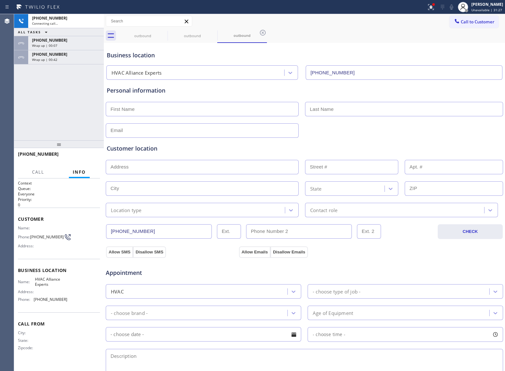
type input "[PHONE_NUMBER]"
drag, startPoint x: 47, startPoint y: 236, endPoint x: 60, endPoint y: 239, distance: 12.5
click at [60, 239] on div "Phone: [PHONE_NUMBER]" at bounding box center [42, 237] width 49 height 8
copy div "469) 551-0306"
click at [83, 158] on span "HANG UP" at bounding box center [85, 157] width 20 height 4
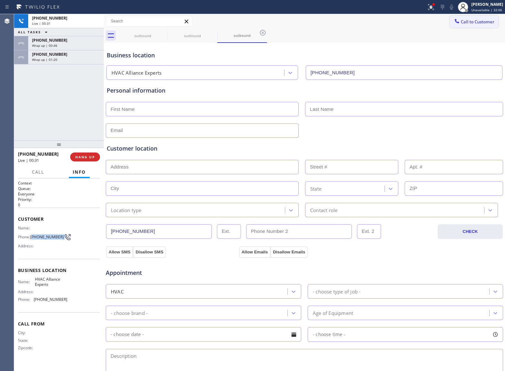
click at [472, 19] on span "Call to Customer" at bounding box center [478, 22] width 34 height 6
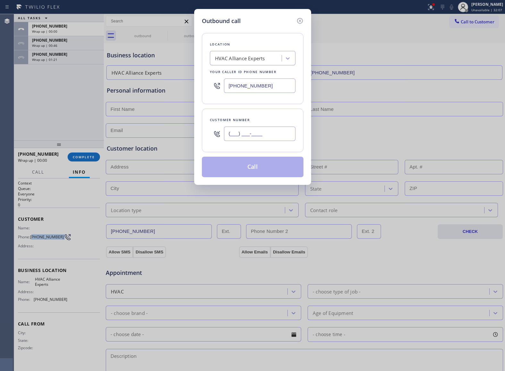
drag, startPoint x: 245, startPoint y: 135, endPoint x: 267, endPoint y: 164, distance: 35.7
click at [246, 137] on input "(___) ___-____" at bounding box center [260, 134] width 72 height 14
paste input "469) 551-0306"
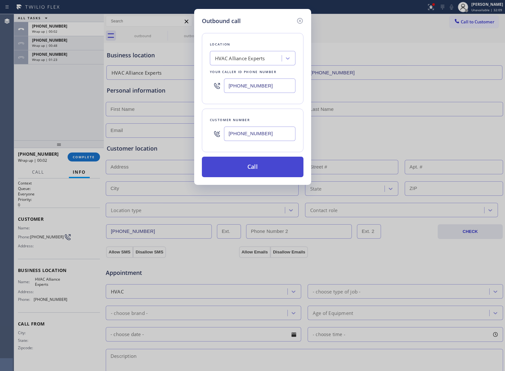
type input "[PHONE_NUMBER]"
click at [252, 170] on button "Call" at bounding box center [253, 167] width 102 height 21
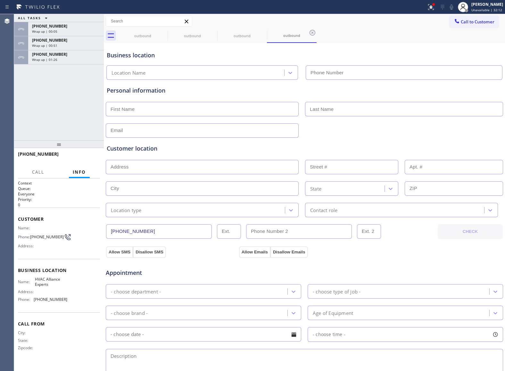
type input "[PHONE_NUMBER]"
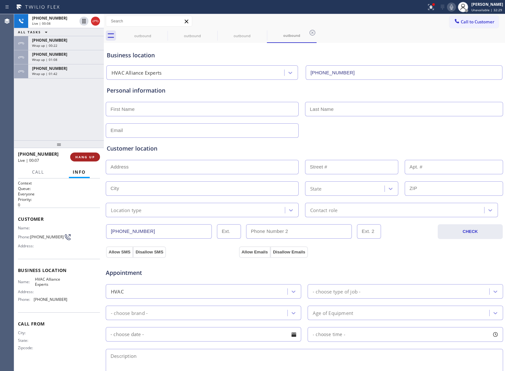
click at [90, 157] on span "HANG UP" at bounding box center [85, 157] width 20 height 4
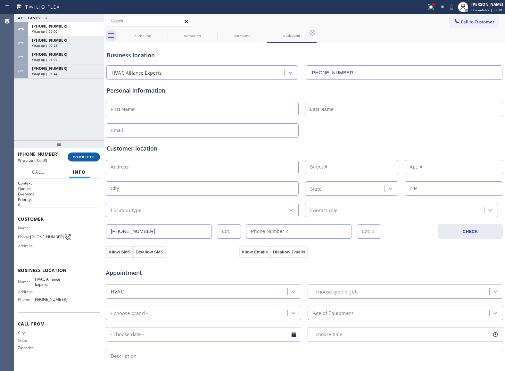
click at [90, 157] on span "COMPLETE" at bounding box center [84, 157] width 22 height 4
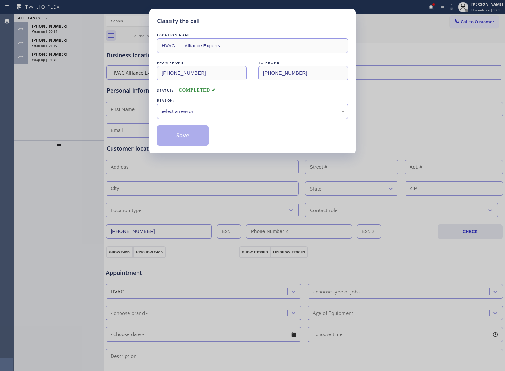
click at [203, 112] on div "Select a reason" at bounding box center [253, 111] width 184 height 7
click at [176, 135] on button "Save" at bounding box center [183, 135] width 52 height 21
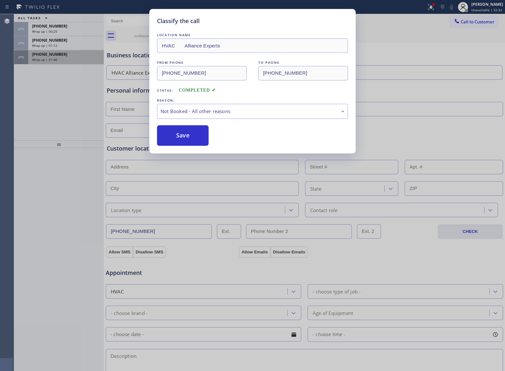
click at [48, 58] on span "Wrap up | 01:46" at bounding box center [44, 59] width 25 height 4
click at [47, 57] on div "[PHONE_NUMBER] Wrap up | 01:46" at bounding box center [64, 57] width 73 height 14
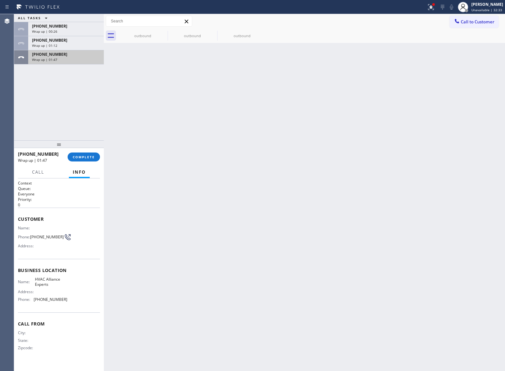
click at [47, 57] on span "Wrap up | 01:47" at bounding box center [44, 59] width 25 height 4
click at [89, 156] on span "COMPLETE" at bounding box center [84, 157] width 22 height 4
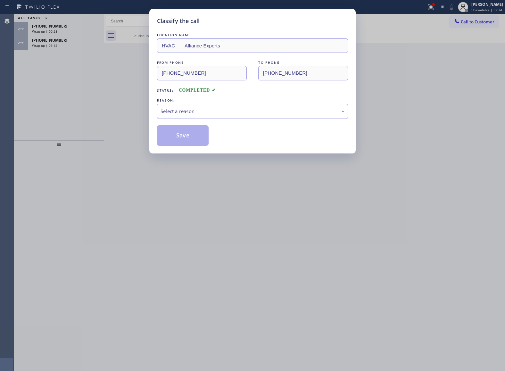
click at [191, 118] on div "Select a reason" at bounding box center [252, 111] width 191 height 15
click at [184, 135] on button "Save" at bounding box center [183, 135] width 52 height 21
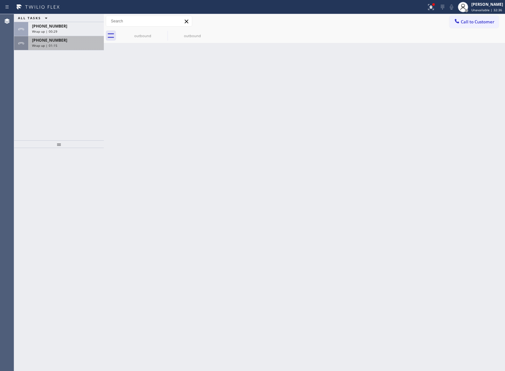
click at [58, 47] on div "Wrap up | 01:15" at bounding box center [66, 45] width 68 height 4
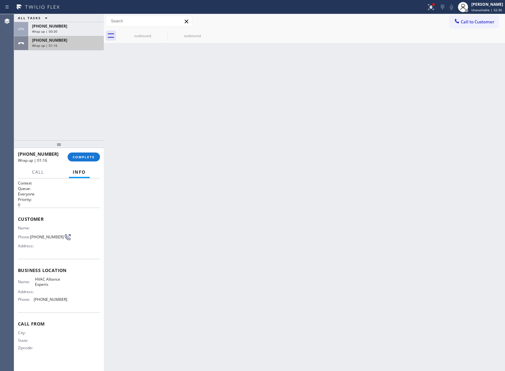
click at [58, 47] on div "Wrap up | 01:16" at bounding box center [66, 45] width 68 height 4
drag, startPoint x: 83, startPoint y: 148, endPoint x: 82, endPoint y: 157, distance: 9.3
click at [83, 148] on div at bounding box center [59, 144] width 90 height 8
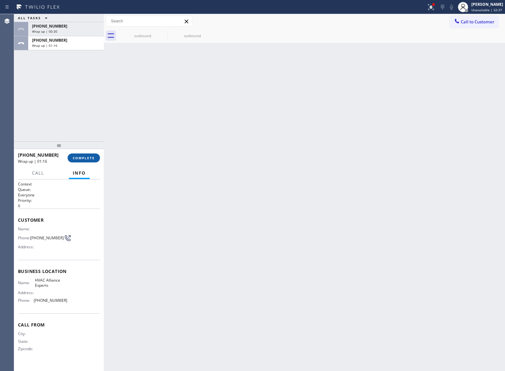
click at [82, 157] on span "COMPLETE" at bounding box center [84, 158] width 22 height 4
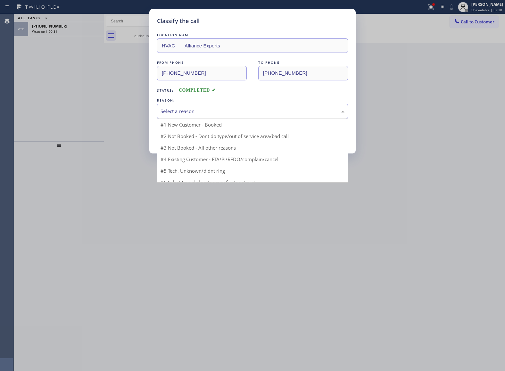
click at [204, 111] on div "Select a reason" at bounding box center [253, 111] width 184 height 7
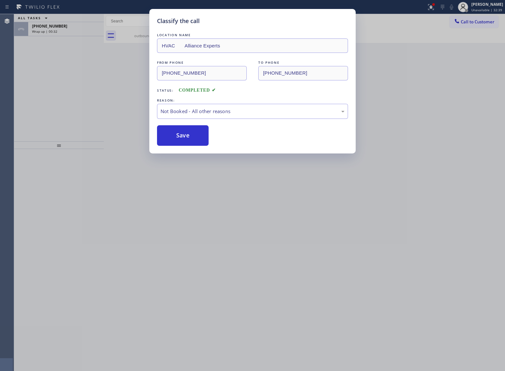
click at [187, 140] on button "Save" at bounding box center [183, 135] width 52 height 21
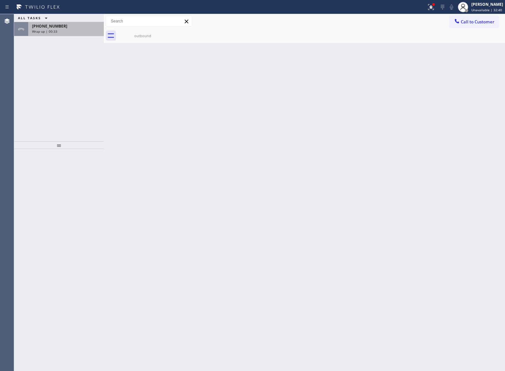
click at [50, 31] on span "Wrap up | 00:33" at bounding box center [44, 31] width 25 height 4
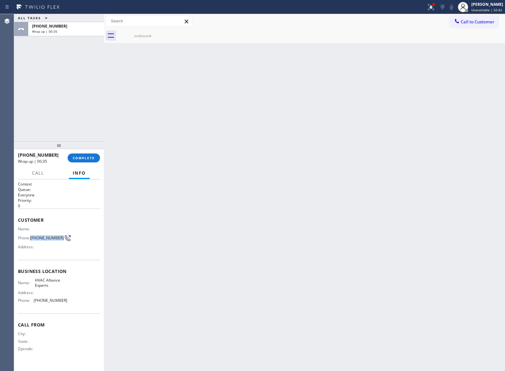
drag, startPoint x: 32, startPoint y: 239, endPoint x: 58, endPoint y: 239, distance: 25.7
click at [58, 239] on span "[PHONE_NUMBER]" at bounding box center [47, 238] width 34 height 5
click at [85, 156] on span "COMPLETE" at bounding box center [84, 158] width 22 height 4
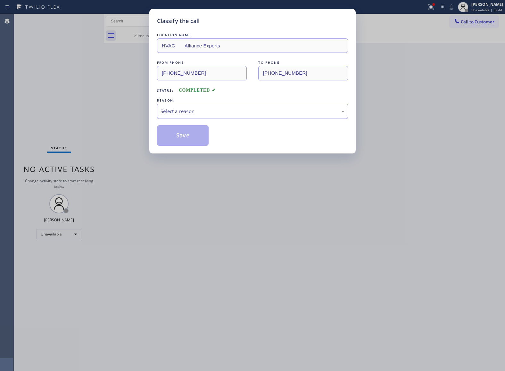
click at [199, 109] on div "Select a reason" at bounding box center [253, 111] width 184 height 7
click at [201, 137] on button "Save" at bounding box center [183, 135] width 52 height 21
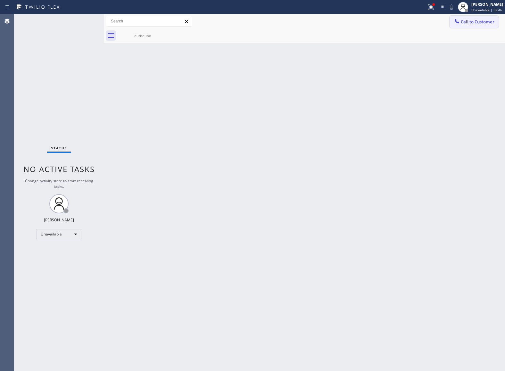
click at [484, 22] on span "Call to Customer" at bounding box center [478, 22] width 34 height 6
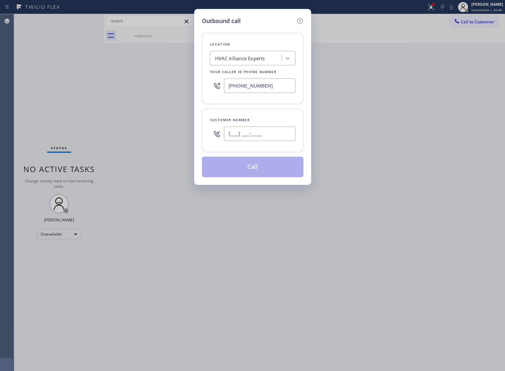
click at [256, 139] on input "(___) ___-____" at bounding box center [260, 134] width 72 height 14
paste input "469) 551-0306"
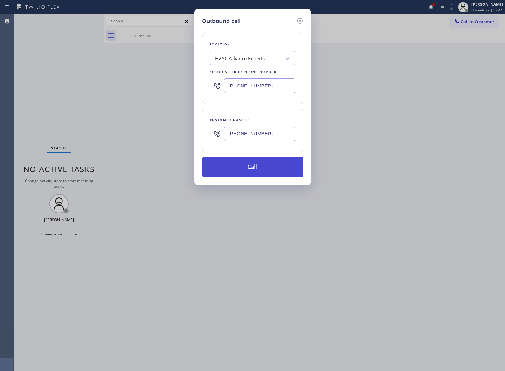
type input "[PHONE_NUMBER]"
drag, startPoint x: 271, startPoint y: 169, endPoint x: 335, endPoint y: 66, distance: 121.5
click at [274, 166] on button "Call" at bounding box center [253, 167] width 102 height 21
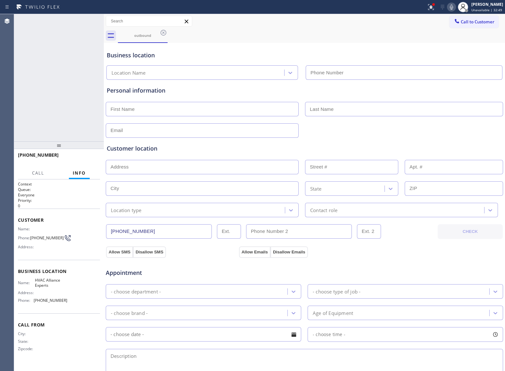
type input "[PHONE_NUMBER]"
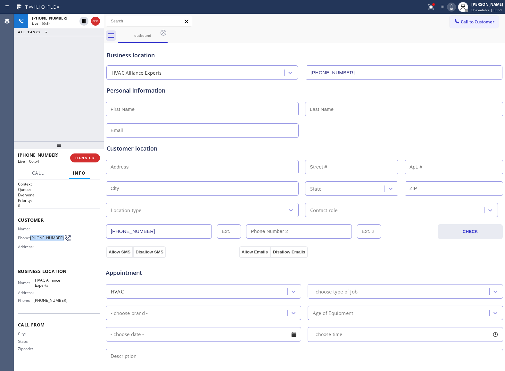
drag, startPoint x: 31, startPoint y: 239, endPoint x: 58, endPoint y: 242, distance: 26.8
click at [58, 242] on div "Phone: [PHONE_NUMBER]" at bounding box center [42, 238] width 49 height 8
click at [87, 157] on span "HANG UP" at bounding box center [85, 158] width 20 height 4
click at [482, 19] on span "Call to Customer" at bounding box center [478, 22] width 34 height 6
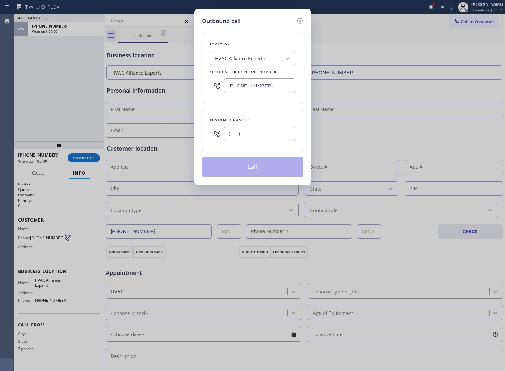
click at [259, 138] on input "(___) ___-____" at bounding box center [260, 134] width 72 height 14
paste input "469) 551-0306"
type input "[PHONE_NUMBER]"
click at [264, 171] on button "Call" at bounding box center [253, 167] width 102 height 21
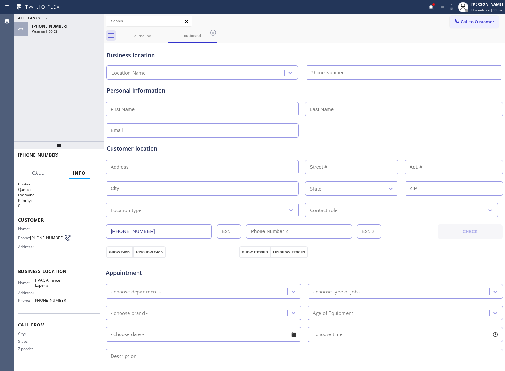
type input "[PHONE_NUMBER]"
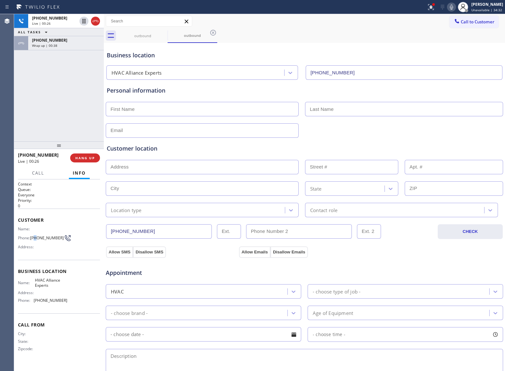
drag, startPoint x: 35, startPoint y: 239, endPoint x: 31, endPoint y: 238, distance: 4.1
click at [36, 238] on span "[PHONE_NUMBER]" at bounding box center [47, 238] width 34 height 5
drag, startPoint x: 31, startPoint y: 238, endPoint x: 59, endPoint y: 240, distance: 28.0
click at [59, 240] on div "Phone: [PHONE_NUMBER]" at bounding box center [42, 238] width 49 height 8
click at [91, 154] on button "HANG UP" at bounding box center [85, 158] width 30 height 9
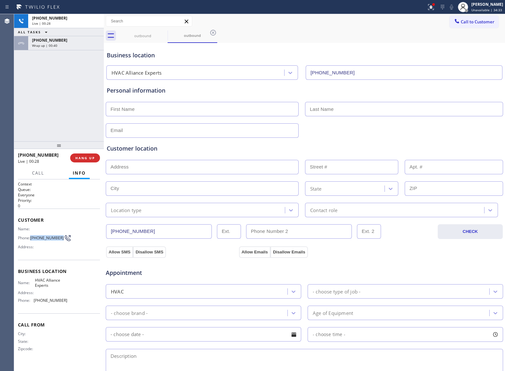
click at [469, 22] on span "Call to Customer" at bounding box center [478, 22] width 34 height 6
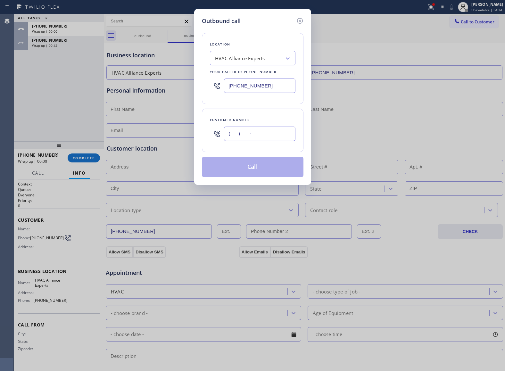
drag, startPoint x: 258, startPoint y: 135, endPoint x: 278, endPoint y: 156, distance: 28.6
click at [258, 135] on input "(___) ___-____" at bounding box center [260, 134] width 72 height 14
paste input "469) 551-0306"
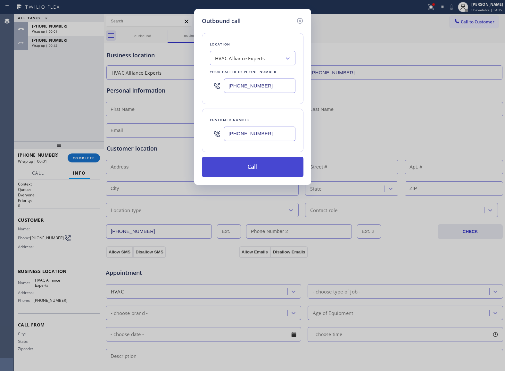
type input "[PHONE_NUMBER]"
click at [259, 170] on button "Call" at bounding box center [253, 167] width 102 height 21
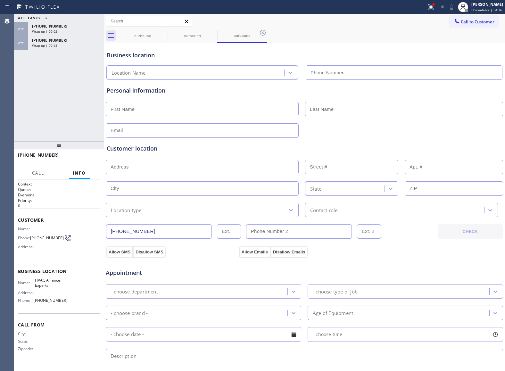
type input "[PHONE_NUMBER]"
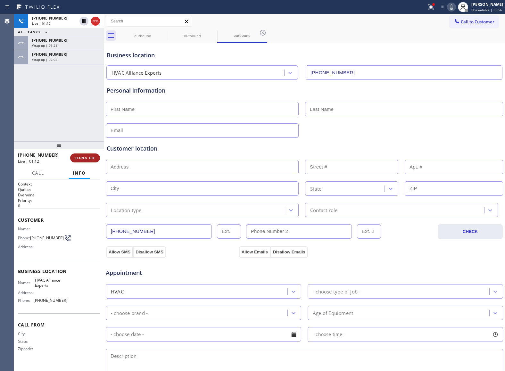
click at [78, 157] on span "HANG UP" at bounding box center [85, 158] width 20 height 4
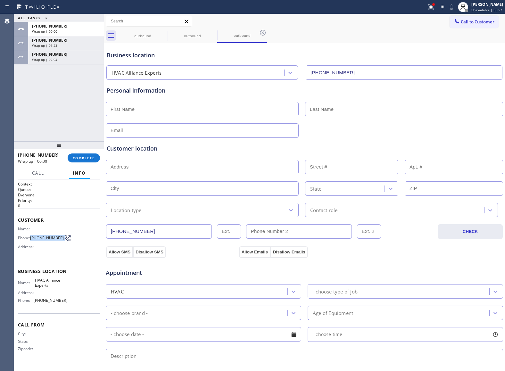
drag, startPoint x: 32, startPoint y: 240, endPoint x: 61, endPoint y: 244, distance: 29.1
click at [61, 244] on div "Name: Phone: [PHONE_NUMBER] Address:" at bounding box center [42, 239] width 49 height 25
drag, startPoint x: 461, startPoint y: 19, endPoint x: 374, endPoint y: 72, distance: 101.6
click at [461, 21] on span "Call to Customer" at bounding box center [478, 22] width 34 height 6
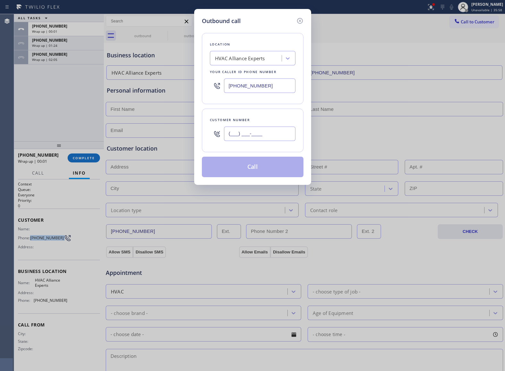
click at [266, 141] on input "(___) ___-____" at bounding box center [260, 134] width 72 height 14
paste input "469) 551-0306"
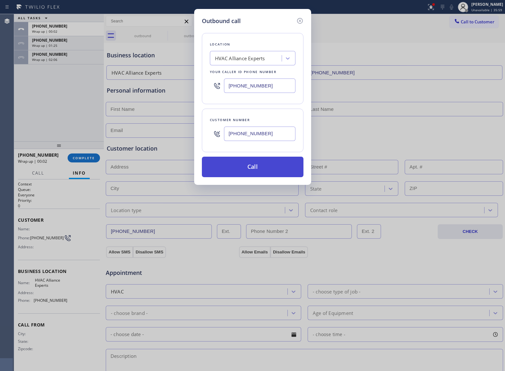
type input "[PHONE_NUMBER]"
click at [267, 169] on button "Call" at bounding box center [253, 167] width 102 height 21
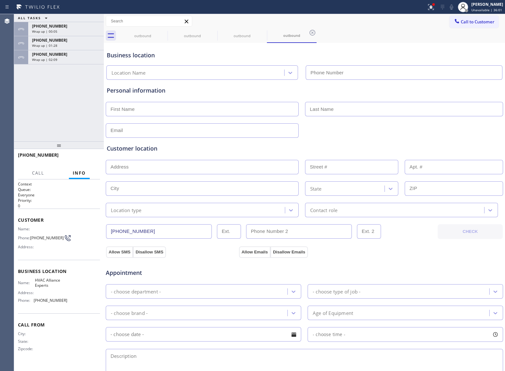
type input "[PHONE_NUMBER]"
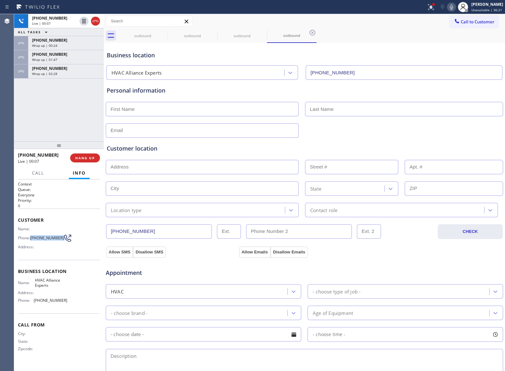
drag, startPoint x: 31, startPoint y: 241, endPoint x: 61, endPoint y: 242, distance: 29.5
click at [61, 242] on div "Phone: [PHONE_NUMBER]" at bounding box center [42, 238] width 49 height 8
click at [88, 158] on span "HANG UP" at bounding box center [85, 158] width 20 height 4
click at [66, 73] on div "Wrap up | 02:30" at bounding box center [66, 74] width 68 height 4
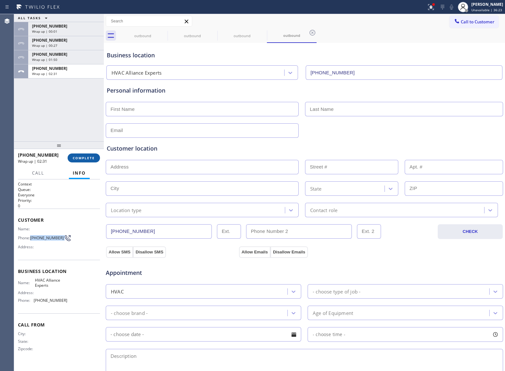
click at [78, 160] on span "COMPLETE" at bounding box center [84, 158] width 22 height 4
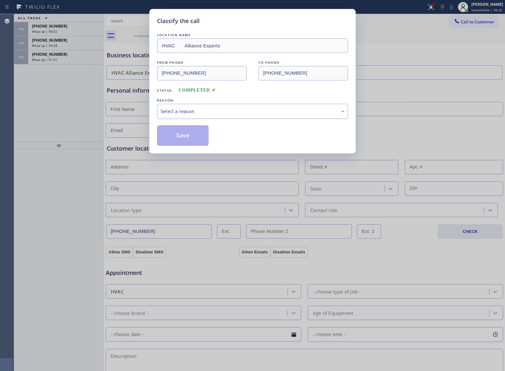
click at [181, 114] on div "Select a reason" at bounding box center [253, 111] width 184 height 7
click at [175, 134] on button "Save" at bounding box center [183, 135] width 52 height 21
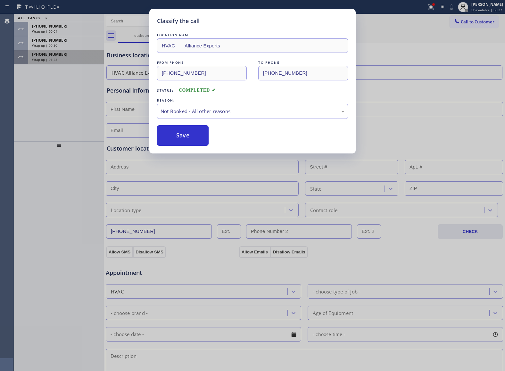
click at [59, 59] on div "Wrap up | 01:53" at bounding box center [66, 59] width 68 height 4
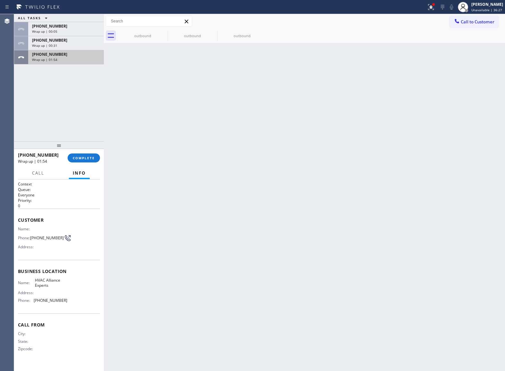
click at [59, 59] on div "Wrap up | 01:54" at bounding box center [66, 59] width 68 height 4
drag, startPoint x: 87, startPoint y: 158, endPoint x: 119, endPoint y: 155, distance: 32.2
click at [86, 157] on span "COMPLETE" at bounding box center [84, 158] width 22 height 4
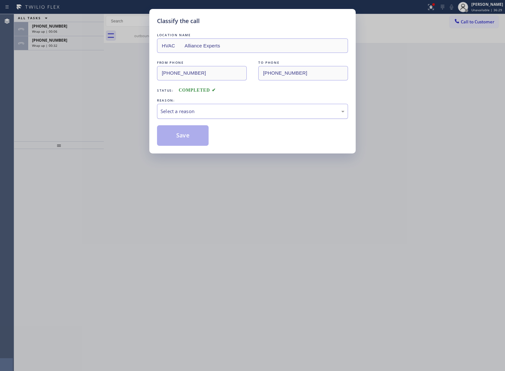
click at [189, 115] on div "Select a reason" at bounding box center [253, 111] width 184 height 7
click at [184, 134] on button "Save" at bounding box center [183, 135] width 52 height 21
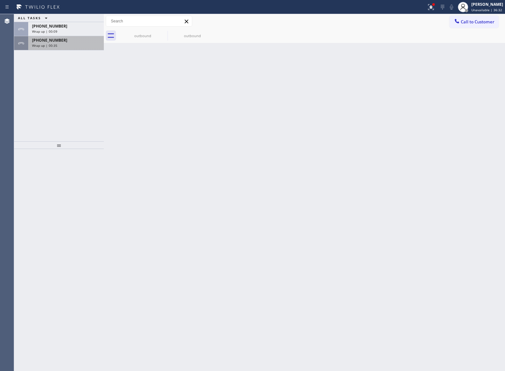
click at [41, 43] on span "Wrap up | 00:35" at bounding box center [44, 45] width 25 height 4
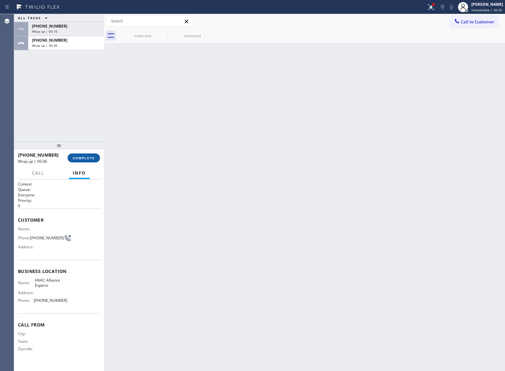
click at [85, 160] on button "COMPLETE" at bounding box center [84, 158] width 32 height 9
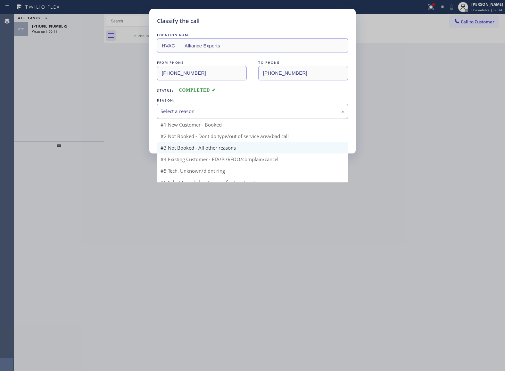
drag, startPoint x: 177, startPoint y: 112, endPoint x: 194, endPoint y: 136, distance: 29.2
click at [177, 112] on div "Select a reason" at bounding box center [253, 111] width 184 height 7
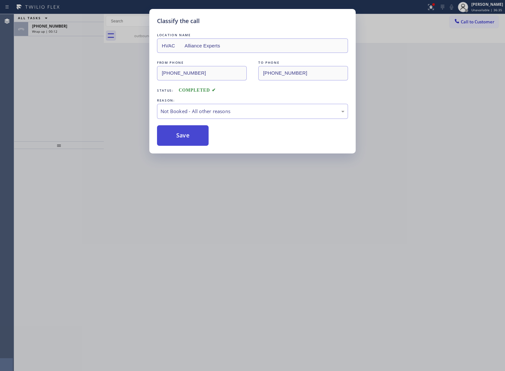
click at [189, 139] on button "Save" at bounding box center [183, 135] width 52 height 21
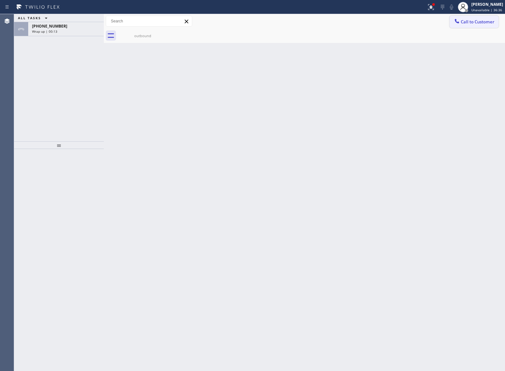
click at [492, 21] on span "Call to Customer" at bounding box center [478, 22] width 34 height 6
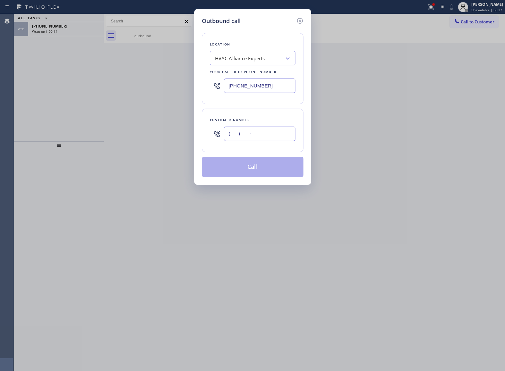
click at [258, 139] on input "(___) ___-____" at bounding box center [260, 134] width 72 height 14
paste input "469) 551-0306"
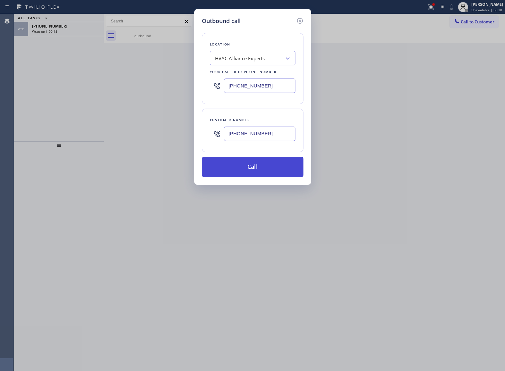
type input "[PHONE_NUMBER]"
drag, startPoint x: 262, startPoint y: 168, endPoint x: 393, endPoint y: 3, distance: 210.3
click at [264, 167] on button "Call" at bounding box center [253, 167] width 102 height 21
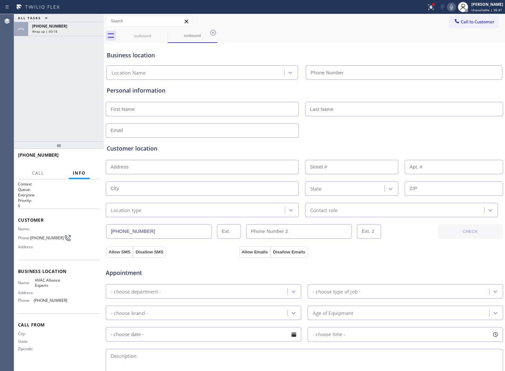
type input "[PHONE_NUMBER]"
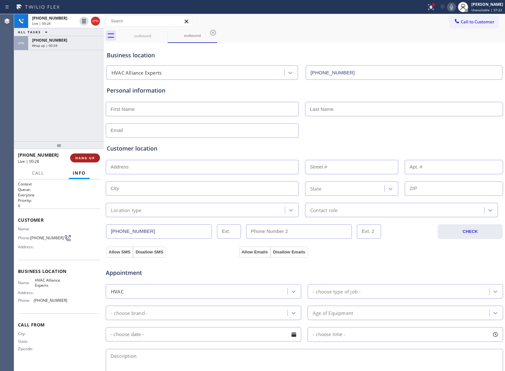
click at [85, 158] on span "HANG UP" at bounding box center [85, 158] width 20 height 4
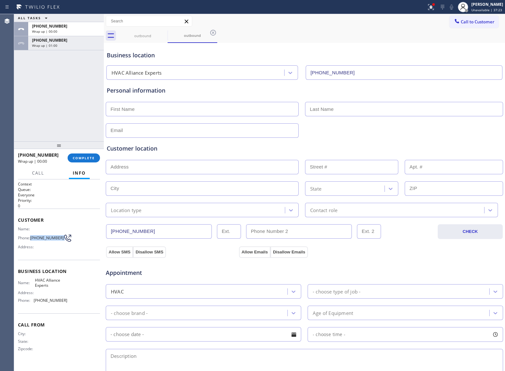
drag, startPoint x: 32, startPoint y: 237, endPoint x: 61, endPoint y: 239, distance: 28.2
click at [61, 239] on div "Phone: [PHONE_NUMBER]" at bounding box center [42, 238] width 49 height 8
drag, startPoint x: 479, startPoint y: 22, endPoint x: 313, endPoint y: 103, distance: 184.1
click at [478, 22] on span "Call to Customer" at bounding box center [478, 22] width 34 height 6
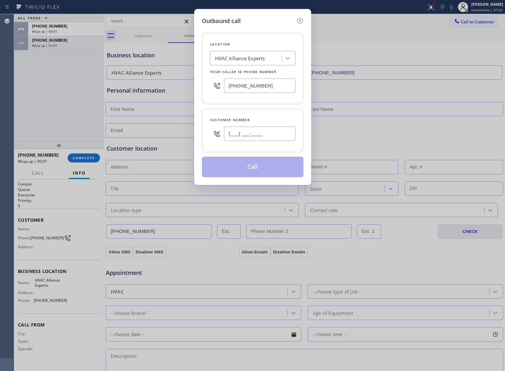
drag, startPoint x: 265, startPoint y: 134, endPoint x: 282, endPoint y: 146, distance: 21.1
click at [264, 134] on input "(___) ___-____" at bounding box center [260, 134] width 72 height 14
paste input "469) 551-0306"
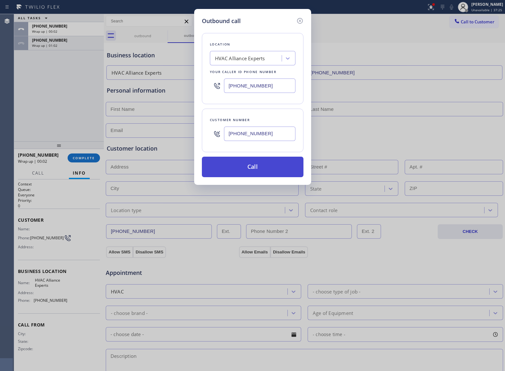
type input "[PHONE_NUMBER]"
click at [276, 168] on button "Call" at bounding box center [253, 167] width 102 height 21
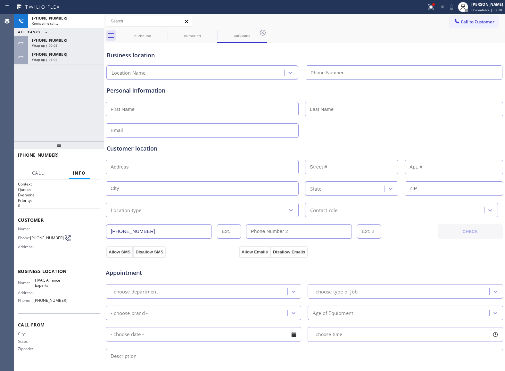
type input "[PHONE_NUMBER]"
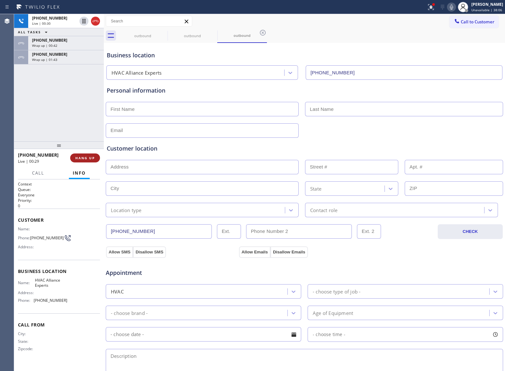
click at [81, 158] on span "HANG UP" at bounding box center [85, 158] width 20 height 4
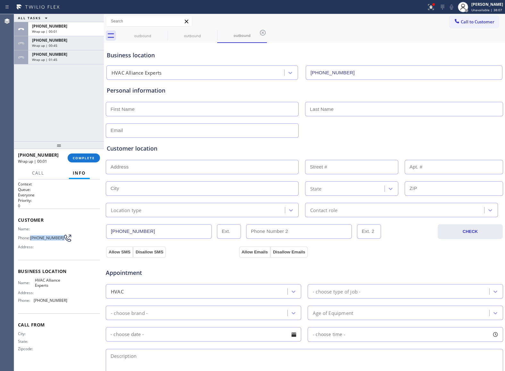
drag, startPoint x: 32, startPoint y: 239, endPoint x: 59, endPoint y: 241, distance: 27.0
click at [59, 241] on div "Phone: [PHONE_NUMBER]" at bounding box center [42, 238] width 49 height 8
drag, startPoint x: 462, startPoint y: 25, endPoint x: 457, endPoint y: 29, distance: 6.6
click at [460, 26] on button "Call to Customer" at bounding box center [474, 22] width 49 height 12
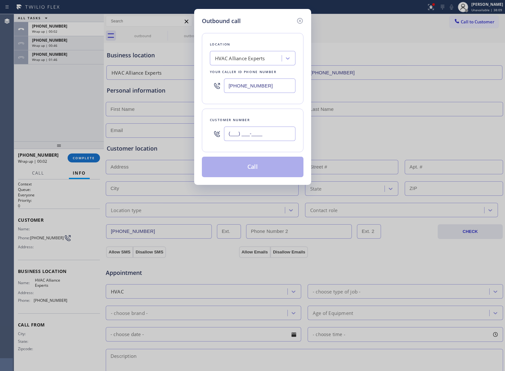
click at [274, 133] on input "(___) ___-____" at bounding box center [260, 134] width 72 height 14
paste input "469) 551-0306"
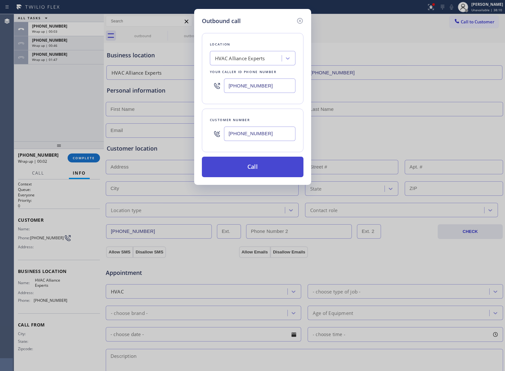
type input "[PHONE_NUMBER]"
drag, startPoint x: 260, startPoint y: 172, endPoint x: 264, endPoint y: 167, distance: 5.9
click at [264, 167] on button "Call" at bounding box center [253, 167] width 102 height 21
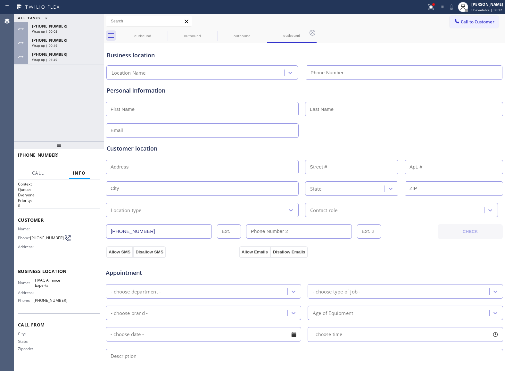
type input "[PHONE_NUMBER]"
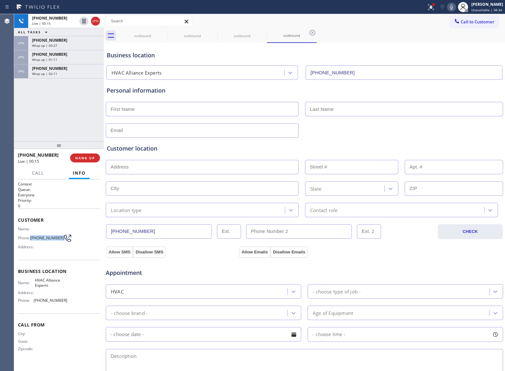
drag, startPoint x: 39, startPoint y: 240, endPoint x: 61, endPoint y: 241, distance: 22.2
click at [61, 241] on div "Phone: [PHONE_NUMBER]" at bounding box center [42, 238] width 49 height 8
click at [85, 158] on span "HANG UP" at bounding box center [85, 158] width 20 height 4
click at [466, 21] on span "Call to Customer" at bounding box center [478, 22] width 34 height 6
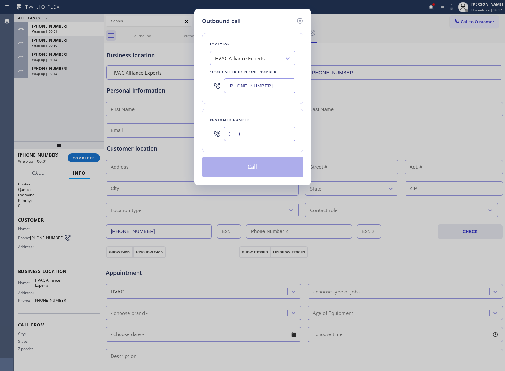
click at [285, 134] on input "(___) ___-____" at bounding box center [260, 134] width 72 height 14
paste input "469) 551-0306"
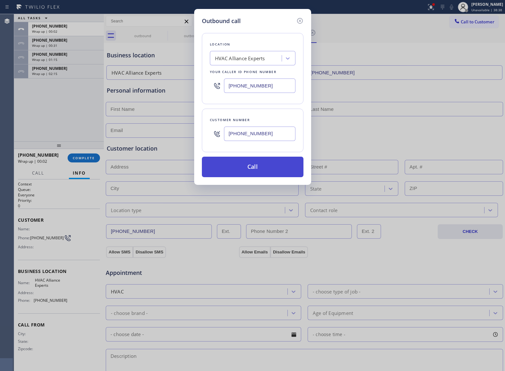
type input "[PHONE_NUMBER]"
click at [274, 172] on button "Call" at bounding box center [253, 167] width 102 height 21
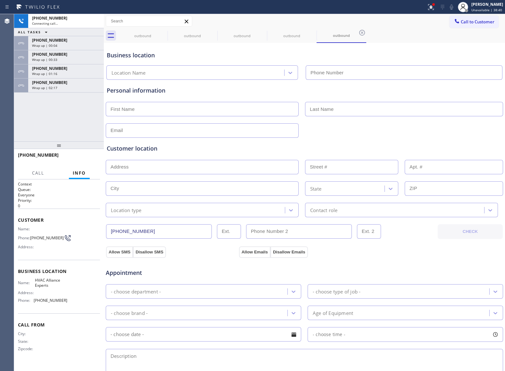
type input "[PHONE_NUMBER]"
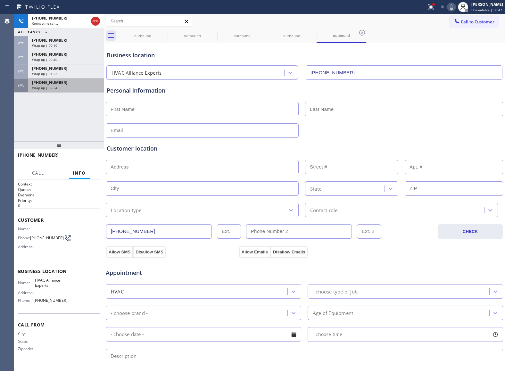
click at [76, 85] on div "[PHONE_NUMBER]" at bounding box center [66, 82] width 68 height 5
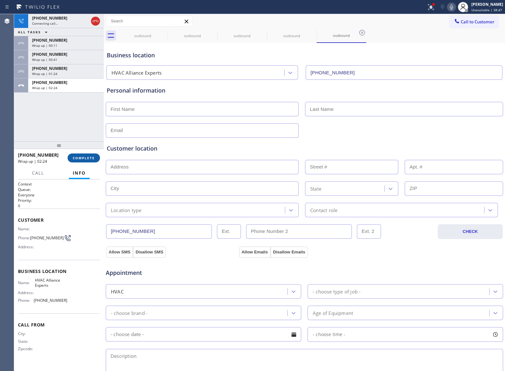
click at [85, 158] on span "COMPLETE" at bounding box center [84, 158] width 22 height 4
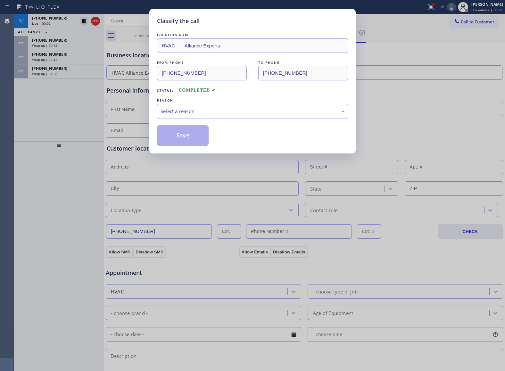
drag, startPoint x: 171, startPoint y: 114, endPoint x: 174, endPoint y: 117, distance: 3.9
click at [171, 114] on div "Select a reason" at bounding box center [253, 111] width 184 height 7
drag, startPoint x: 187, startPoint y: 139, endPoint x: 169, endPoint y: 117, distance: 28.5
click at [186, 139] on button "Save" at bounding box center [183, 135] width 52 height 21
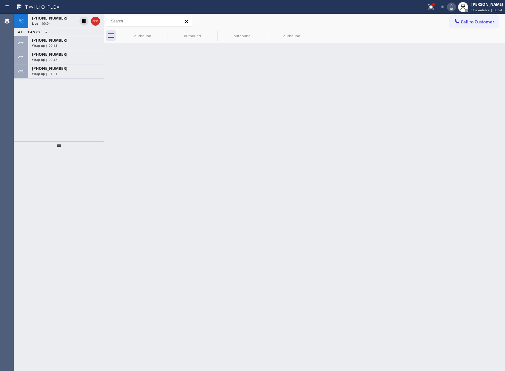
drag, startPoint x: 93, startPoint y: 21, endPoint x: 96, endPoint y: 29, distance: 8.2
click at [93, 21] on icon at bounding box center [96, 21] width 8 height 8
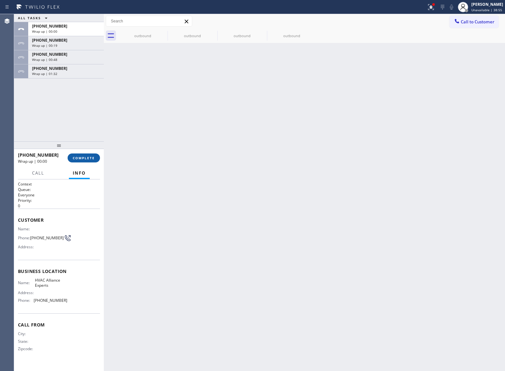
click at [84, 155] on button "COMPLETE" at bounding box center [84, 158] width 32 height 9
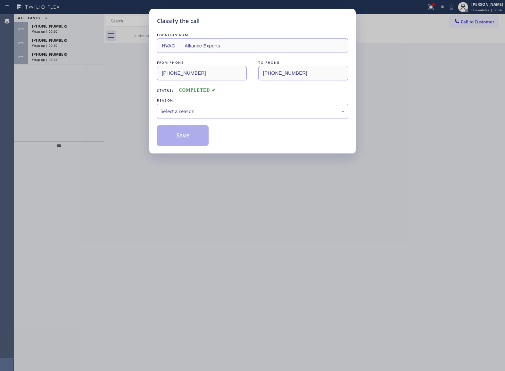
drag, startPoint x: 238, startPoint y: 113, endPoint x: 231, endPoint y: 118, distance: 8.5
click at [238, 113] on div "Select a reason" at bounding box center [253, 111] width 184 height 7
click at [195, 138] on button "Save" at bounding box center [183, 135] width 52 height 21
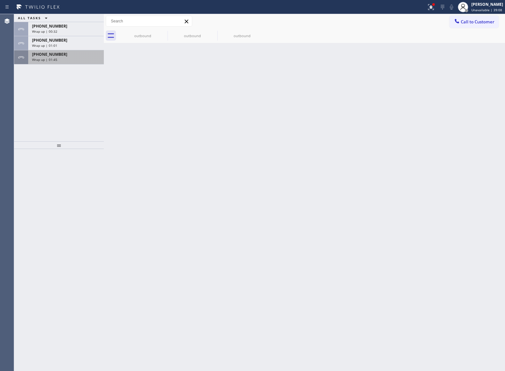
click at [67, 53] on div "[PHONE_NUMBER]" at bounding box center [66, 54] width 68 height 5
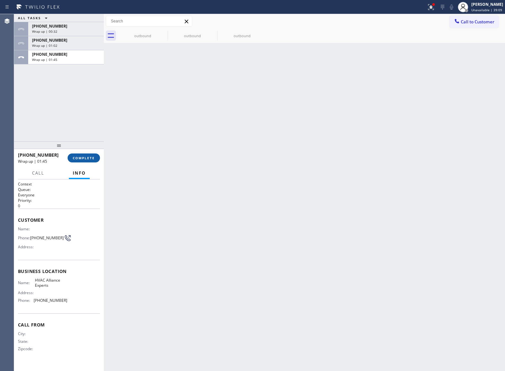
click at [96, 158] on button "COMPLETE" at bounding box center [84, 158] width 32 height 9
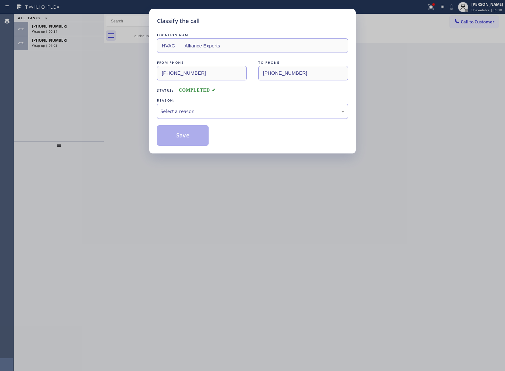
click at [173, 116] on div "Select a reason" at bounding box center [252, 111] width 191 height 15
drag, startPoint x: 181, startPoint y: 140, endPoint x: 173, endPoint y: 148, distance: 10.9
click at [182, 141] on button "Save" at bounding box center [183, 135] width 52 height 21
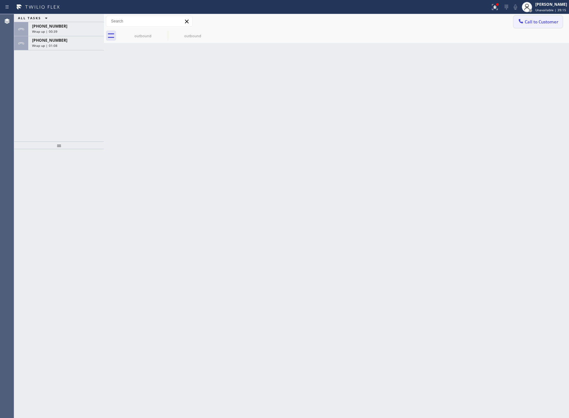
click at [505, 23] on span "Call to Customer" at bounding box center [541, 22] width 34 height 6
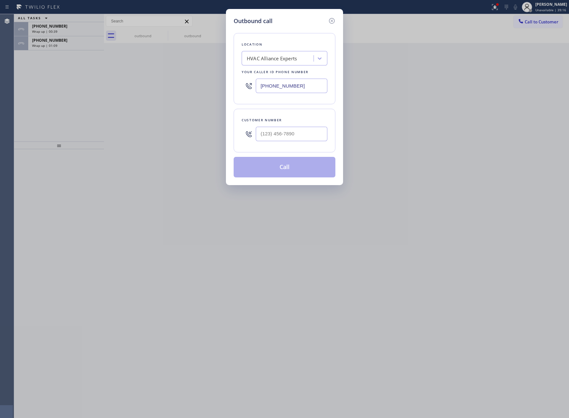
click at [275, 89] on input "[PHONE_NUMBER]" at bounding box center [292, 86] width 72 height 14
paste input "05) 590-913"
type input "[PHONE_NUMBER]"
click at [290, 131] on input "text" at bounding box center [292, 134] width 72 height 14
paste input "563) 872-8128"
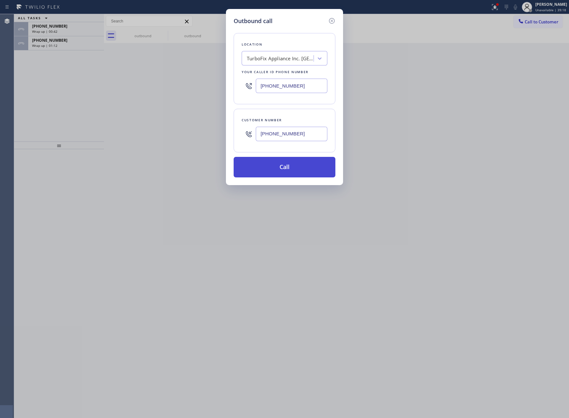
type input "[PHONE_NUMBER]"
click at [293, 169] on button "Call" at bounding box center [284, 167] width 102 height 21
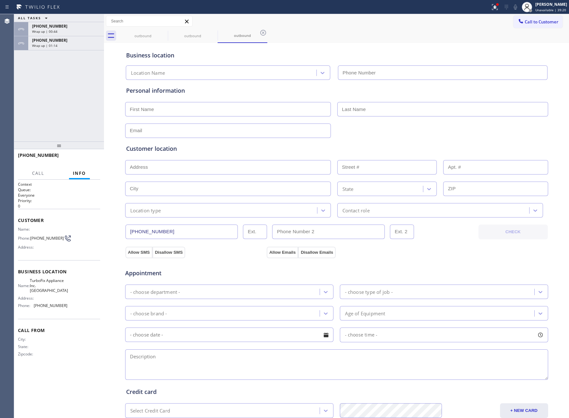
type input "[PHONE_NUMBER]"
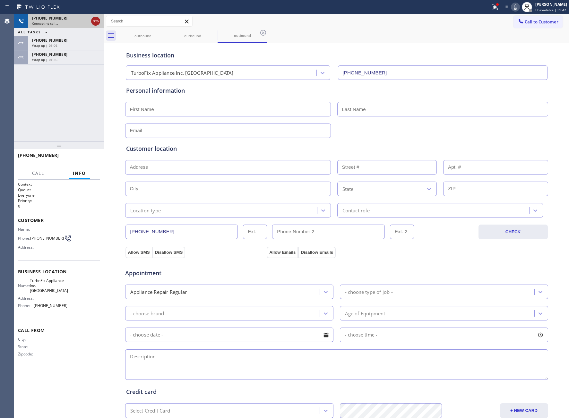
click at [94, 19] on icon at bounding box center [96, 21] width 8 height 8
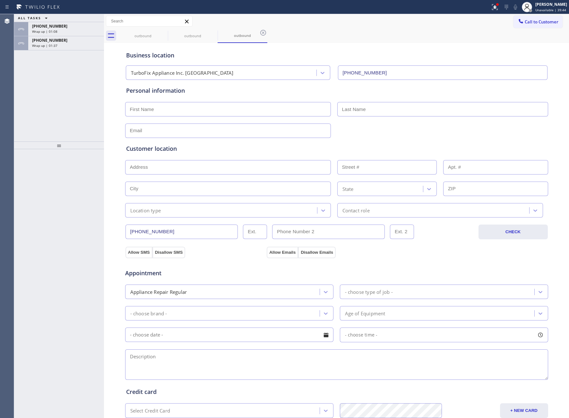
drag, startPoint x: 35, startPoint y: 238, endPoint x: 50, endPoint y: 236, distance: 15.8
click at [49, 240] on div at bounding box center [59, 283] width 90 height 269
drag, startPoint x: 524, startPoint y: 23, endPoint x: 482, endPoint y: 47, distance: 47.9
click at [505, 28] on div "Call to Customer Outbound call Location TurboFix Appliance Inc. [GEOGRAPHIC_DAT…" at bounding box center [336, 21] width 465 height 14
click at [505, 24] on span "Call to Customer" at bounding box center [541, 22] width 34 height 6
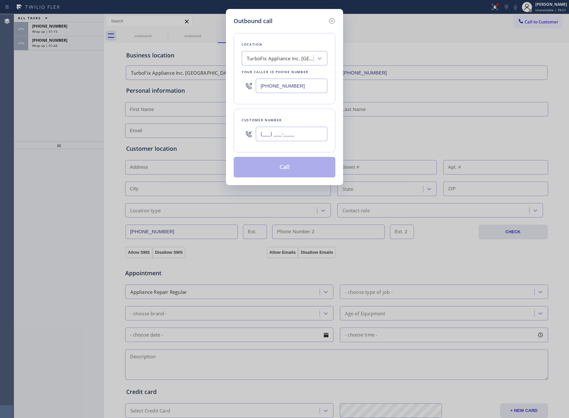
click at [296, 129] on input "(___) ___-____" at bounding box center [292, 134] width 72 height 14
paste input "563) 872-8128"
type input "[PHONE_NUMBER]"
click at [289, 166] on button "Call" at bounding box center [284, 167] width 102 height 21
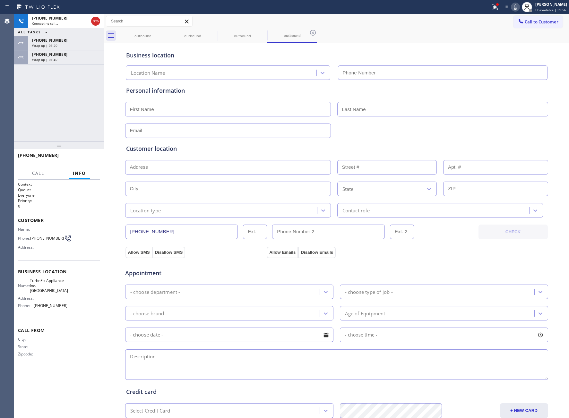
type input "[PHONE_NUMBER]"
click at [82, 46] on div "Wrap up | 01:31" at bounding box center [66, 45] width 68 height 4
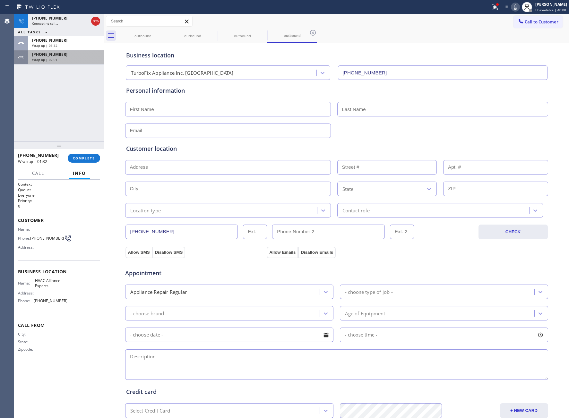
click at [76, 56] on div "[PHONE_NUMBER]" at bounding box center [66, 54] width 68 height 5
click at [88, 154] on button "COMPLETE" at bounding box center [84, 158] width 32 height 9
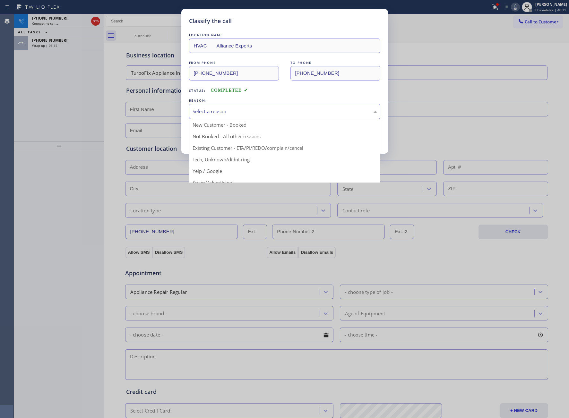
click at [215, 113] on div "Select a reason" at bounding box center [284, 111] width 184 height 7
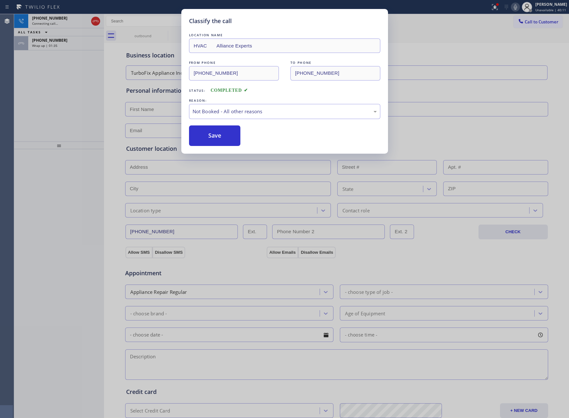
click at [216, 140] on button "Save" at bounding box center [215, 135] width 52 height 21
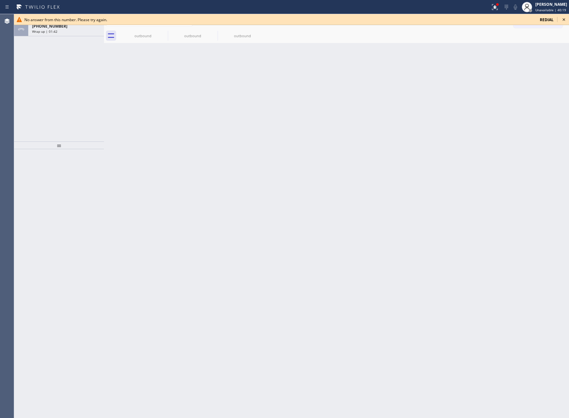
click at [505, 20] on icon at bounding box center [564, 20] width 8 height 8
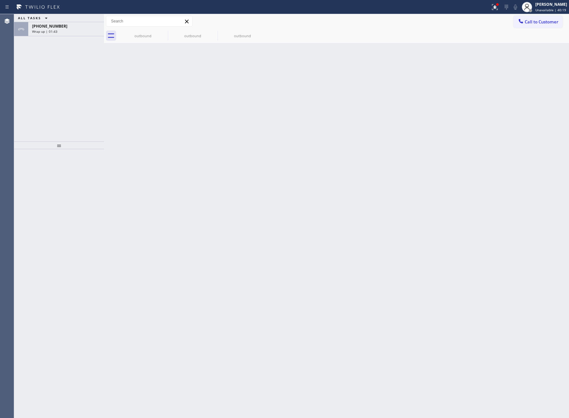
click at [68, 26] on div "[PHONE_NUMBER]" at bounding box center [66, 25] width 68 height 5
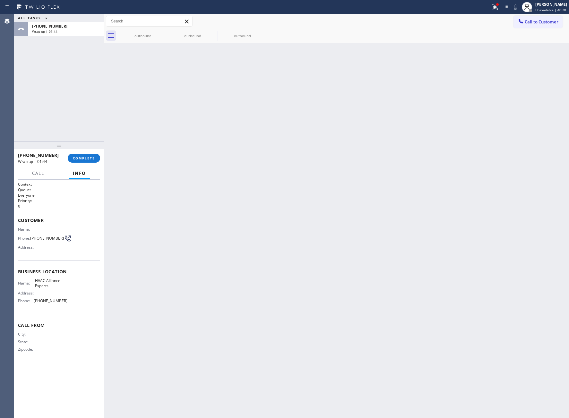
click at [81, 153] on div "[PHONE_NUMBER] Wrap up | 01:44 COMPLETE" at bounding box center [59, 158] width 82 height 17
click at [84, 160] on button "COMPLETE" at bounding box center [84, 158] width 32 height 9
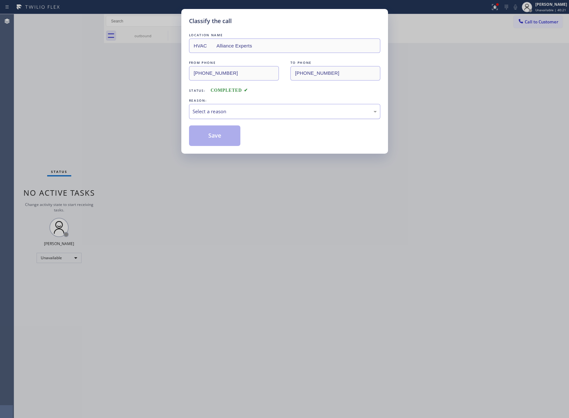
click at [225, 105] on div "Select a reason" at bounding box center [284, 111] width 191 height 15
click at [224, 139] on button "Save" at bounding box center [215, 135] width 52 height 21
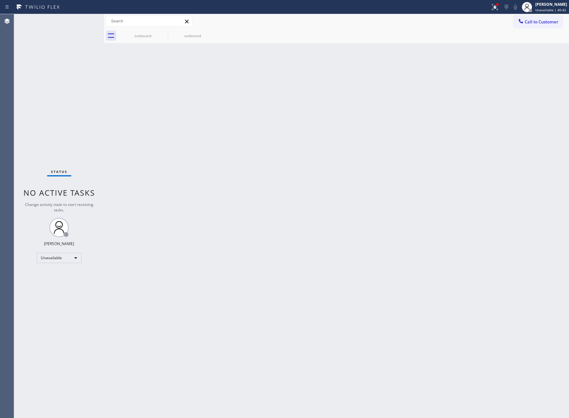
click at [505, 31] on div "outbound outbound" at bounding box center [343, 36] width 451 height 14
click at [505, 21] on span "Call to Customer" at bounding box center [541, 22] width 34 height 6
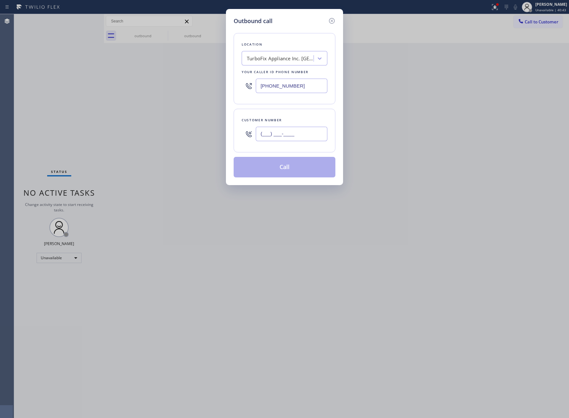
click at [308, 134] on input "(___) ___-____" at bounding box center [292, 134] width 72 height 14
paste input "563) 872-8128"
type input "[PHONE_NUMBER]"
click at [279, 166] on button "Call" at bounding box center [284, 167] width 102 height 21
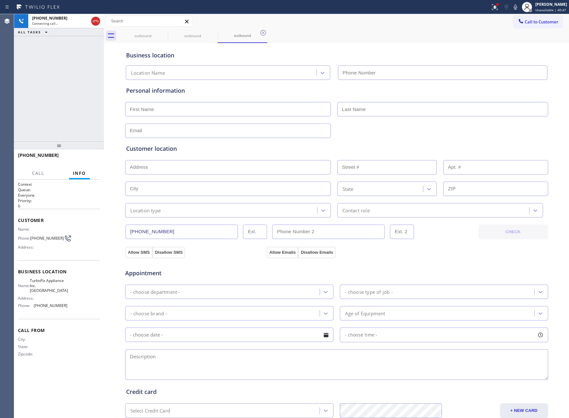
drag, startPoint x: 510, startPoint y: 8, endPoint x: 510, endPoint y: 11, distance: 3.2
click at [505, 11] on div "Status report Issues detected These issues could affect your workflow. Please c…" at bounding box center [527, 7] width 81 height 14
type input "[PHONE_NUMBER]"
click at [505, 9] on icon at bounding box center [514, 6] width 3 height 5
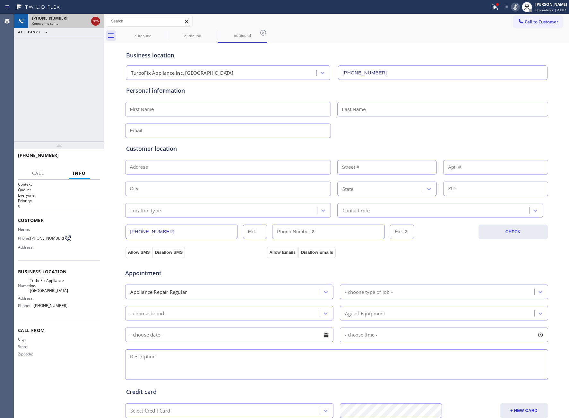
click at [97, 18] on icon at bounding box center [96, 21] width 8 height 8
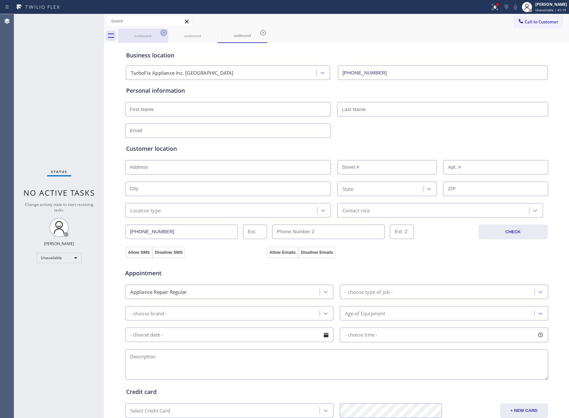
click at [161, 31] on icon at bounding box center [164, 33] width 8 height 8
click at [161, 33] on icon at bounding box center [164, 33] width 8 height 8
click at [210, 33] on icon at bounding box center [213, 33] width 6 height 6
click at [161, 33] on div "outbound outbound" at bounding box center [343, 36] width 451 height 14
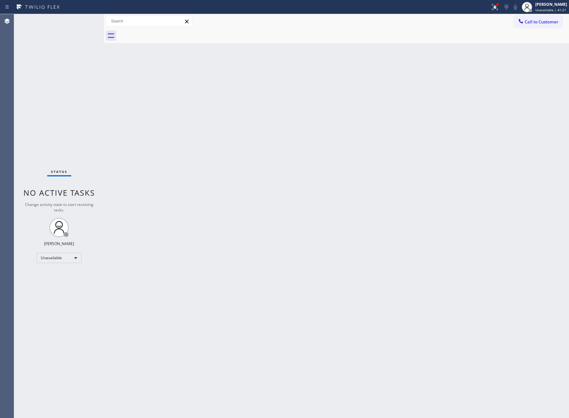
drag, startPoint x: 531, startPoint y: 19, endPoint x: 519, endPoint y: 30, distance: 16.4
click at [505, 19] on span "Call to Customer" at bounding box center [541, 22] width 34 height 6
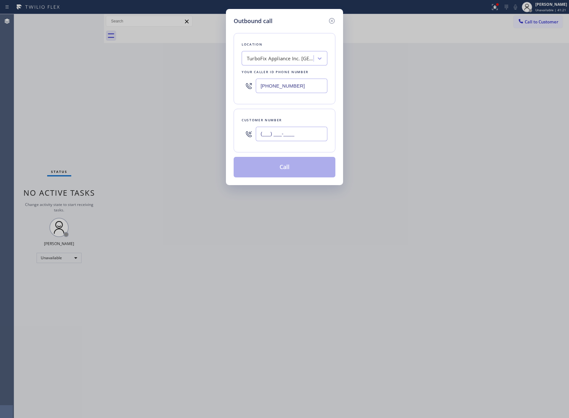
click at [276, 139] on input "(___) ___-____" at bounding box center [292, 134] width 72 height 14
paste input "563) 872-8128"
type input "[PHONE_NUMBER]"
click at [330, 20] on icon at bounding box center [332, 21] width 8 height 8
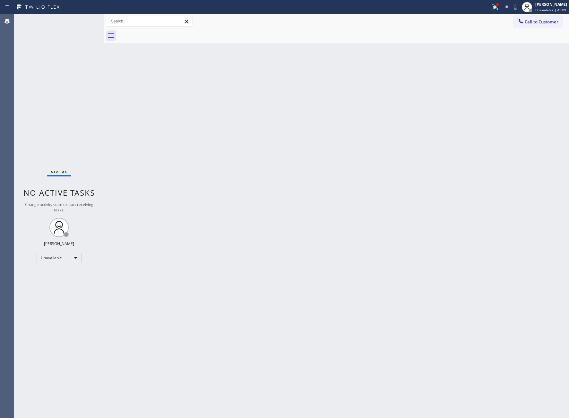
drag, startPoint x: 45, startPoint y: 71, endPoint x: 56, endPoint y: 33, distance: 40.2
click at [45, 72] on div "Status No active tasks Change activity state to start receiving tasks. [PERSON_…" at bounding box center [59, 216] width 90 height 404
